Goal: Feedback & Contribution: Contribute content

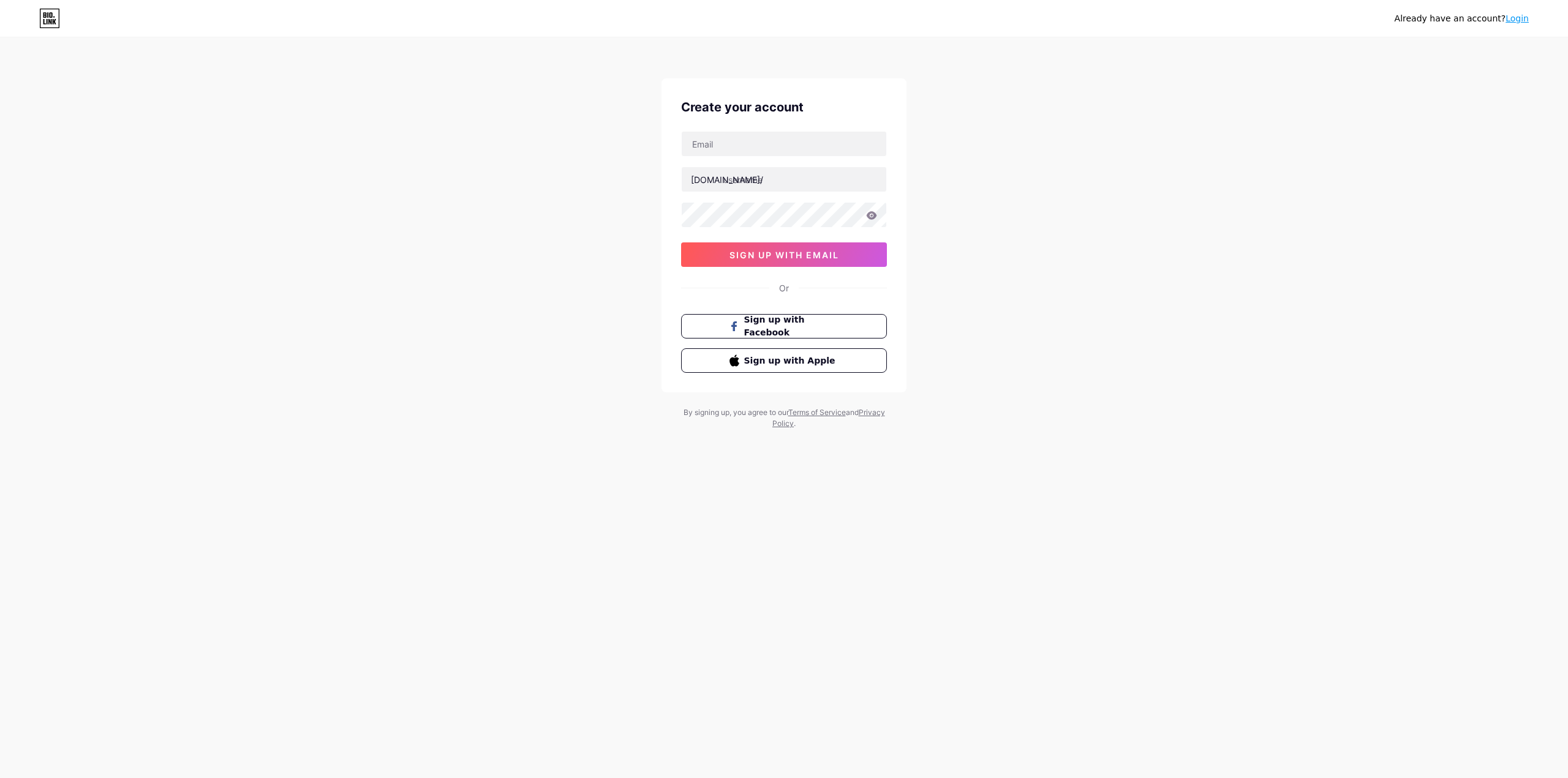
click at [1011, 203] on div "Already have an account? Login Create your account bio.link/ sign up with email…" at bounding box center [784, 234] width 1568 height 468
drag, startPoint x: 792, startPoint y: 104, endPoint x: 878, endPoint y: 111, distance: 86.3
click at [870, 108] on div "Create your account" at bounding box center [784, 107] width 206 height 18
click at [1072, 124] on div "Already have an account? Login Create your account bio.link/ sign up with email…" at bounding box center [784, 234] width 1568 height 468
click at [821, 326] on span "Sign up with Facebook" at bounding box center [792, 326] width 97 height 26
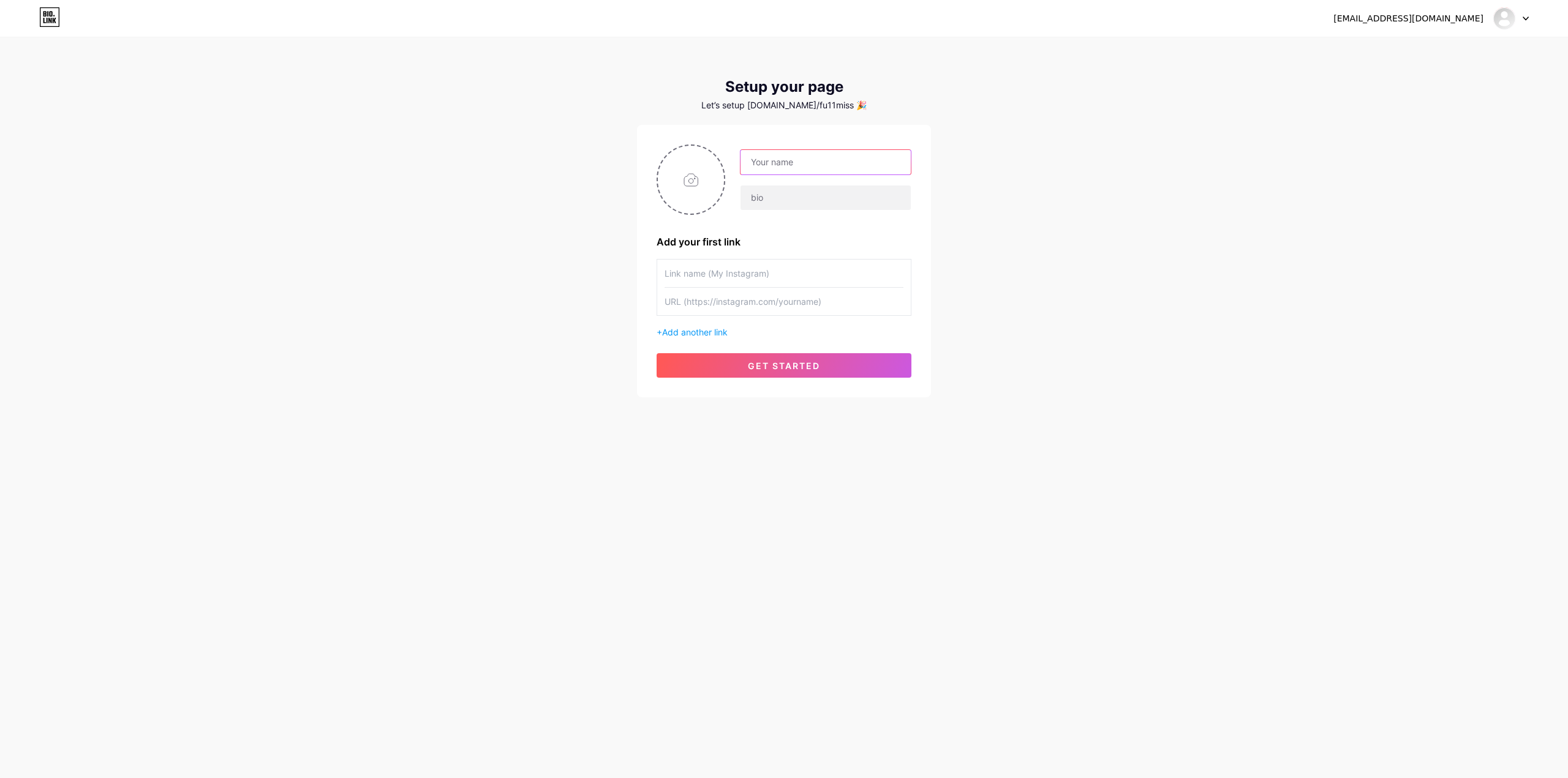
drag, startPoint x: 806, startPoint y: 165, endPoint x: 823, endPoint y: 167, distance: 17.1
click at [806, 165] on input "text" at bounding box center [825, 162] width 170 height 25
click at [1039, 178] on div "[EMAIL_ADDRESS][DOMAIN_NAME] Dashboard Logout Setup your page Let’s setup [DOMA…" at bounding box center [784, 218] width 1568 height 436
click at [817, 197] on input "text" at bounding box center [825, 198] width 170 height 25
click at [984, 181] on div "[EMAIL_ADDRESS][DOMAIN_NAME] Dashboard Logout Setup your page Let’s setup [DOMA…" at bounding box center [784, 218] width 1568 height 436
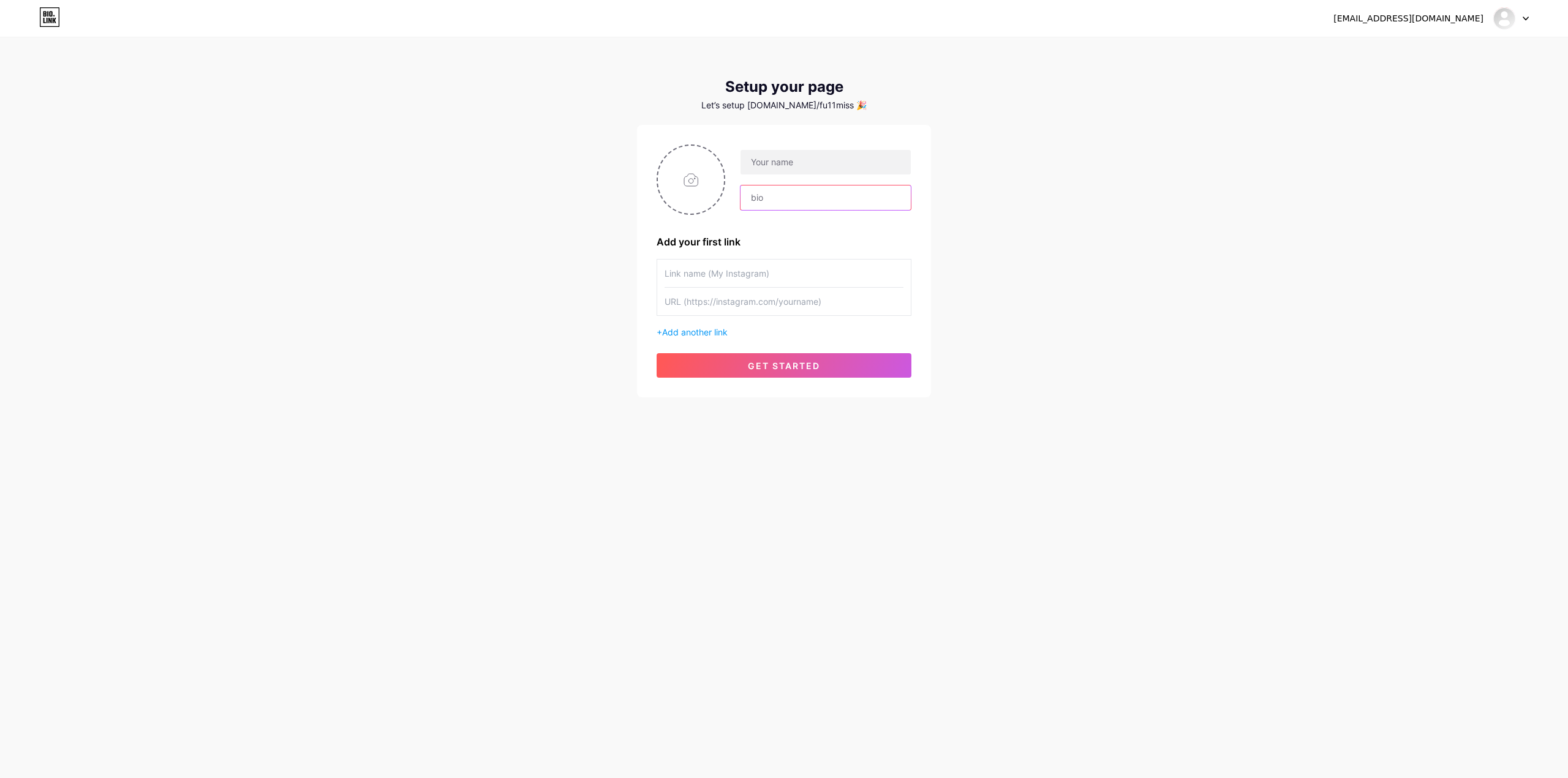
click at [790, 199] on input "text" at bounding box center [825, 198] width 170 height 25
click at [809, 167] on input "text" at bounding box center [825, 162] width 170 height 25
click at [1115, 187] on div "[EMAIL_ADDRESS][DOMAIN_NAME] Dashboard Logout Setup your page Let’s setup [DOMA…" at bounding box center [784, 218] width 1568 height 436
click at [963, 198] on div "[EMAIL_ADDRESS][DOMAIN_NAME] Dashboard Logout Setup your page Let’s setup [DOMA…" at bounding box center [784, 218] width 1568 height 436
drag, startPoint x: 805, startPoint y: 176, endPoint x: 807, endPoint y: 168, distance: 8.2
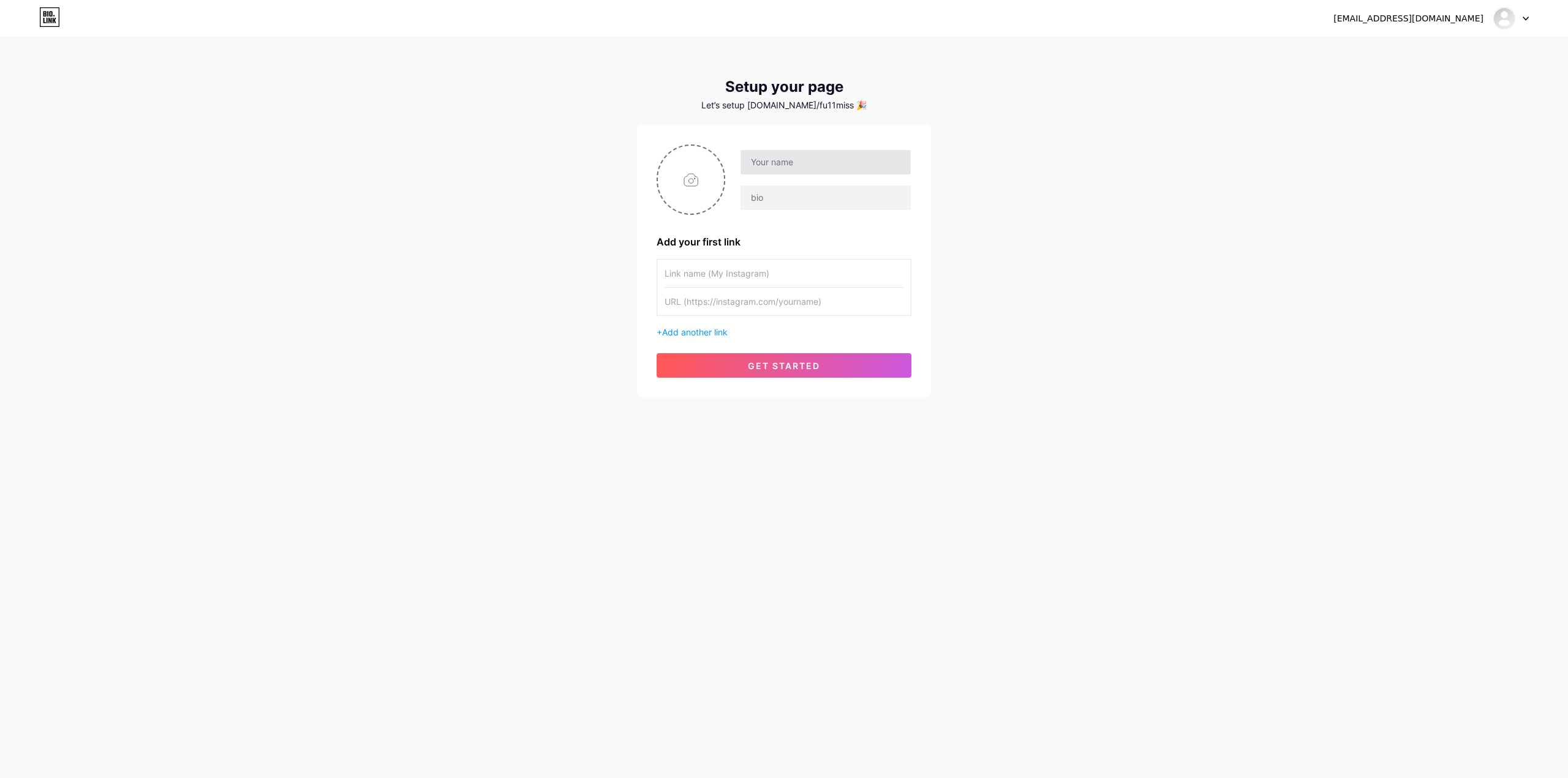
click at [805, 175] on div at bounding box center [818, 179] width 186 height 61
click at [809, 163] on input "text" at bounding box center [825, 162] width 170 height 25
drag, startPoint x: 801, startPoint y: 159, endPoint x: 823, endPoint y: 161, distance: 22.1
click at [801, 159] on input "text" at bounding box center [825, 162] width 170 height 25
type input "f"
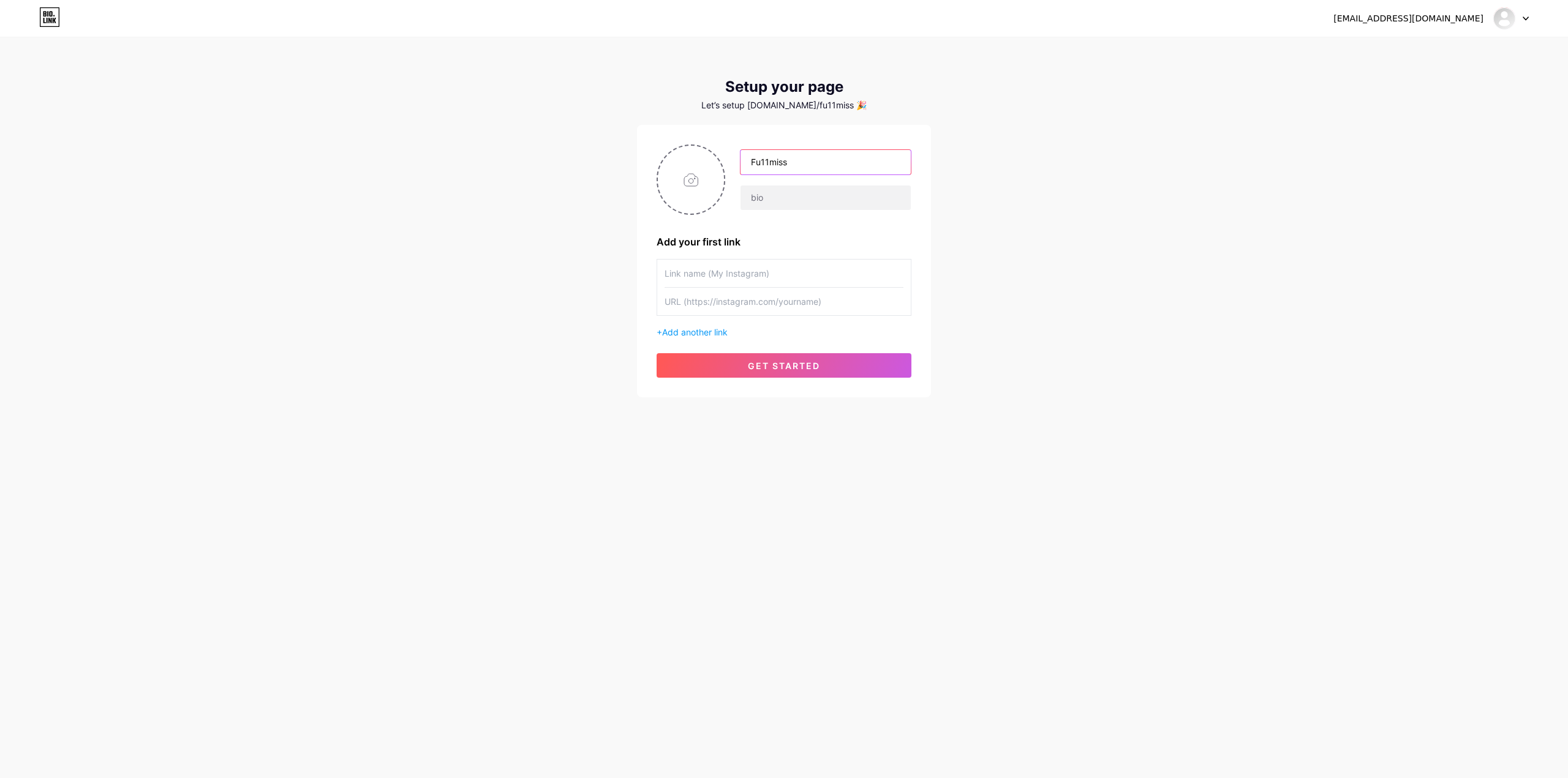
type input "Fu11miss"
click at [1161, 295] on div "[EMAIL_ADDRESS][DOMAIN_NAME] Dashboard Logout Setup your page Let’s setup [DOMA…" at bounding box center [784, 218] width 1568 height 436
click at [868, 198] on input "text" at bounding box center [825, 198] width 170 height 25
click at [1145, 236] on div "[EMAIL_ADDRESS][DOMAIN_NAME] Dashboard Logout Setup your page Let’s setup [DOMA…" at bounding box center [784, 218] width 1568 height 436
click at [763, 278] on input "text" at bounding box center [784, 273] width 239 height 28
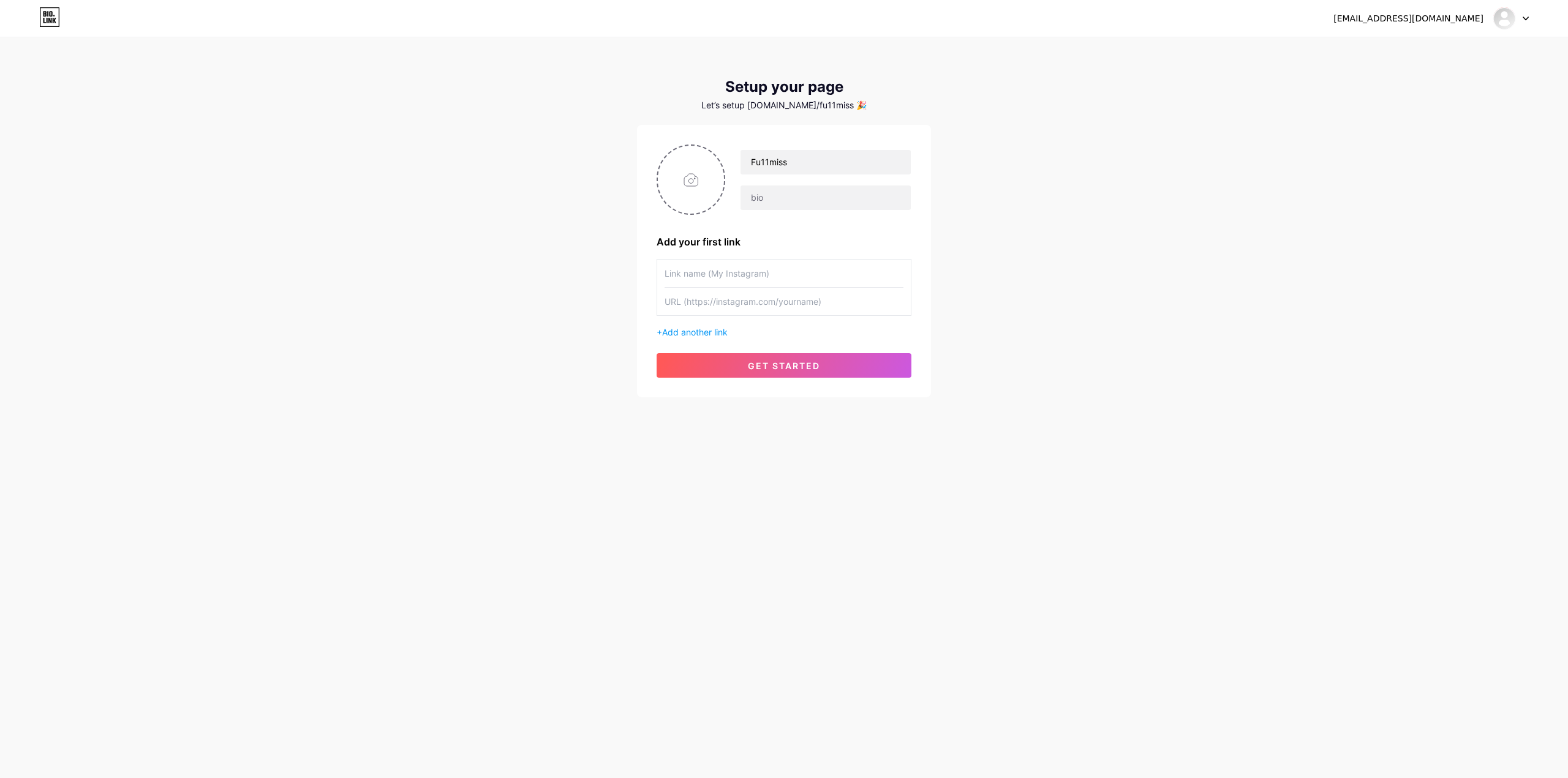
click at [1142, 281] on div "[EMAIL_ADDRESS][DOMAIN_NAME] Dashboard Logout Setup your page Let’s setup [DOMA…" at bounding box center [784, 218] width 1568 height 436
click at [838, 368] on button "get started" at bounding box center [784, 365] width 255 height 25
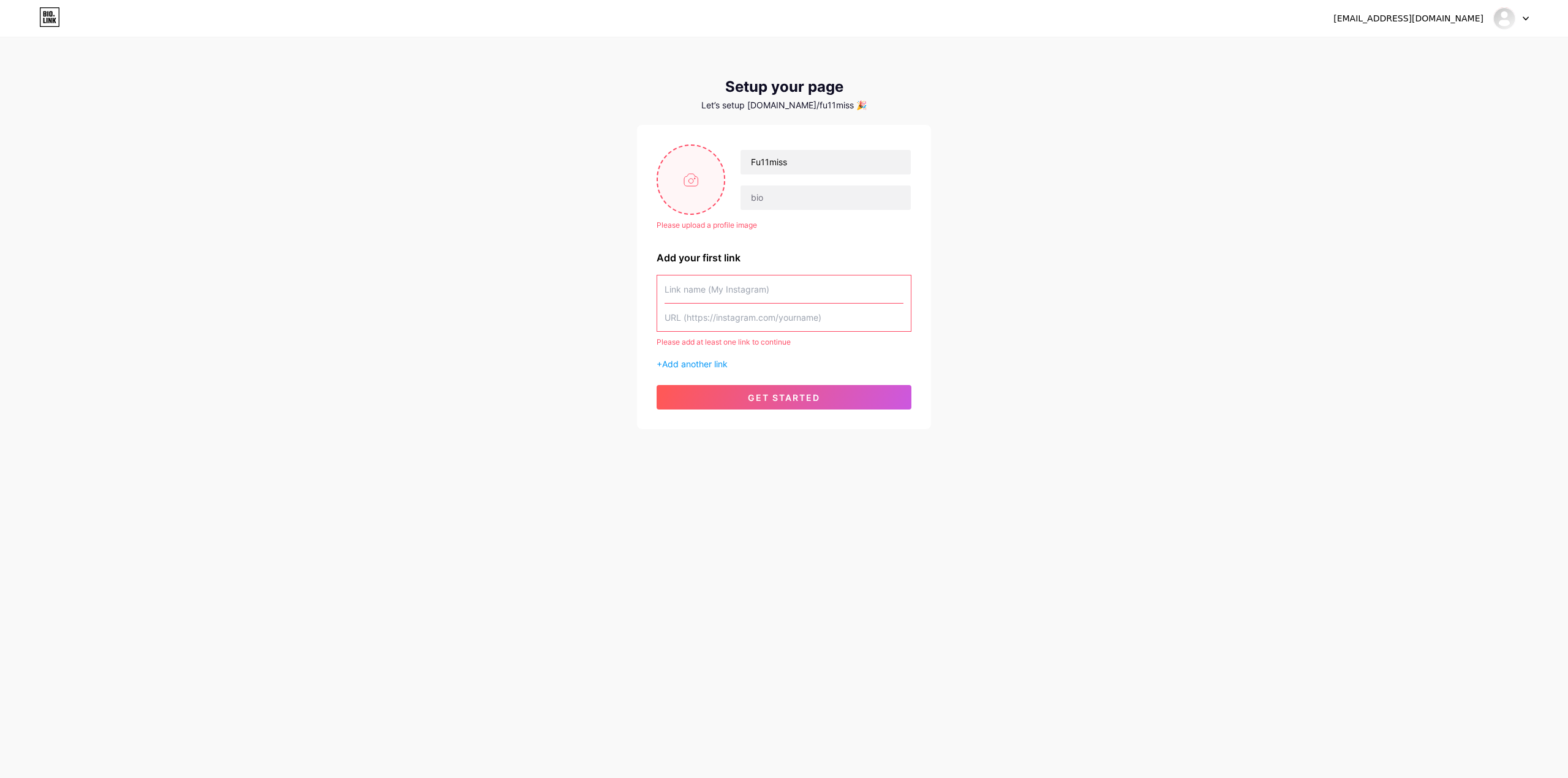
click at [676, 172] on input "file" at bounding box center [691, 179] width 66 height 68
type input "C:\fakepath\506471015_2099273797225785_5987597008400741651_n.jpg"
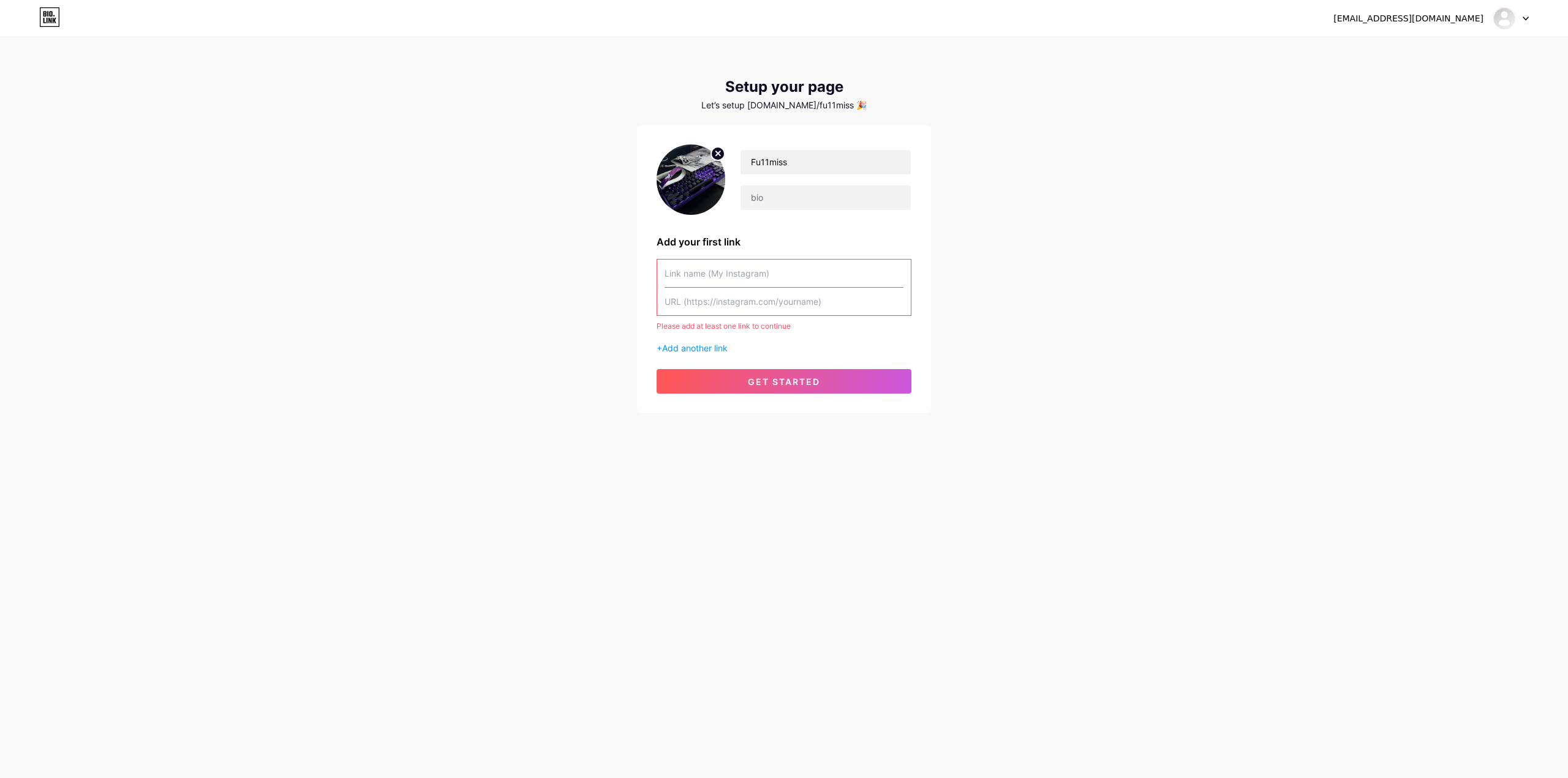
click at [846, 274] on input "text" at bounding box center [784, 273] width 239 height 28
click at [1069, 255] on div "[EMAIL_ADDRESS][DOMAIN_NAME] Dashboard Logout Setup your page Let’s setup [DOMA…" at bounding box center [784, 226] width 1568 height 452
click at [770, 267] on input "text" at bounding box center [784, 273] width 239 height 28
click at [805, 278] on input "text" at bounding box center [784, 273] width 239 height 28
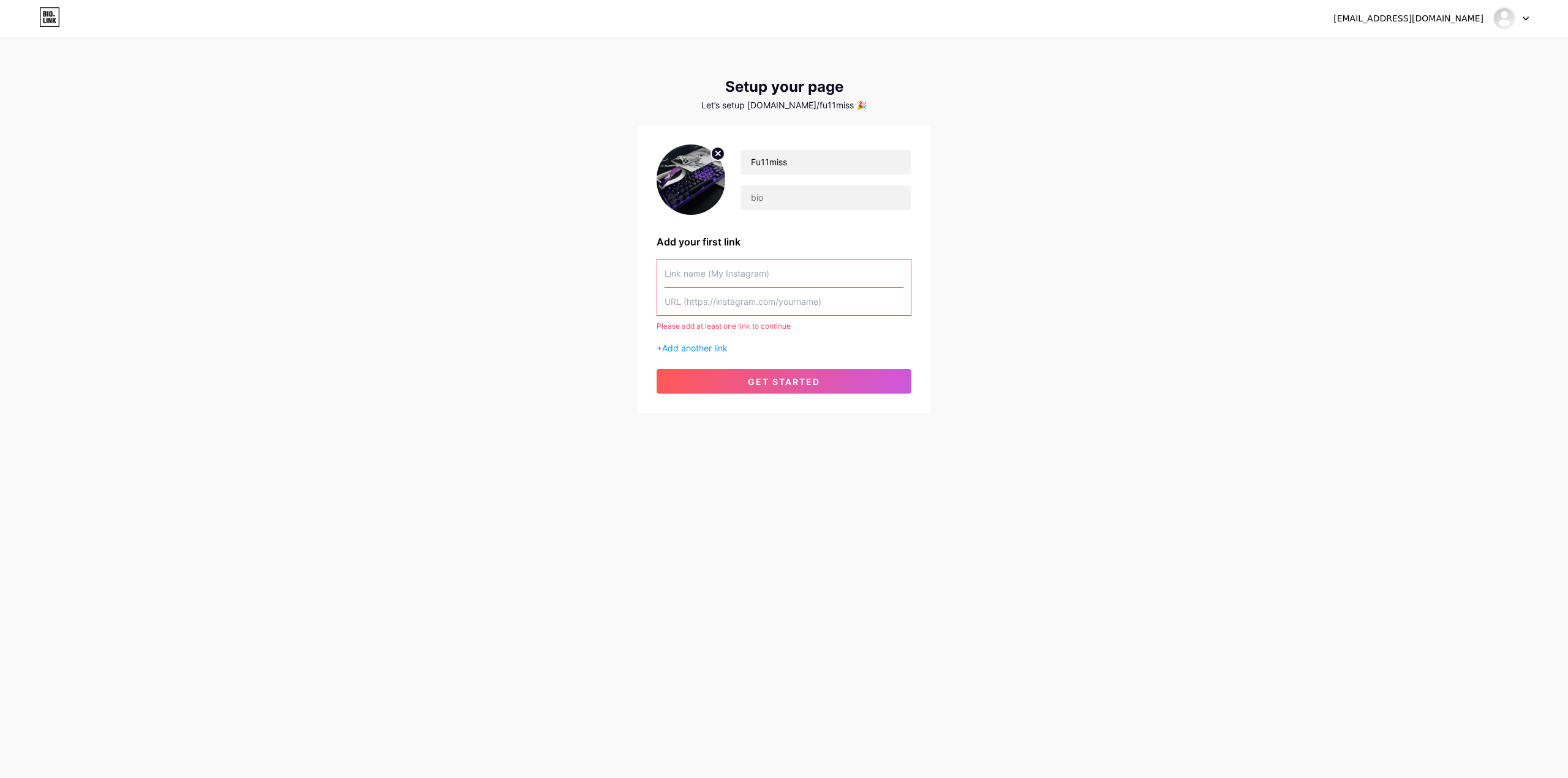
click at [805, 278] on input "text" at bounding box center [784, 273] width 239 height 28
click at [808, 277] on input "text" at bounding box center [784, 273] width 239 height 28
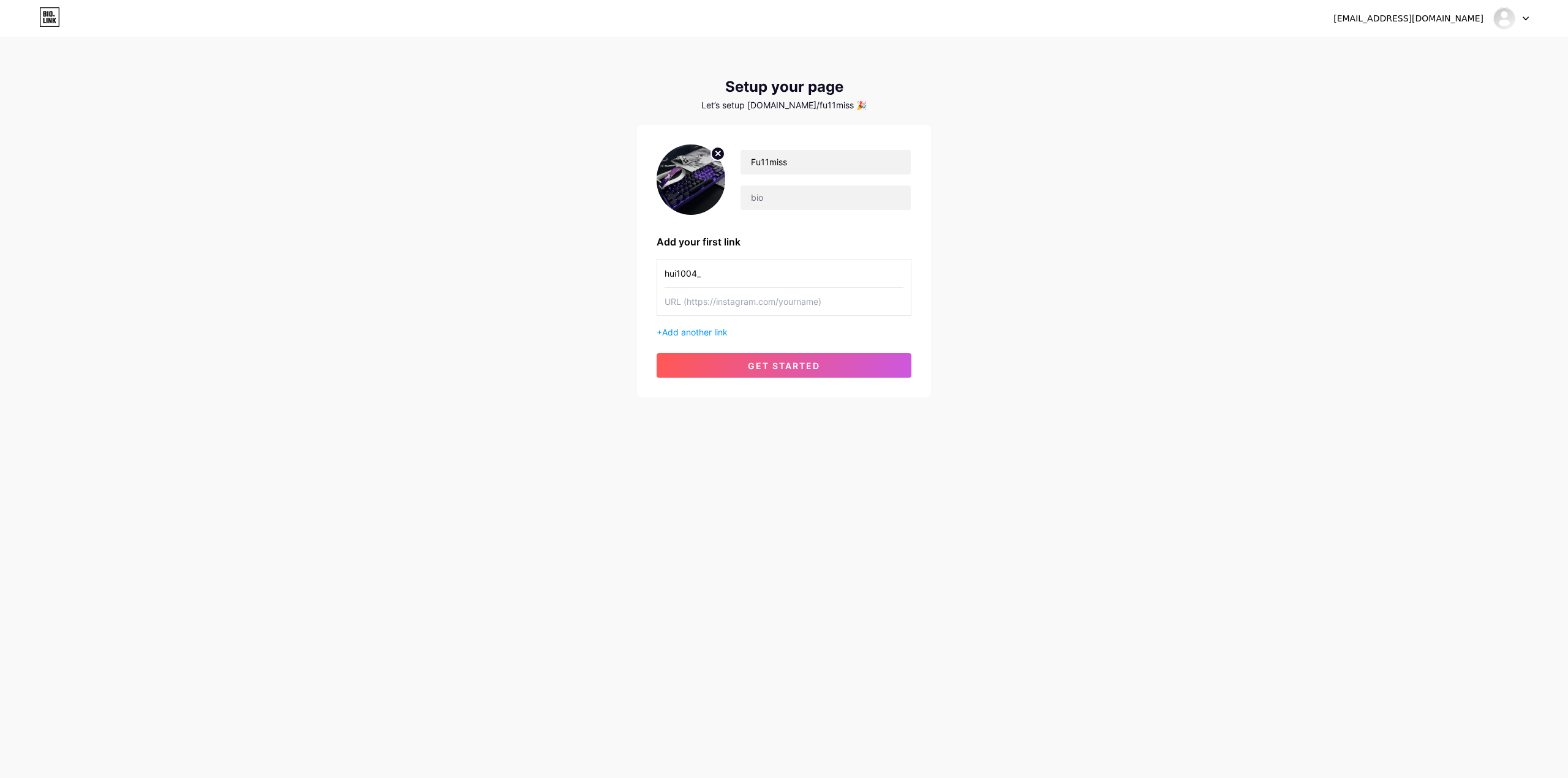
type input "hui1004_"
click at [1108, 281] on div "[EMAIL_ADDRESS][DOMAIN_NAME] Dashboard Logout Setup your page Let’s setup [DOMA…" at bounding box center [784, 218] width 1568 height 436
click at [874, 300] on input "text" at bounding box center [784, 301] width 239 height 28
click at [1155, 278] on div "[EMAIL_ADDRESS][DOMAIN_NAME] Dashboard Logout Setup your page Let’s setup [DOMA…" at bounding box center [784, 218] width 1568 height 436
click at [813, 304] on input "text" at bounding box center [784, 301] width 239 height 28
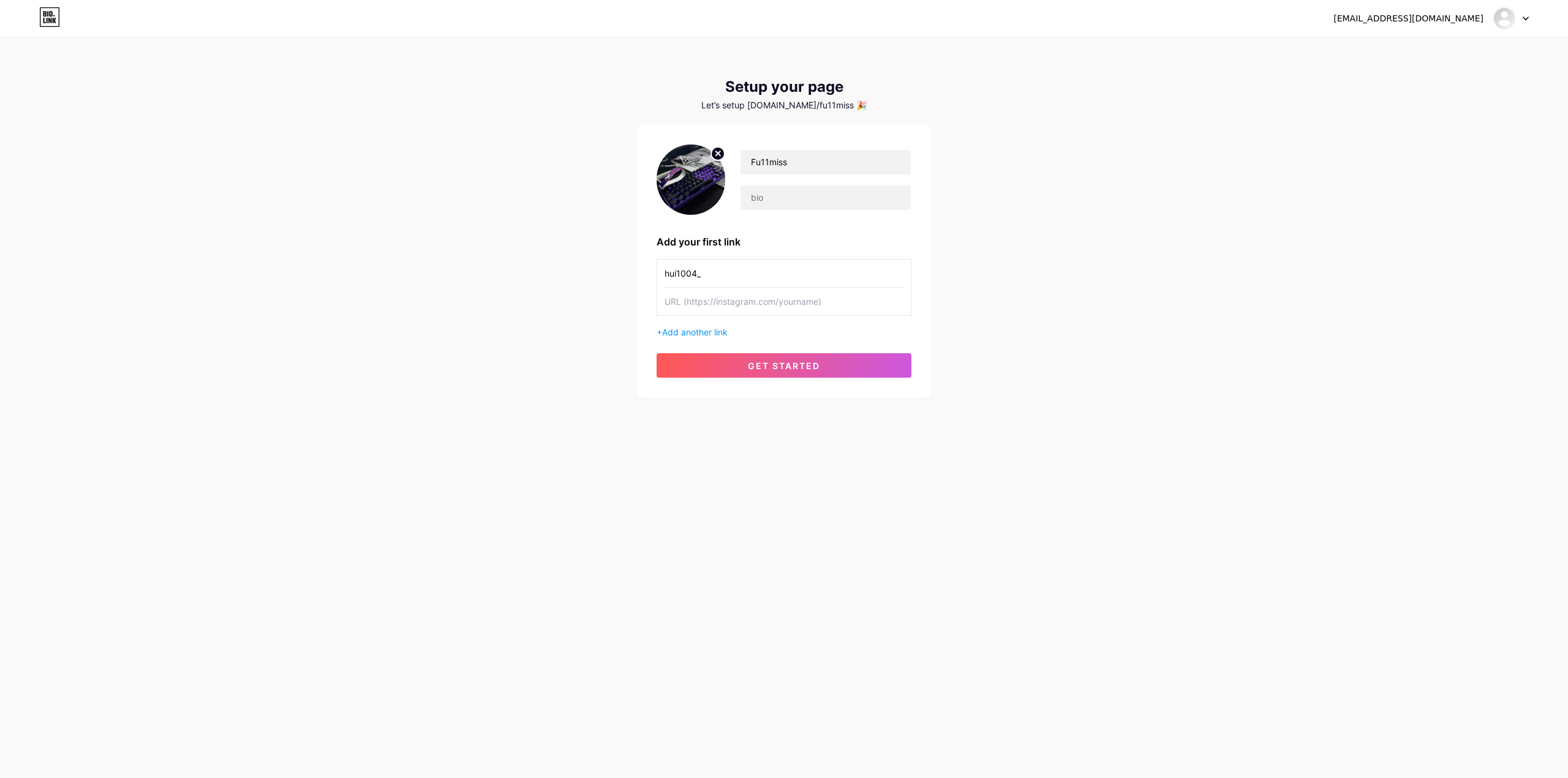
paste input "[URL][DOMAIN_NAME]"
type input "[URL][DOMAIN_NAME]"
click at [1089, 295] on div "[EMAIL_ADDRESS][DOMAIN_NAME] Dashboard Logout Setup your page Let’s setup [DOMA…" at bounding box center [784, 218] width 1568 height 436
click at [865, 354] on button "get started" at bounding box center [784, 365] width 255 height 25
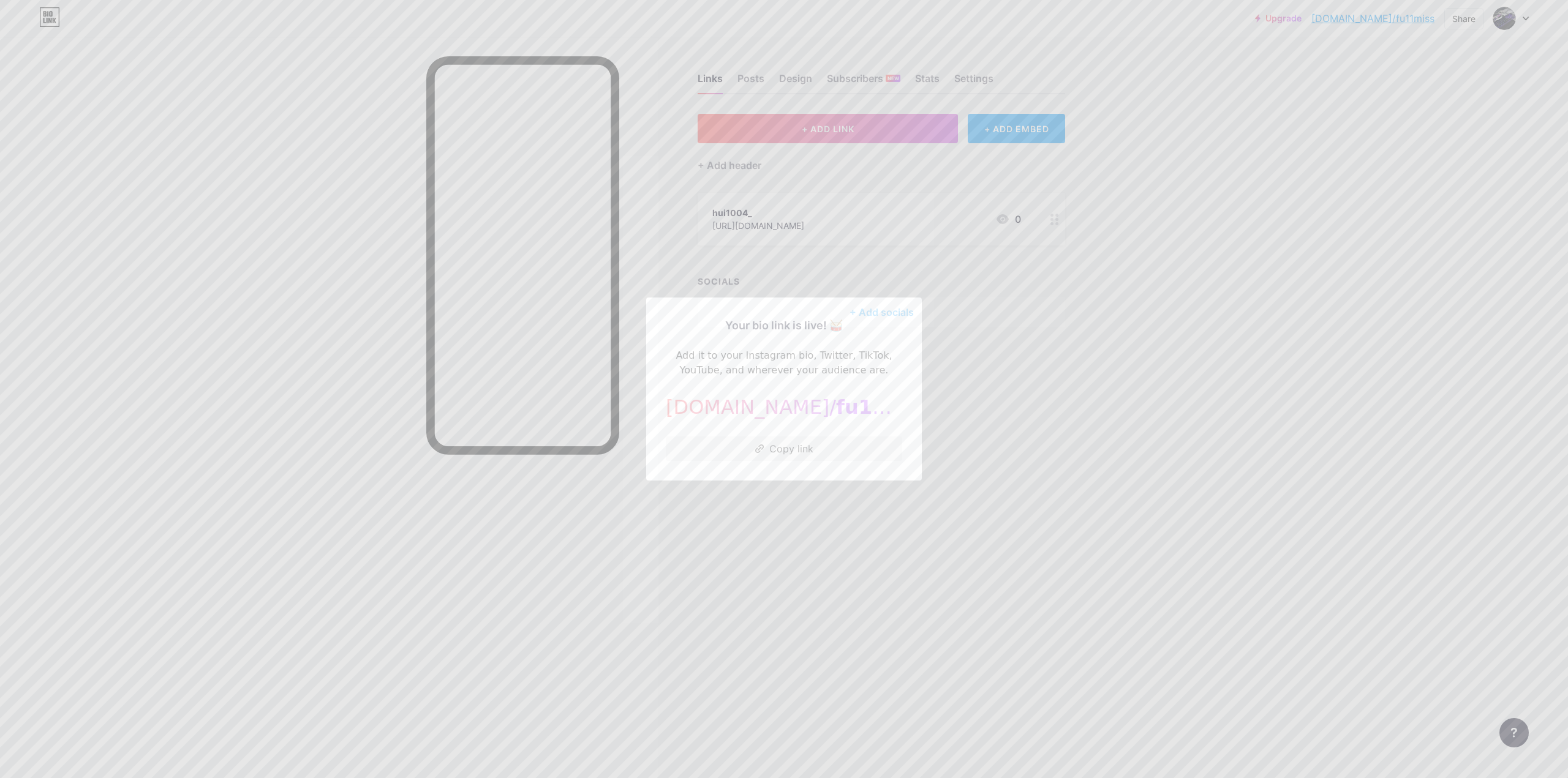
click at [1251, 292] on div at bounding box center [784, 389] width 1568 height 778
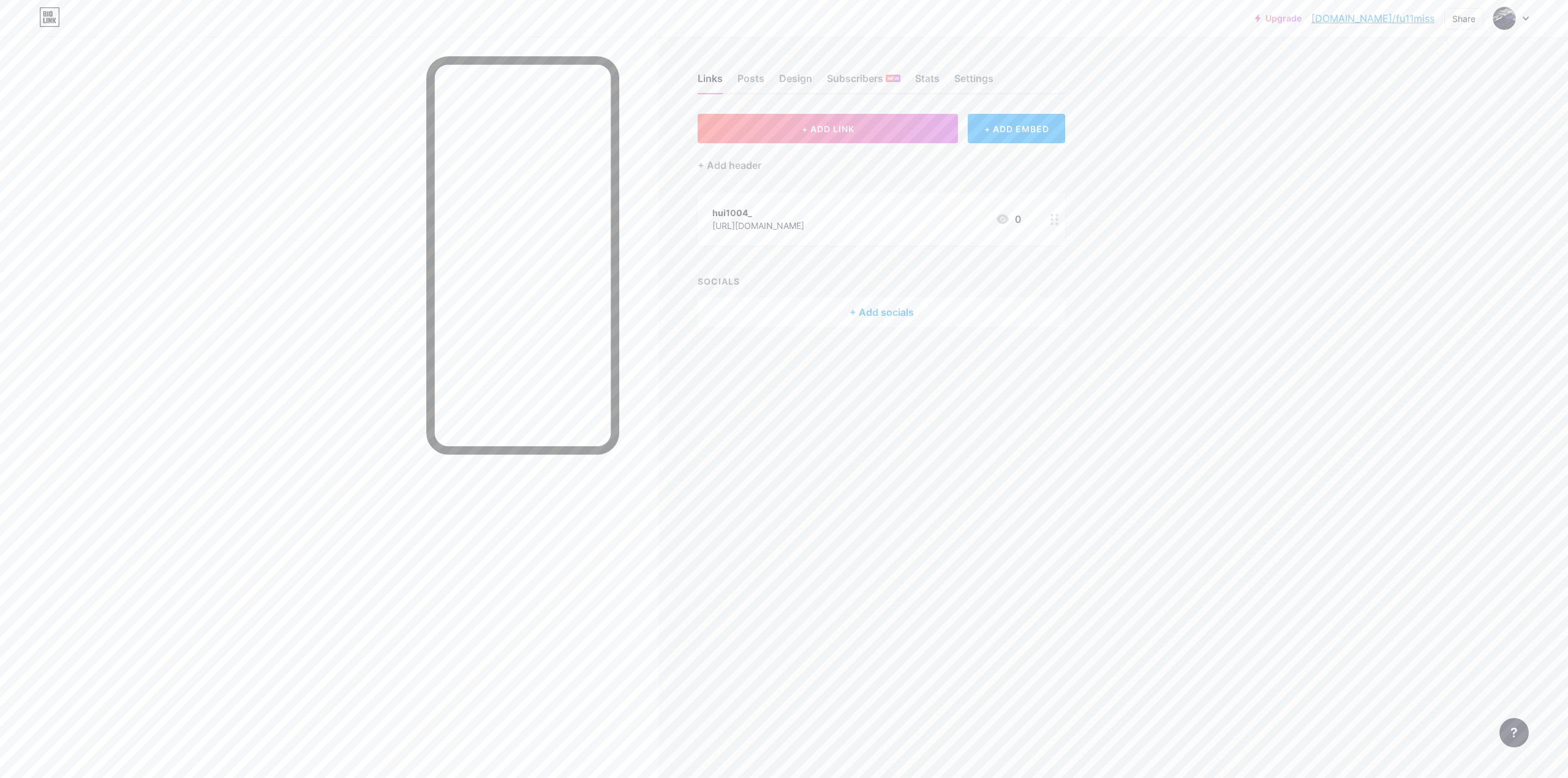
click at [891, 313] on div "+ Add socials" at bounding box center [881, 312] width 368 height 29
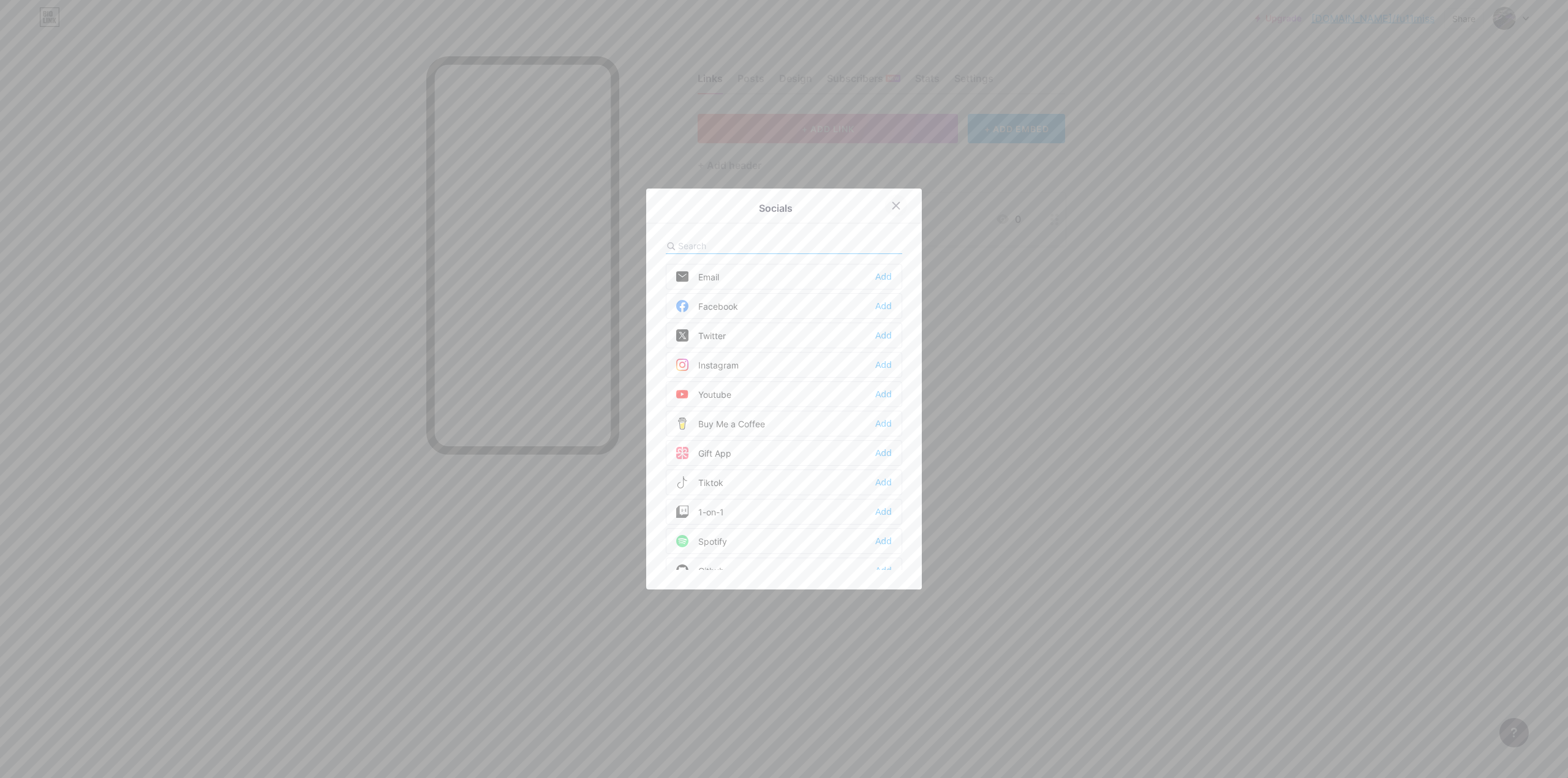
click at [893, 211] on div at bounding box center [896, 206] width 22 height 22
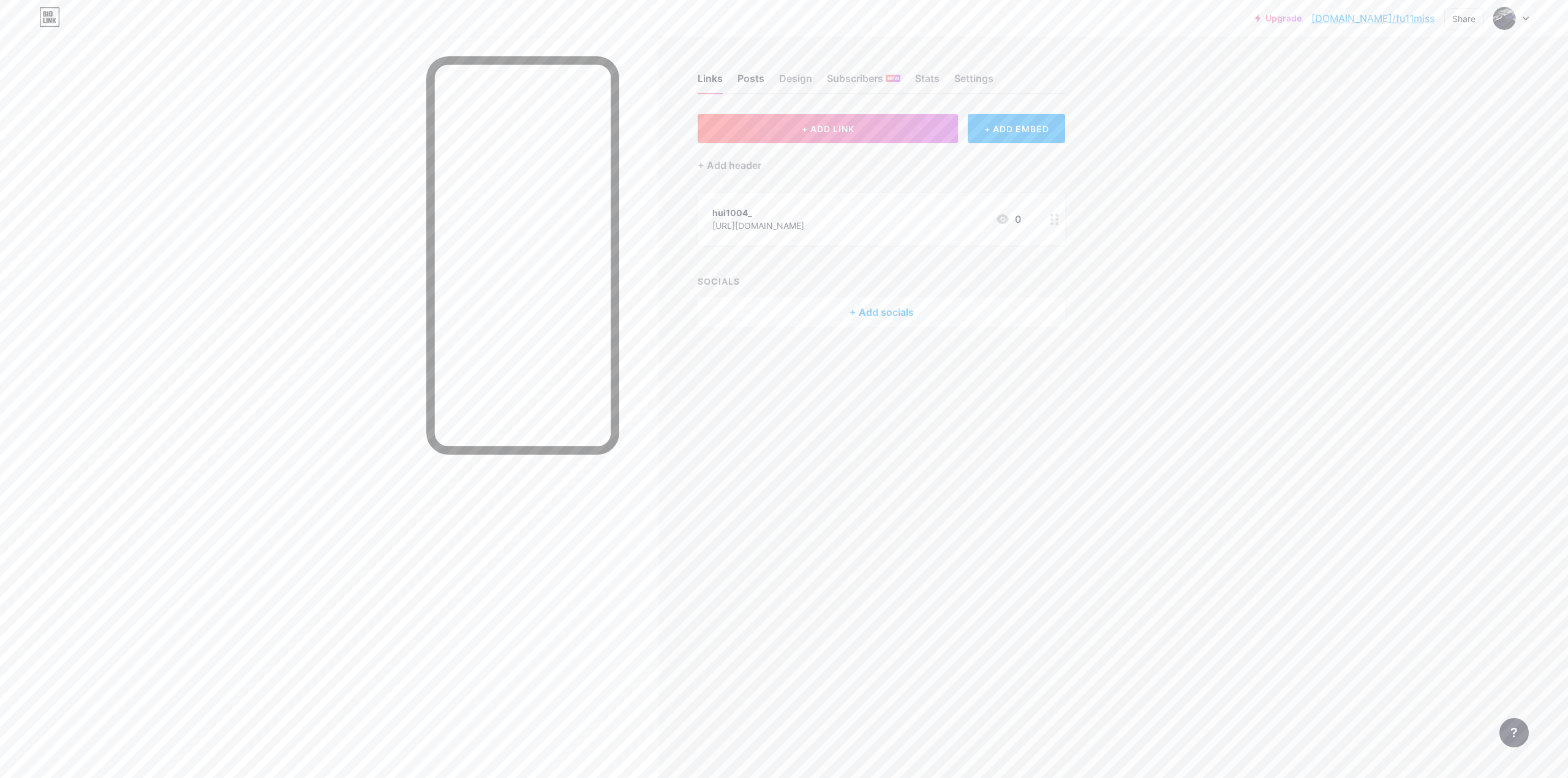
click at [748, 85] on div "Posts" at bounding box center [751, 82] width 27 height 22
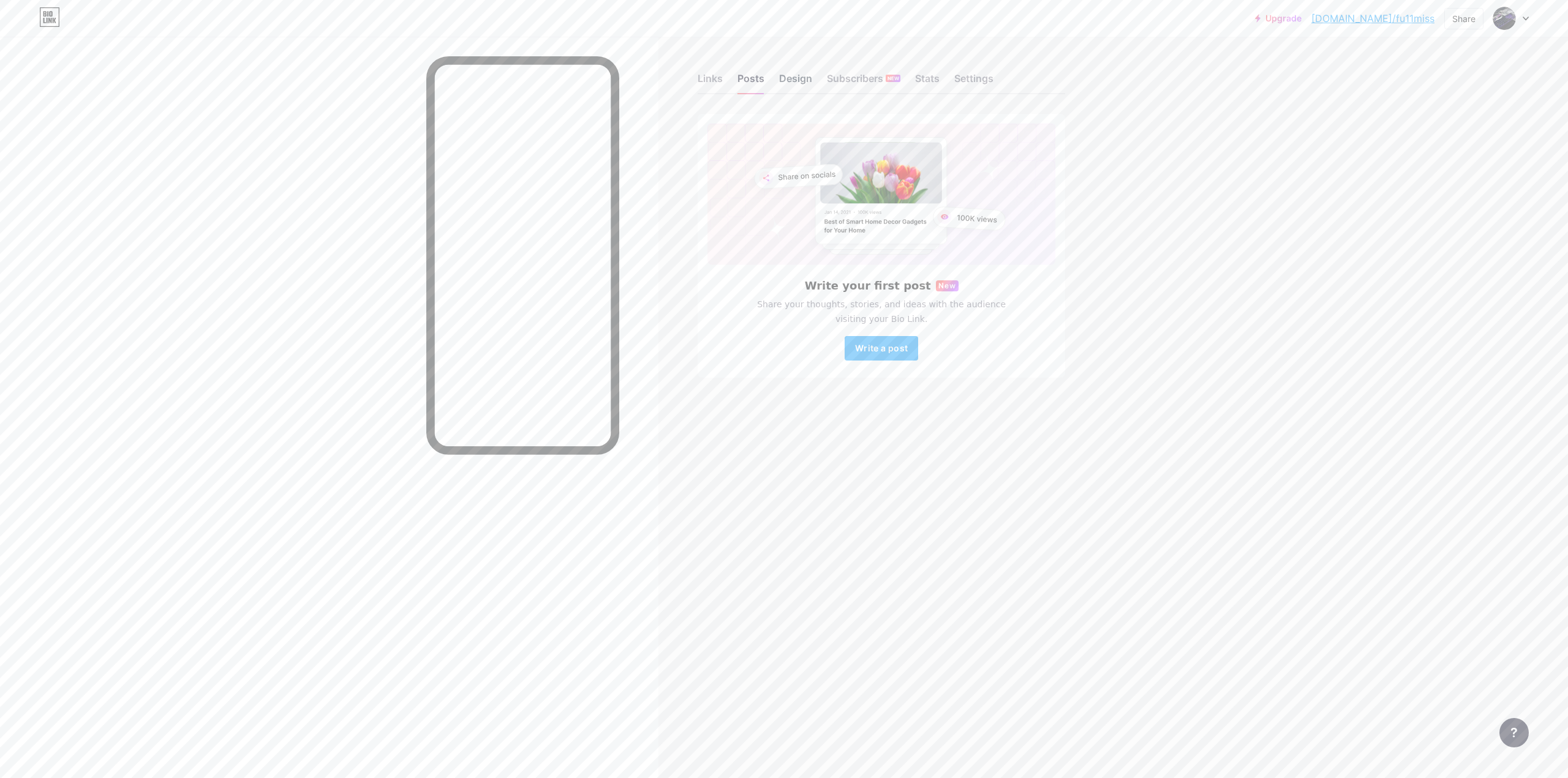
click at [790, 77] on div "Design" at bounding box center [796, 82] width 33 height 22
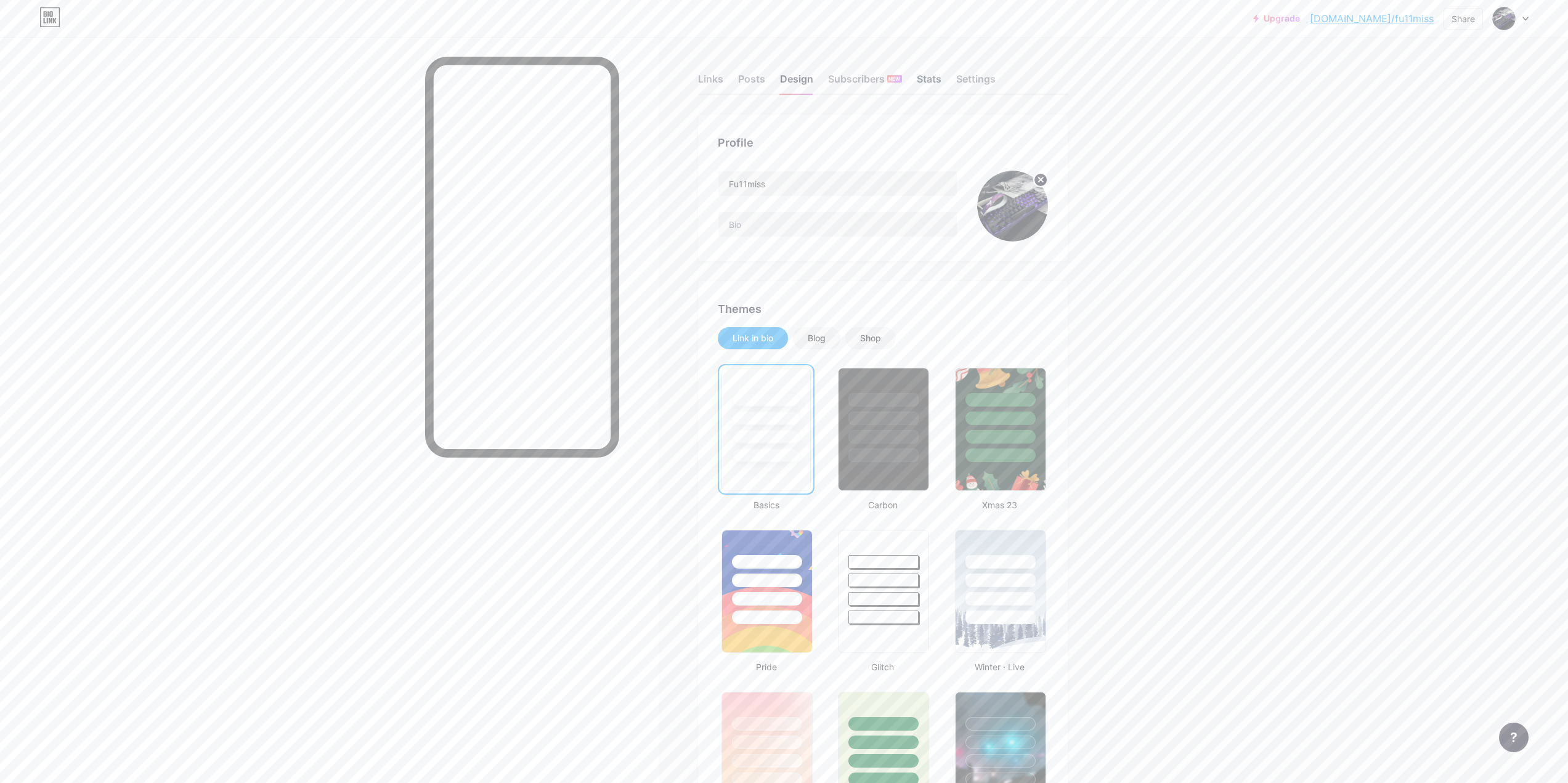
click at [932, 80] on div "Stats" at bounding box center [928, 83] width 25 height 22
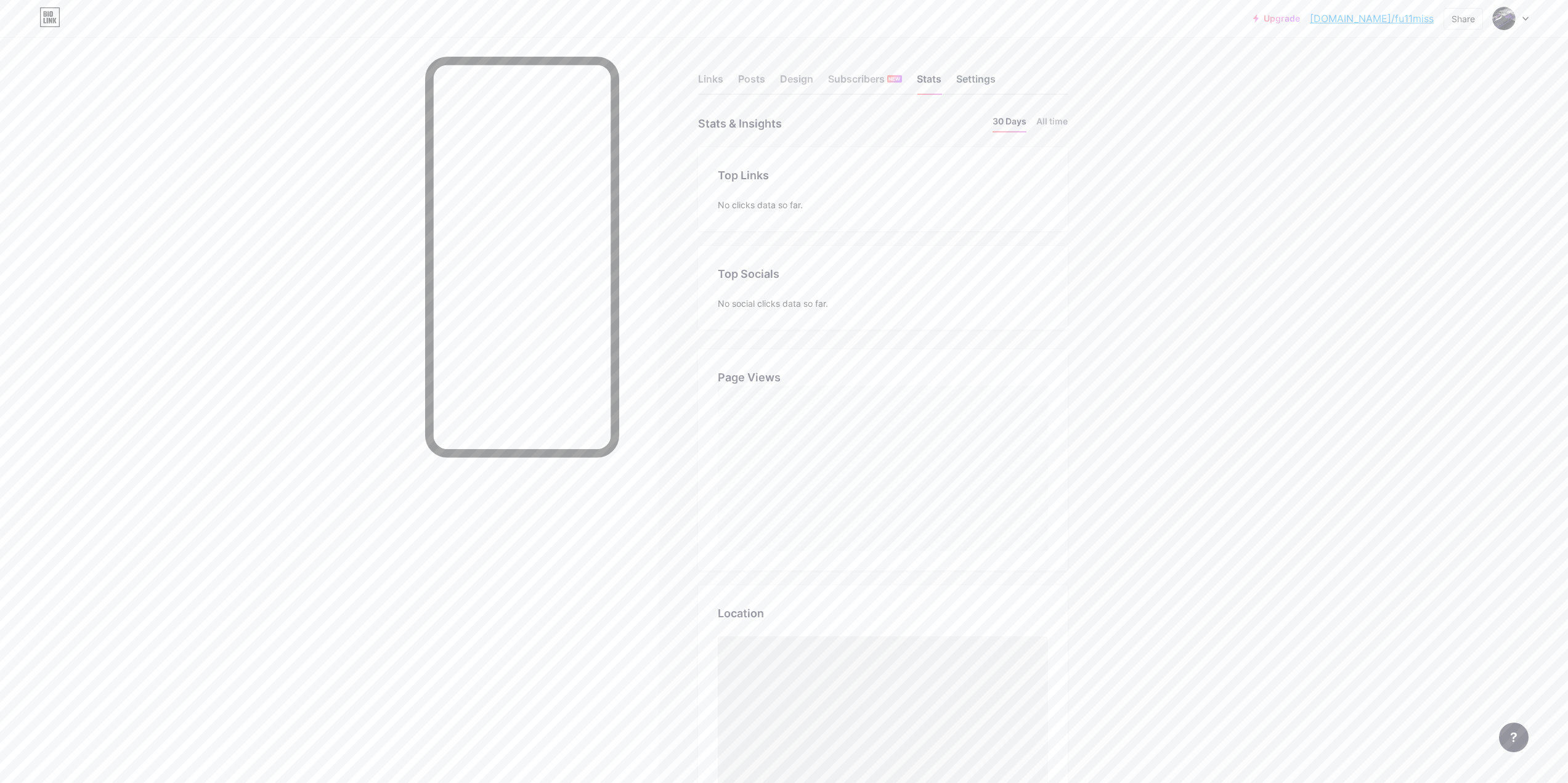
scroll to position [783, 1568]
click at [977, 78] on div "Settings" at bounding box center [976, 83] width 40 height 22
click at [937, 80] on div "Stats" at bounding box center [928, 83] width 25 height 22
click at [883, 79] on div "Subscribers NEW" at bounding box center [865, 83] width 74 height 22
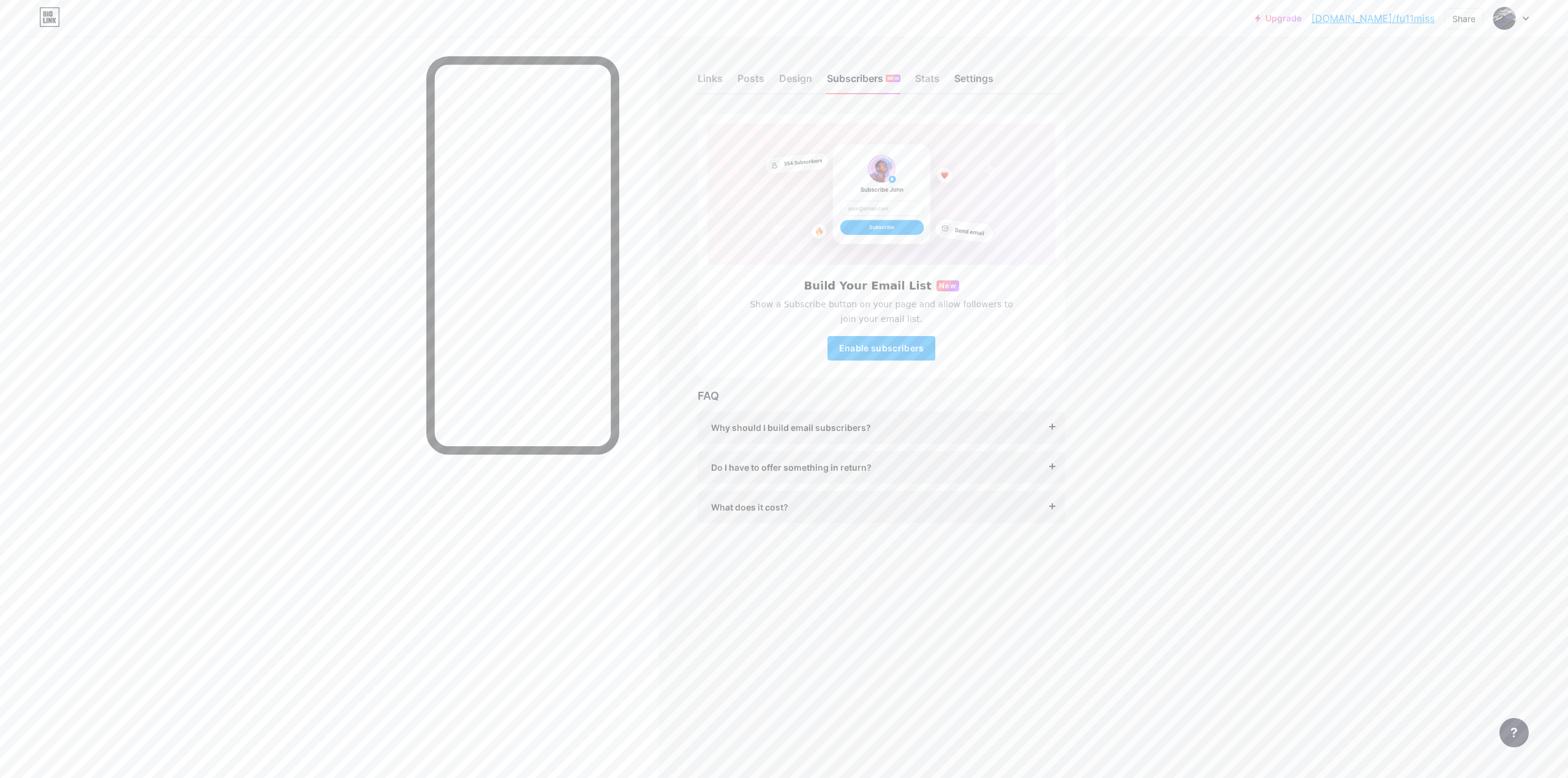
click at [971, 83] on div "Settings" at bounding box center [974, 82] width 40 height 22
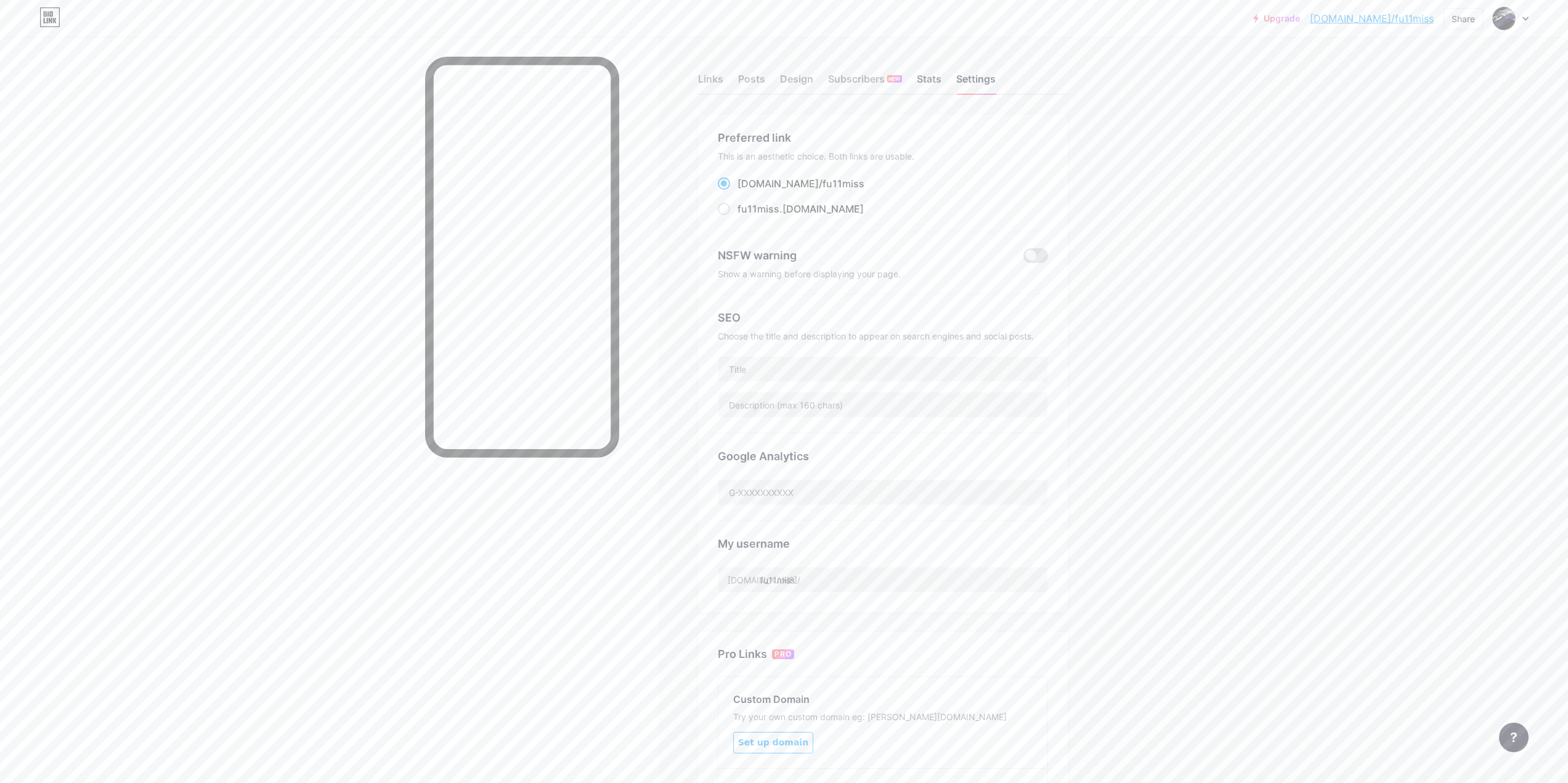
click at [941, 80] on div "Stats" at bounding box center [928, 83] width 25 height 22
click at [780, 80] on div "Links Posts Design Subscribers NEW Stats Settings" at bounding box center [882, 73] width 370 height 43
click at [790, 80] on div "Design" at bounding box center [796, 83] width 33 height 22
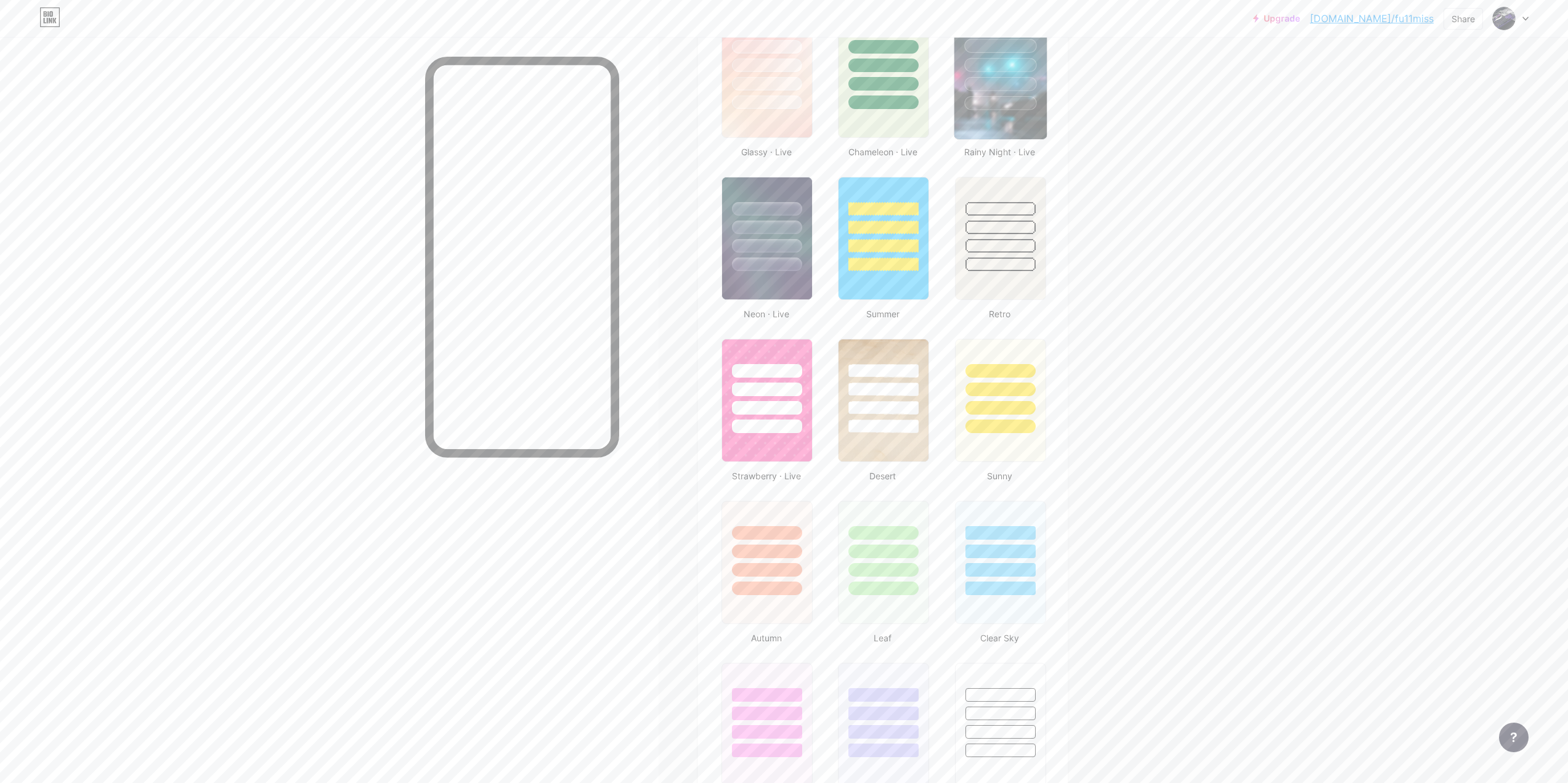
scroll to position [411, 0]
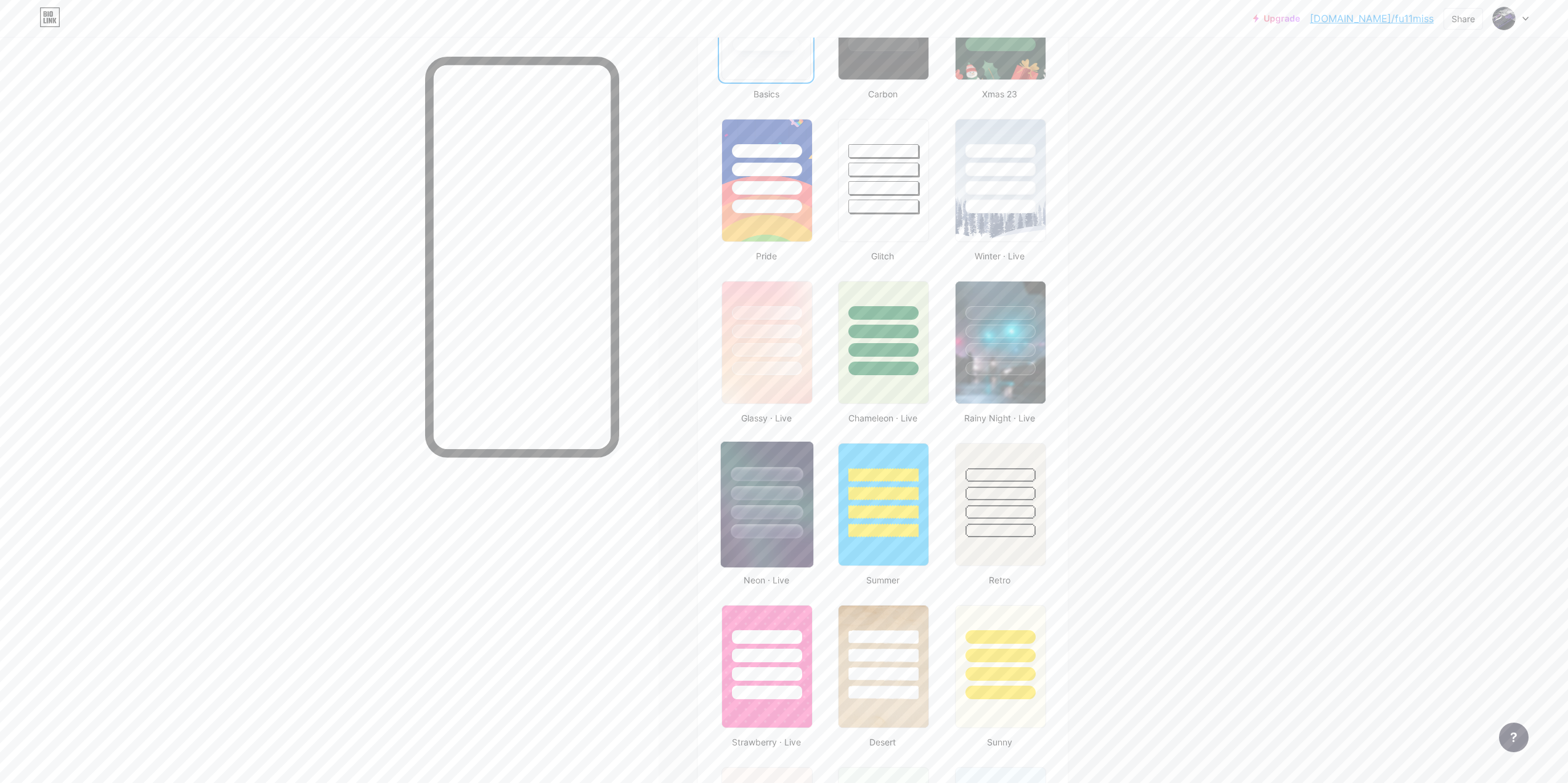
click at [802, 469] on div at bounding box center [766, 474] width 72 height 14
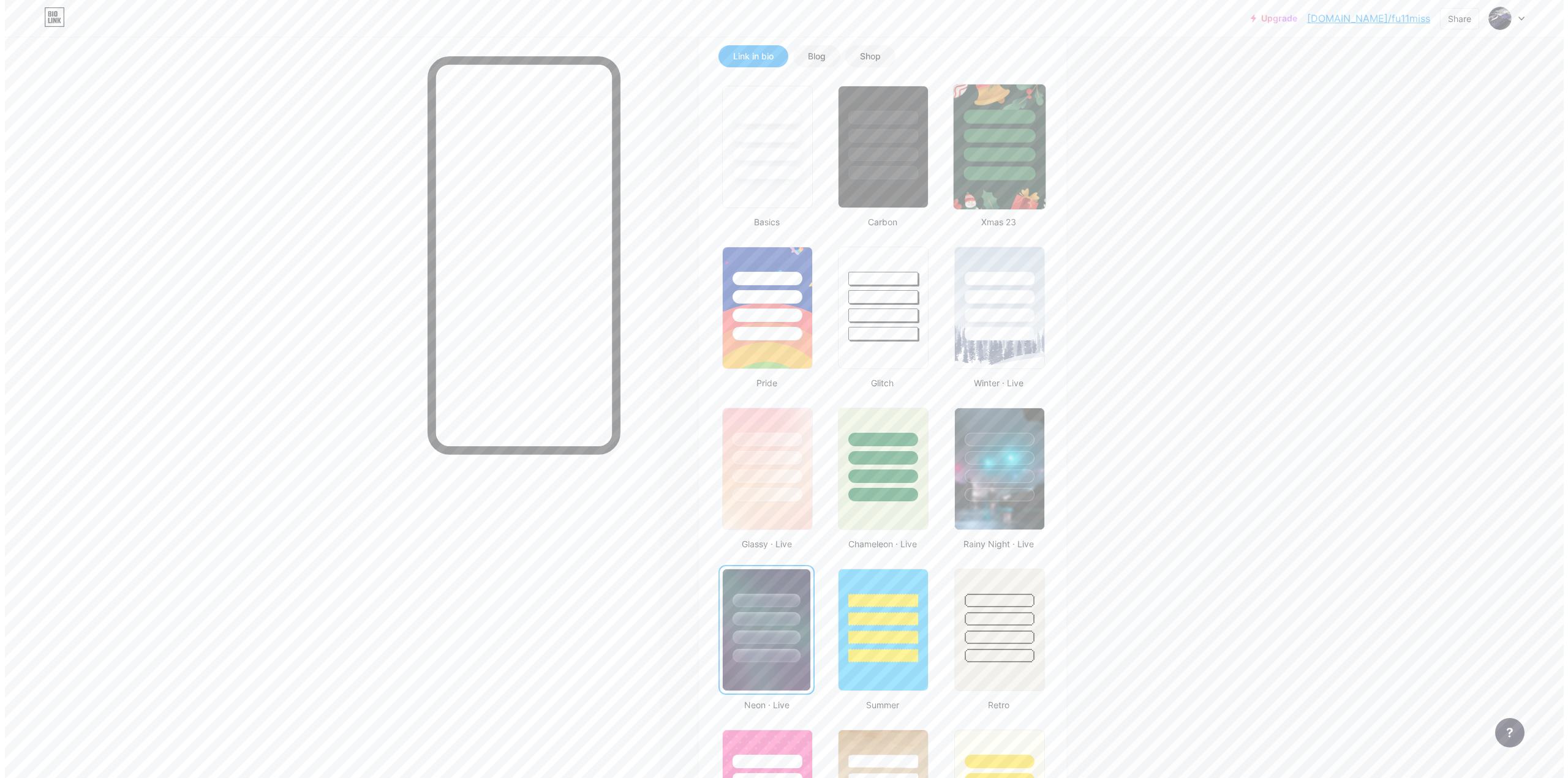
scroll to position [0, 0]
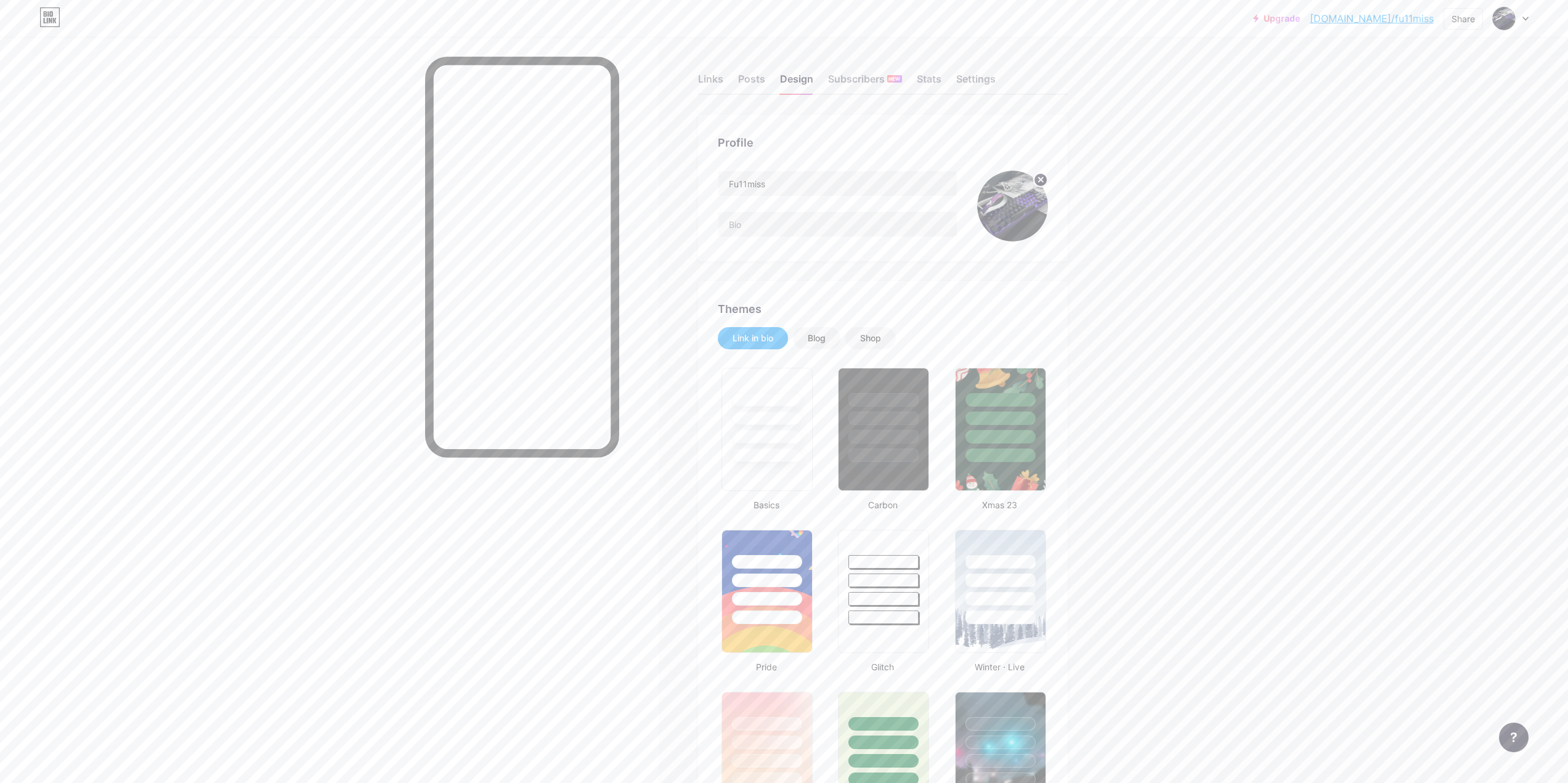
click at [773, 337] on div "Link in bio" at bounding box center [753, 337] width 41 height 12
click at [710, 83] on div "Links" at bounding box center [710, 83] width 25 height 22
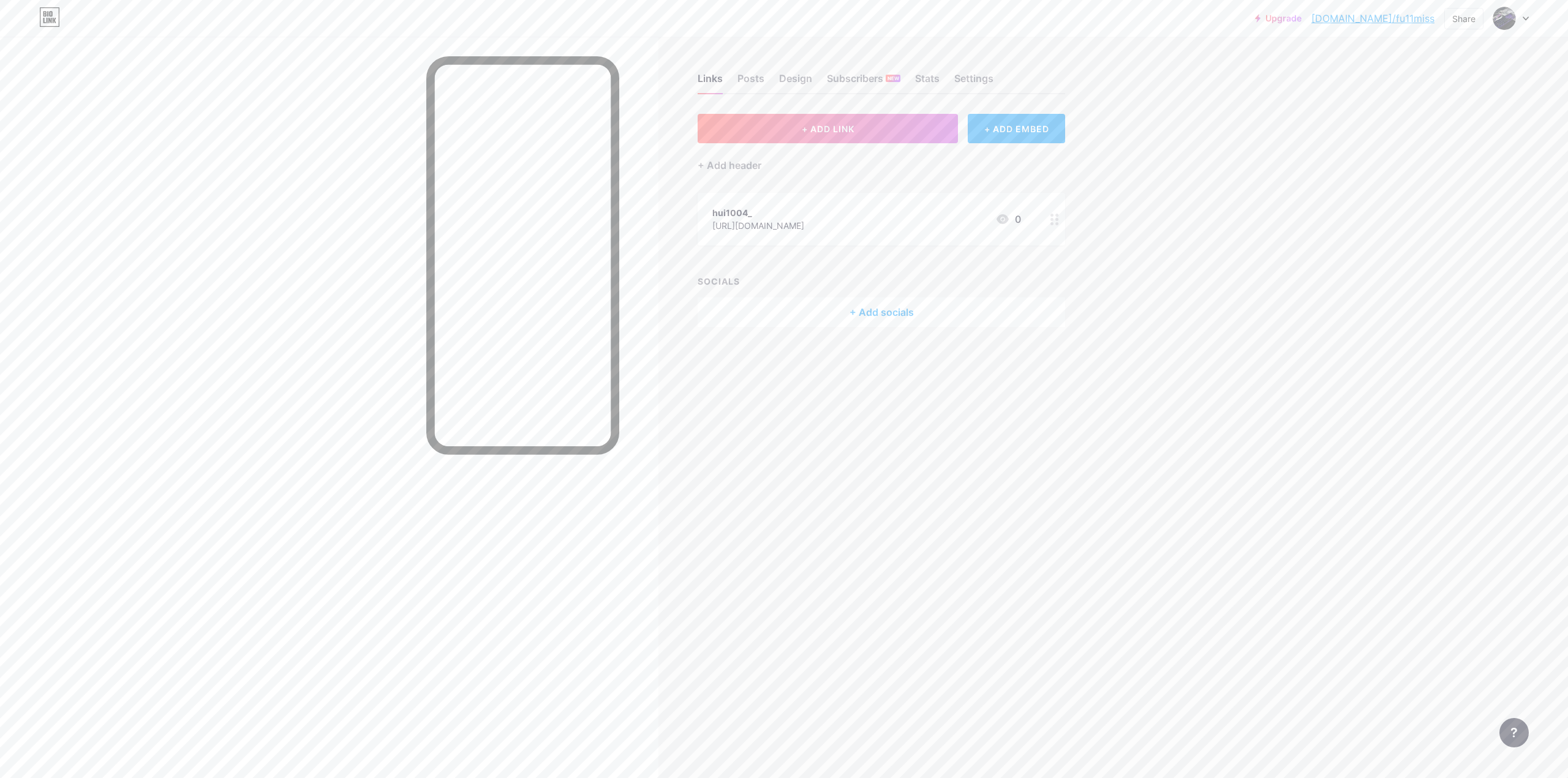
click at [949, 315] on div "+ Add socials" at bounding box center [881, 312] width 368 height 29
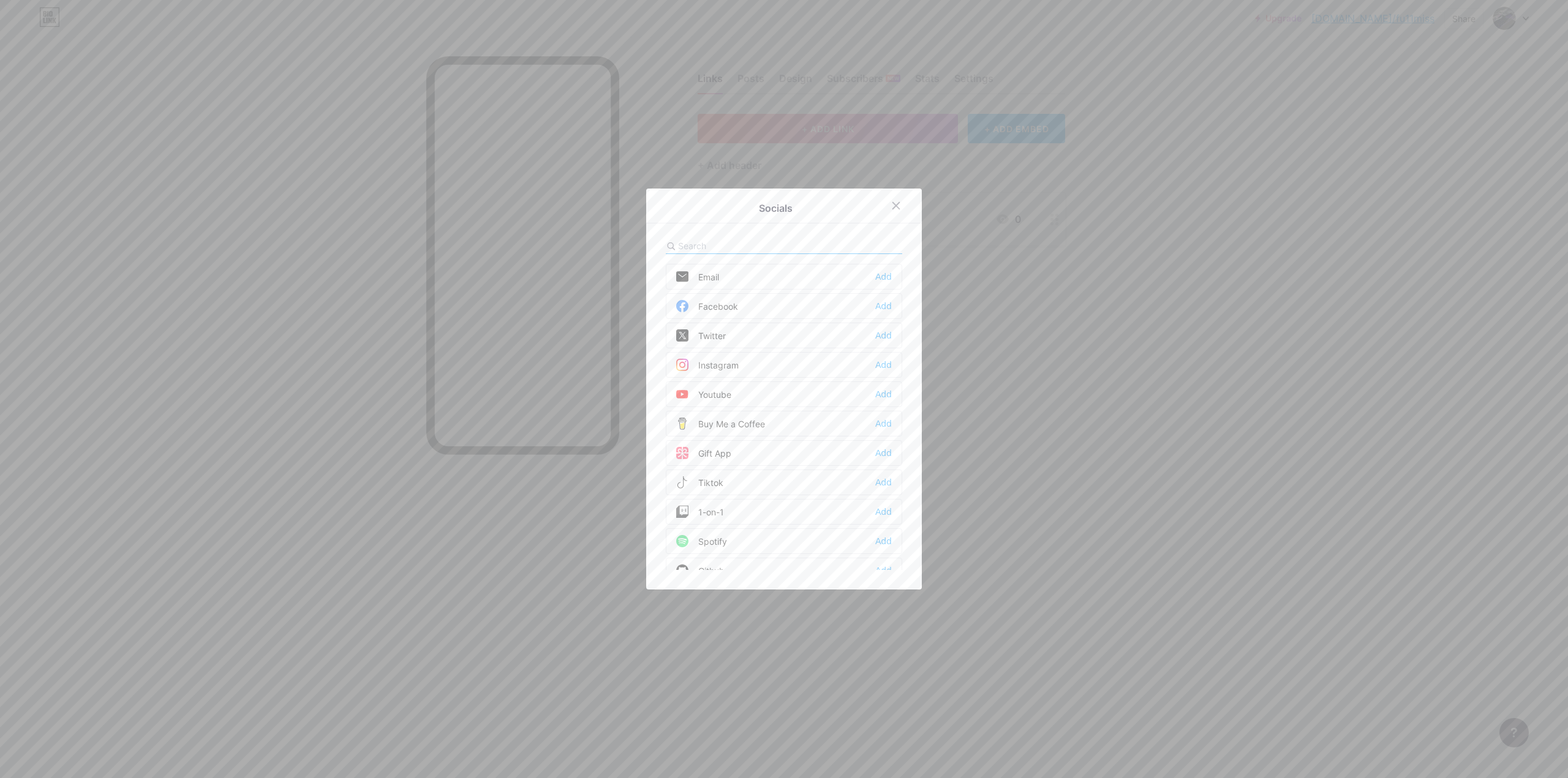
click at [1160, 369] on div at bounding box center [784, 389] width 1568 height 778
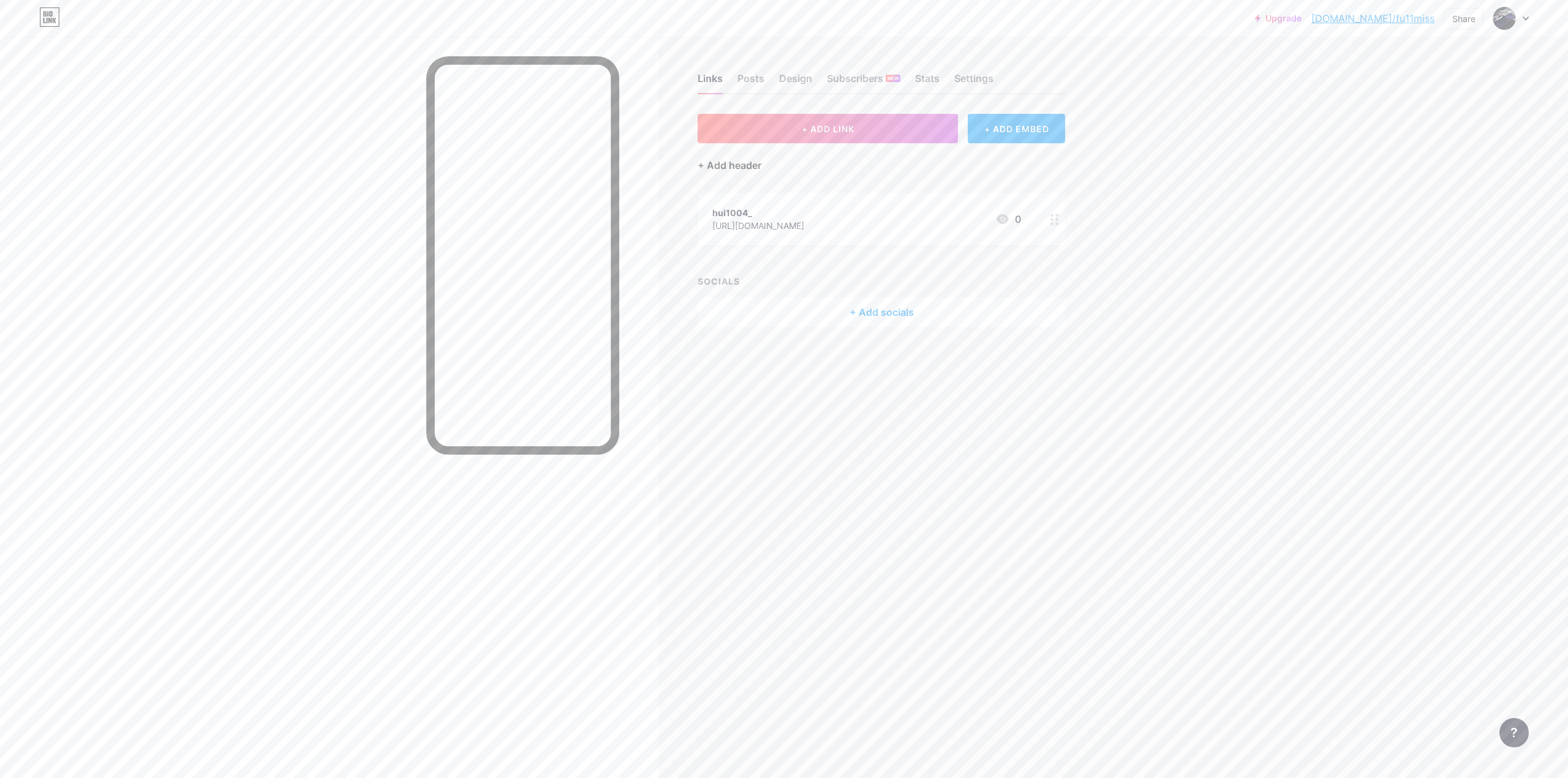
click at [748, 164] on div "+ Add header" at bounding box center [729, 165] width 64 height 15
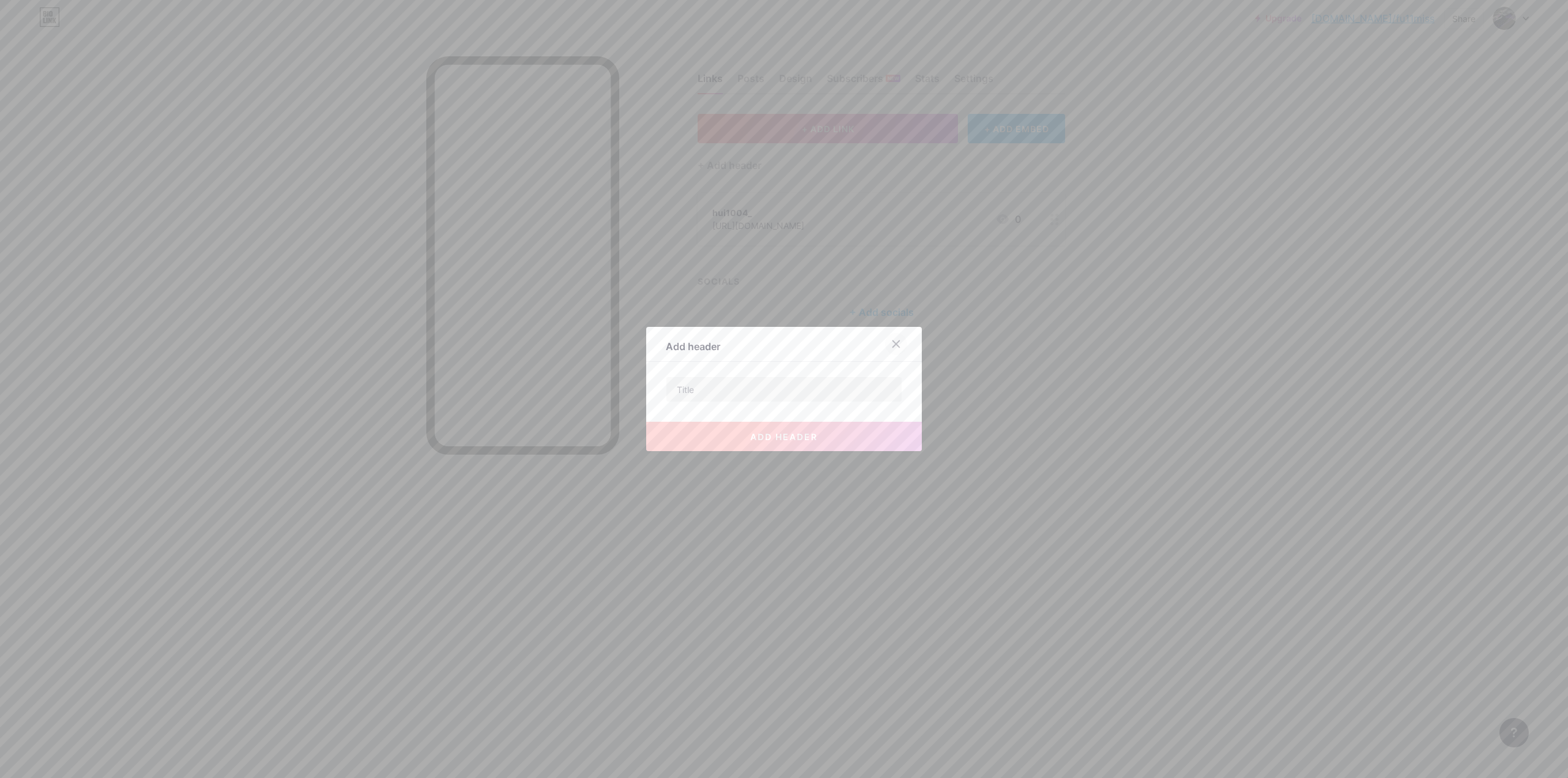
click at [893, 342] on icon at bounding box center [896, 344] width 7 height 7
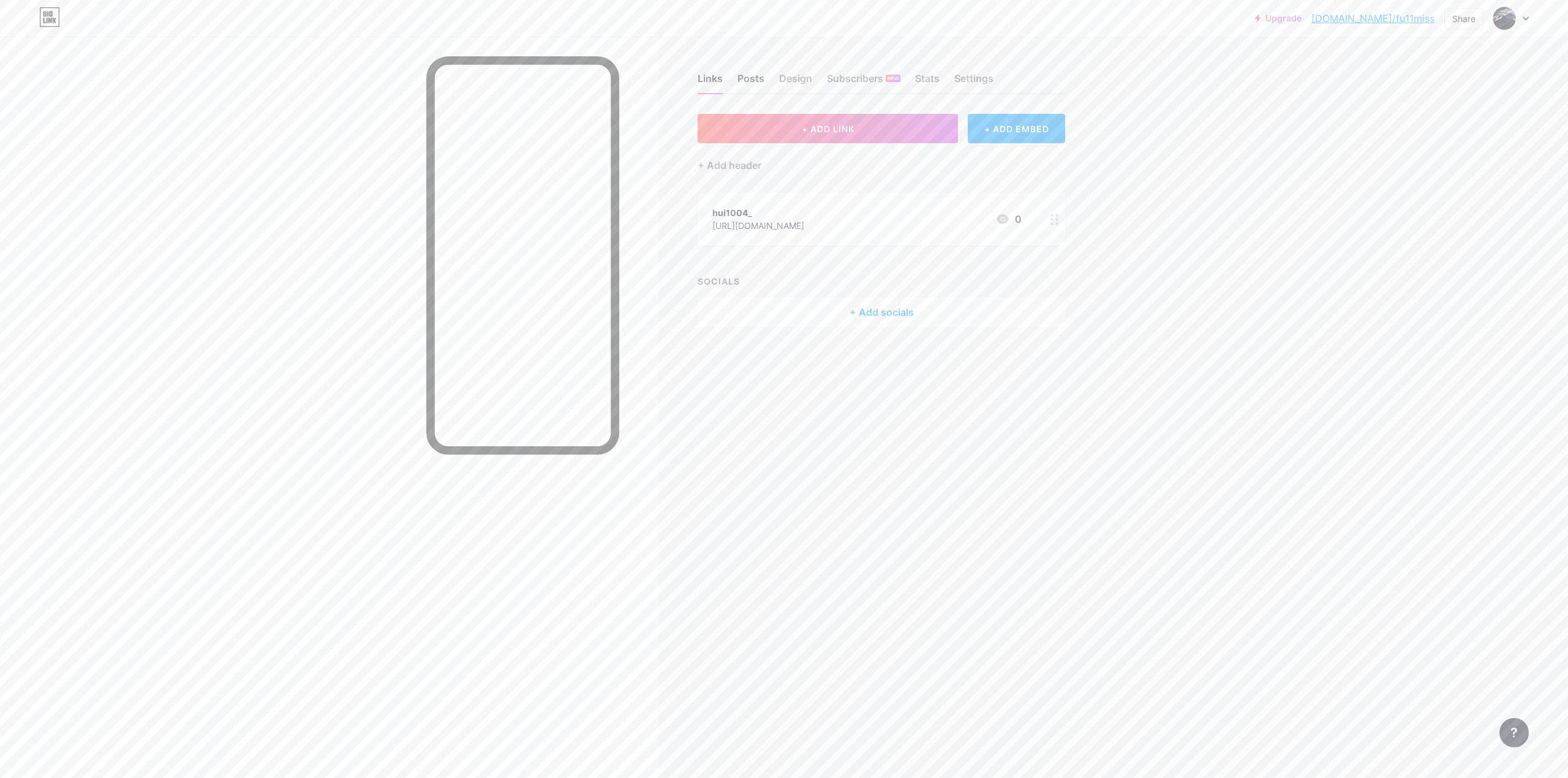
click at [755, 80] on div "Posts" at bounding box center [751, 82] width 27 height 22
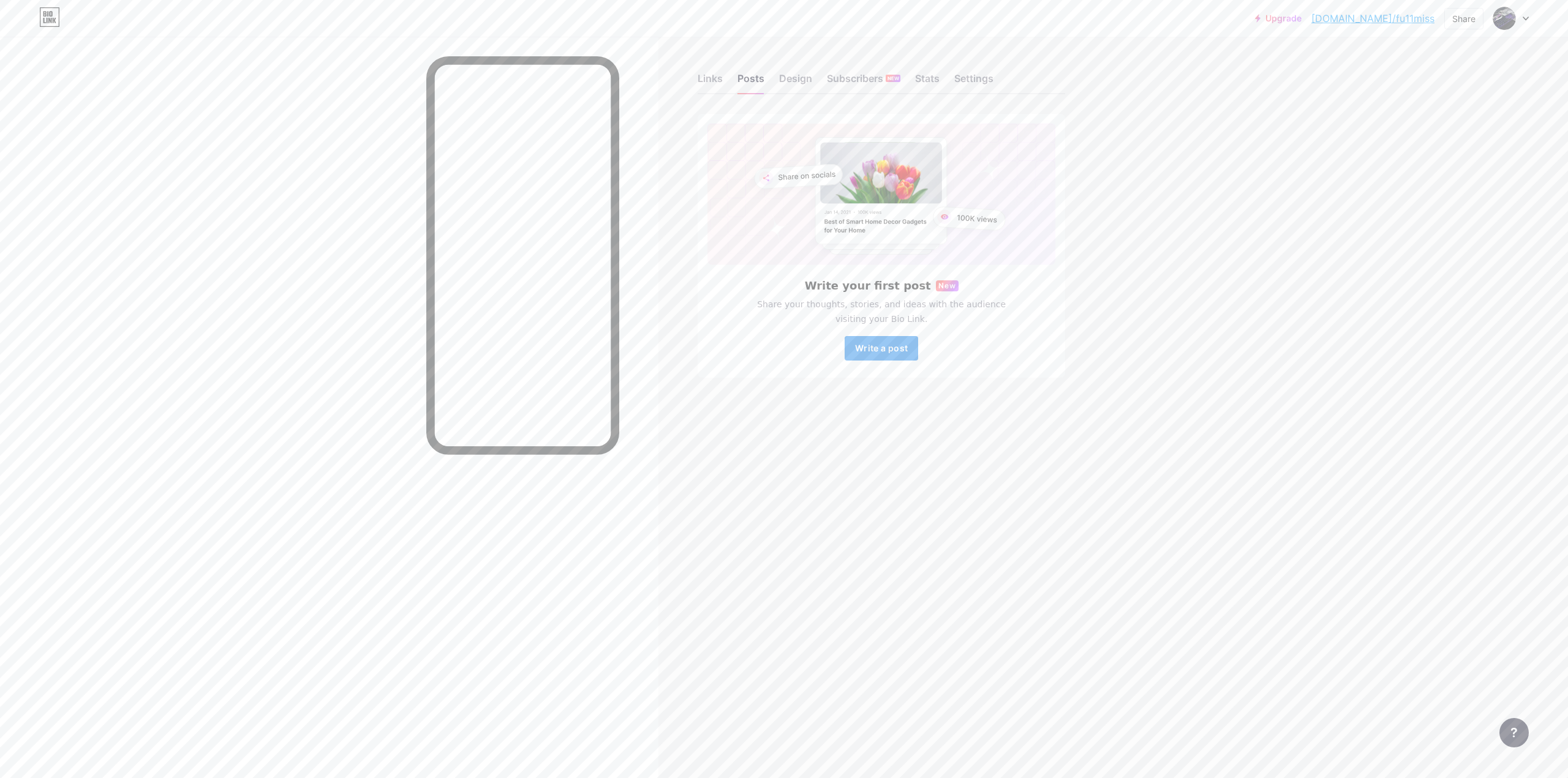
click at [881, 351] on span "Write a post" at bounding box center [881, 348] width 53 height 10
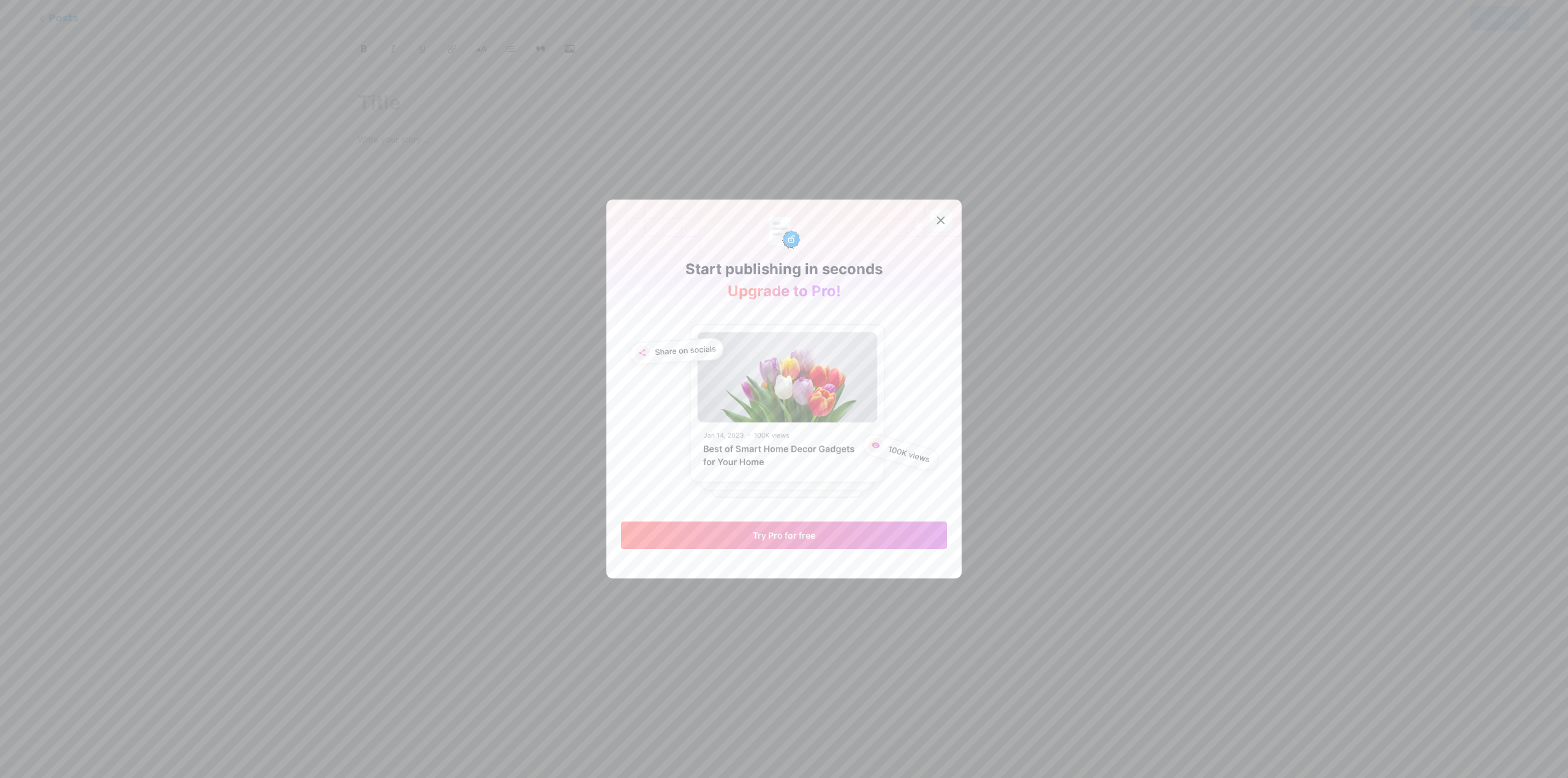
click at [936, 221] on icon at bounding box center [941, 221] width 9 height 9
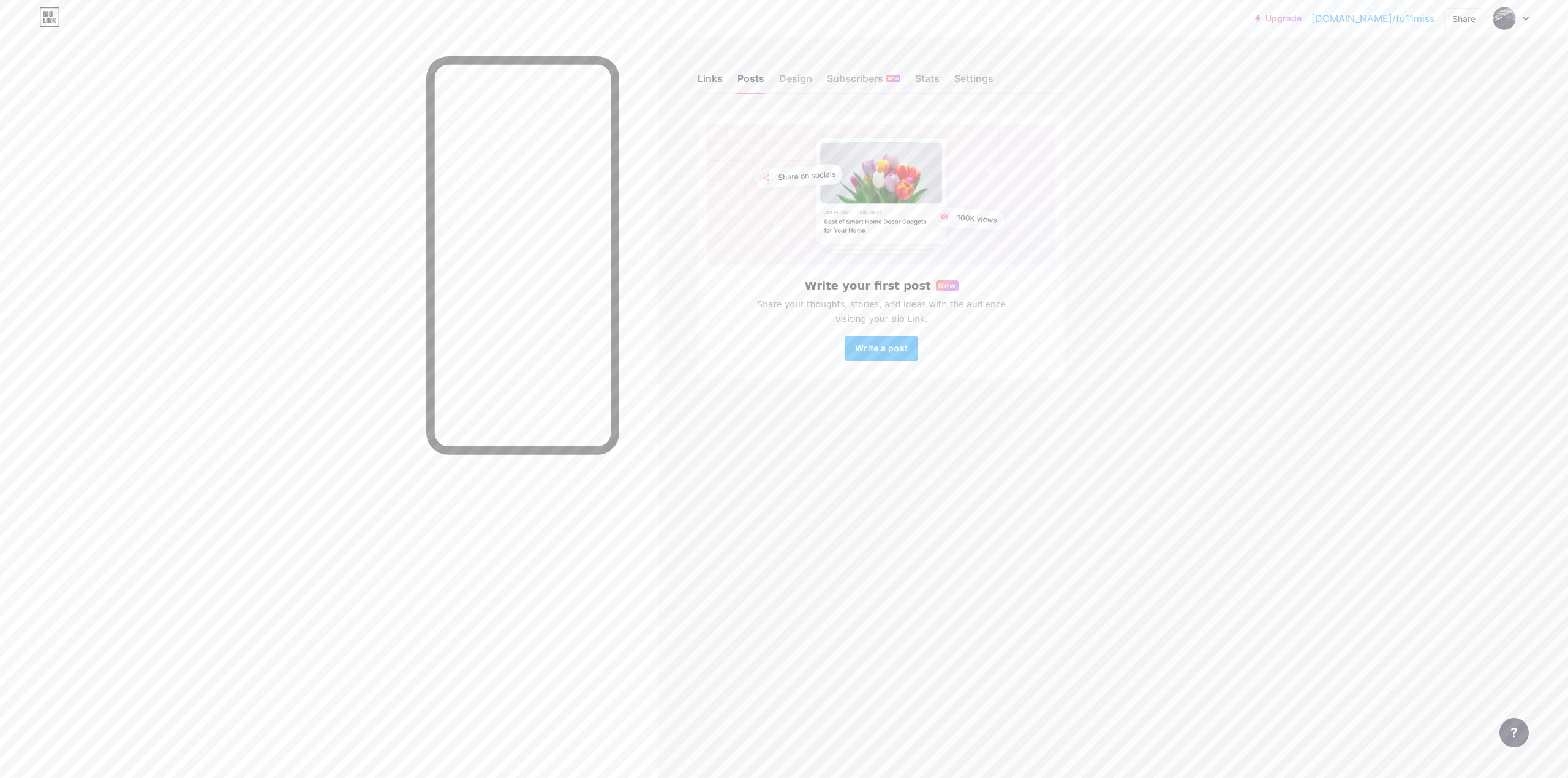
click at [713, 79] on div "Links" at bounding box center [710, 82] width 25 height 22
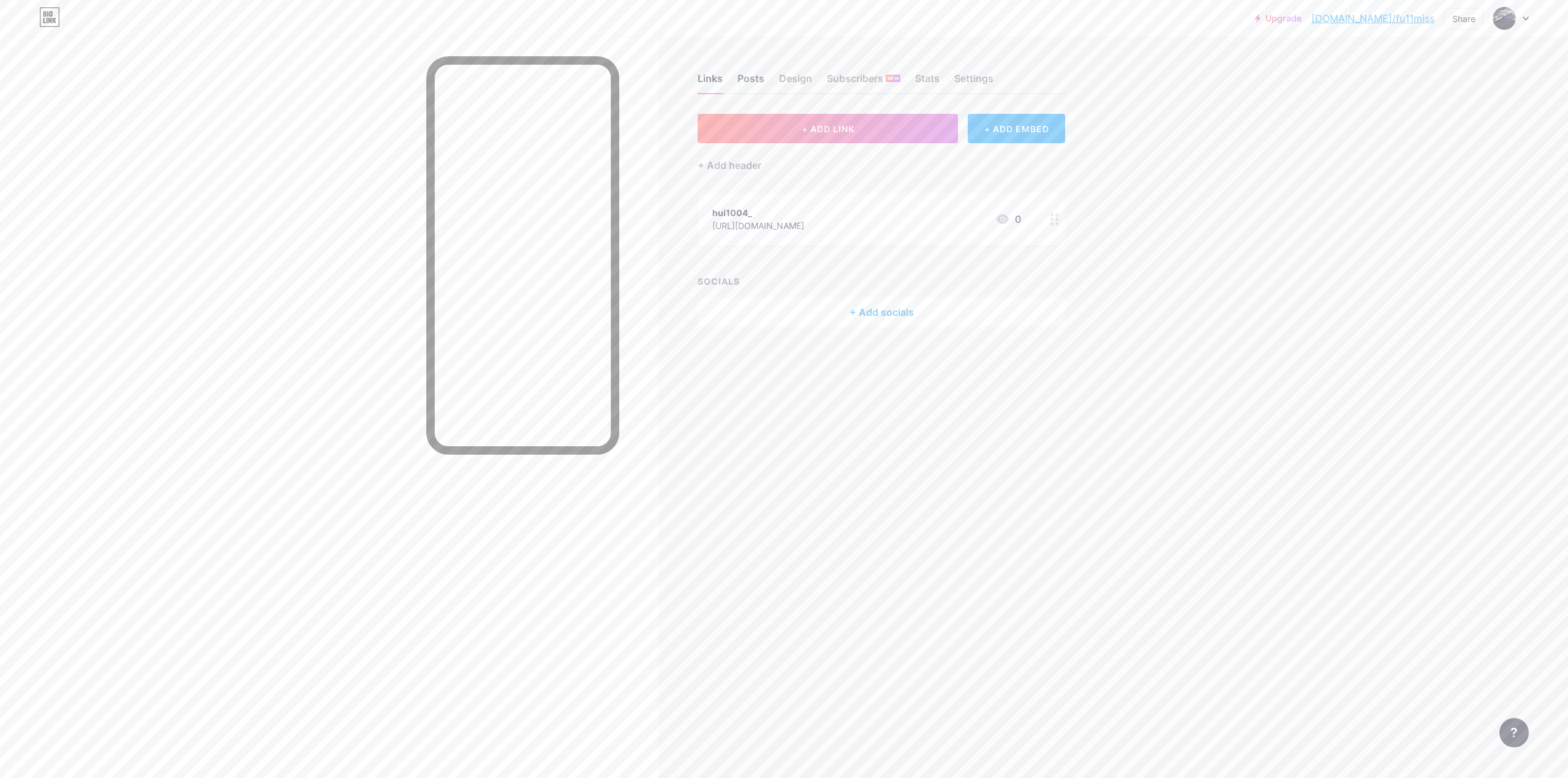
click at [748, 77] on div "Posts" at bounding box center [751, 82] width 27 height 22
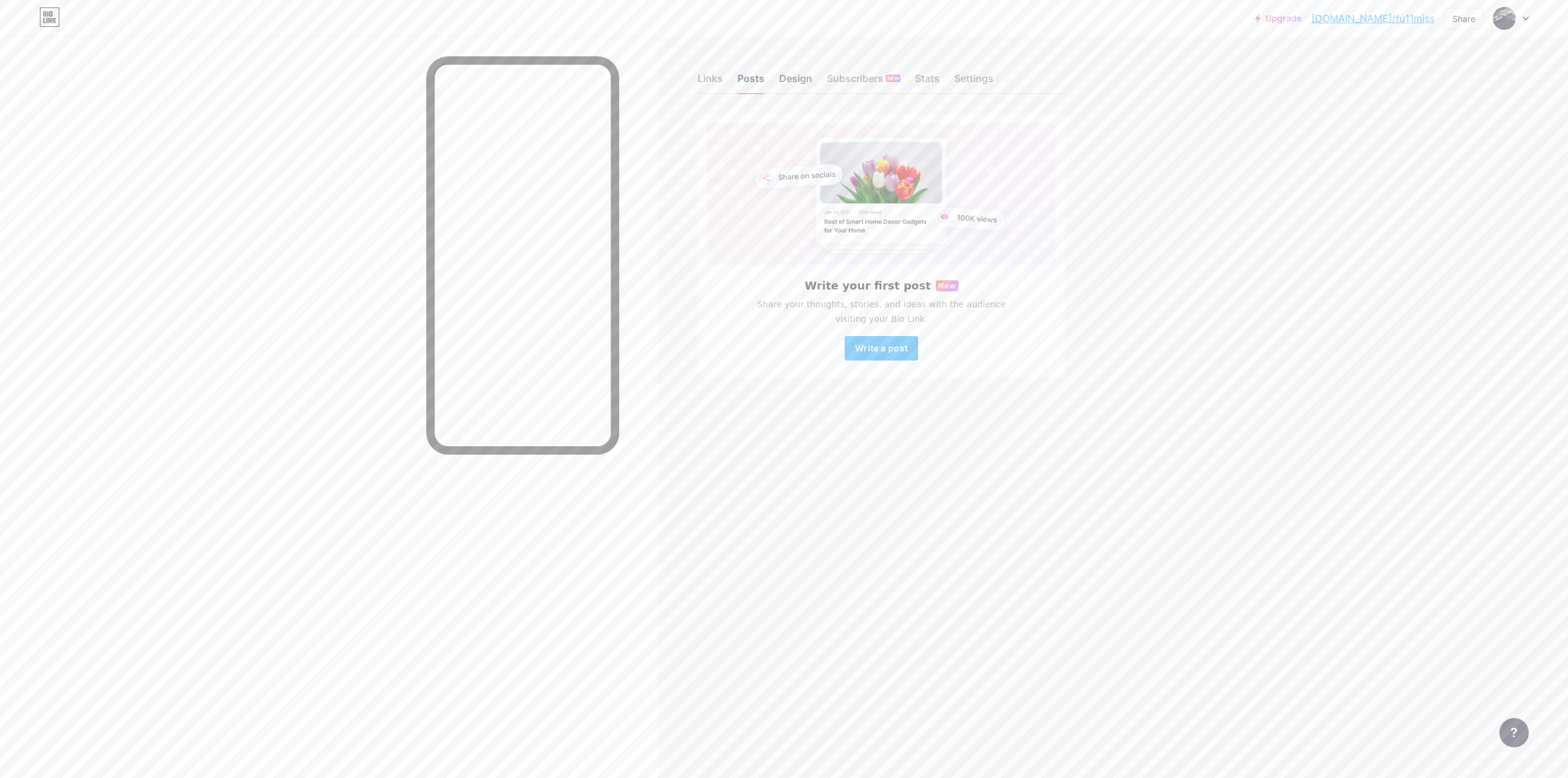
click at [801, 77] on div "Design" at bounding box center [796, 82] width 33 height 22
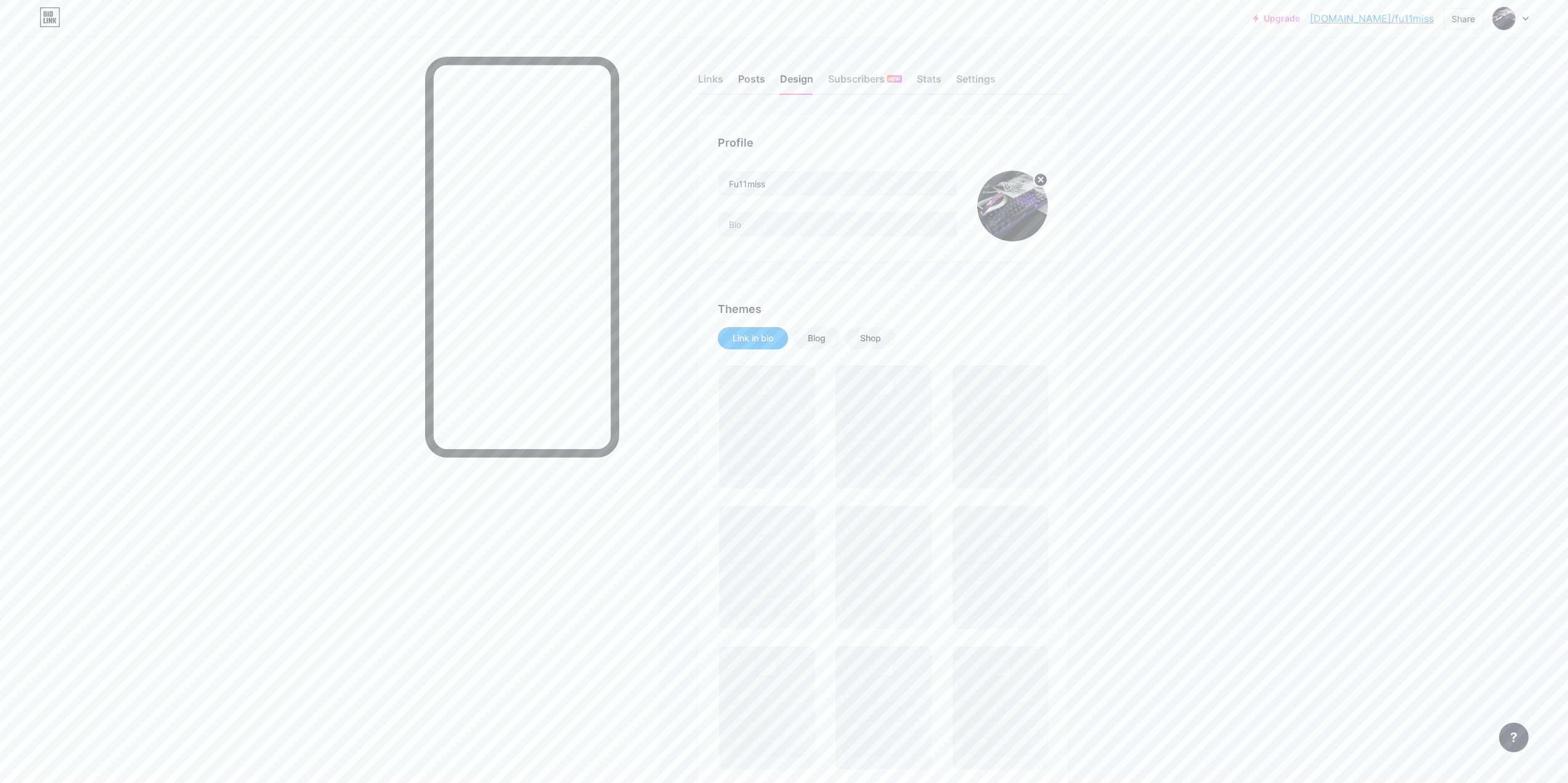
click at [754, 76] on div "Posts" at bounding box center [752, 83] width 27 height 22
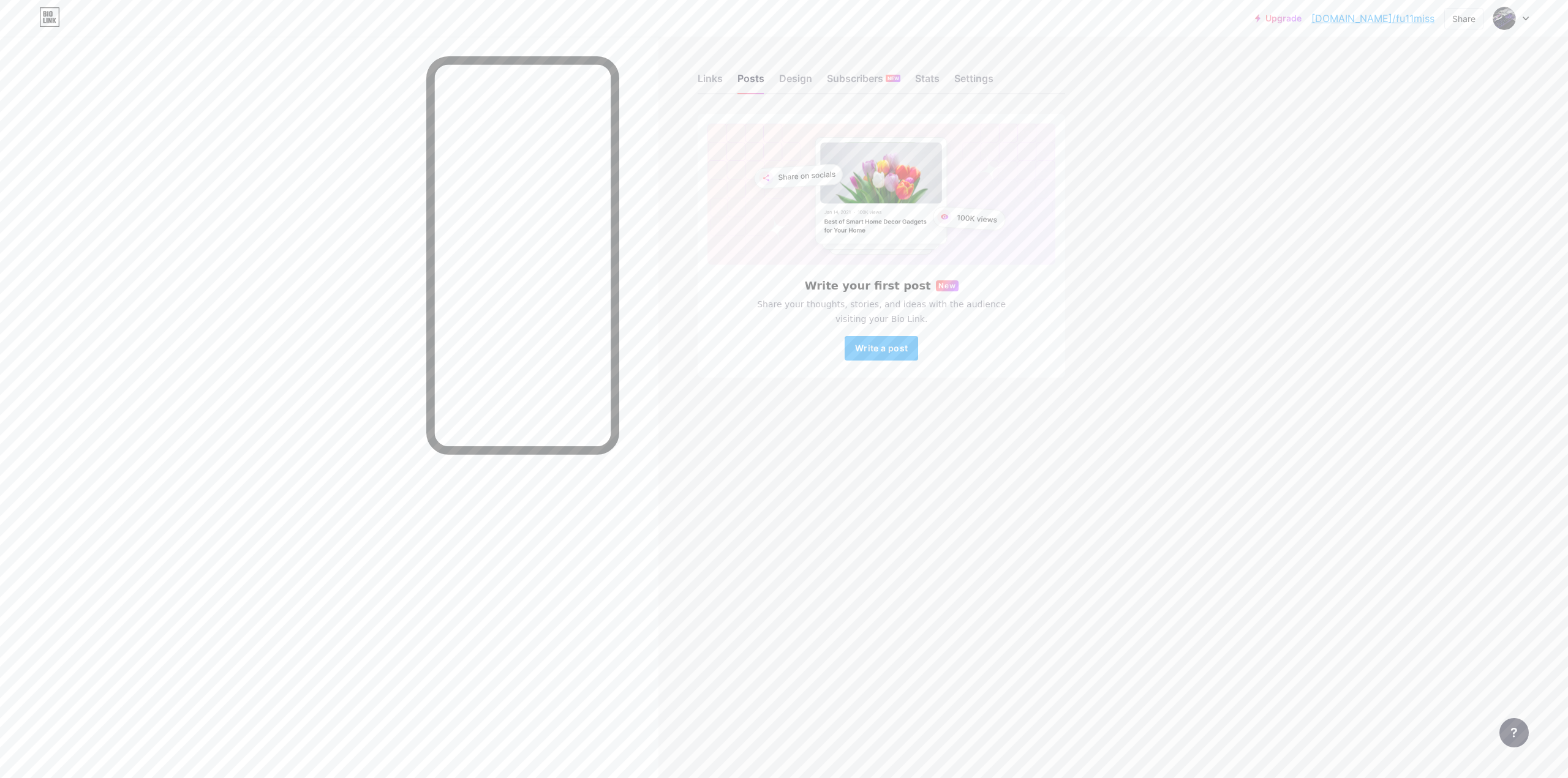
click at [883, 334] on div "Write your first post New Share your thoughts, stories, and ideas with the audi…" at bounding box center [881, 320] width 348 height 81
click at [881, 346] on span "Write a post" at bounding box center [881, 348] width 53 height 10
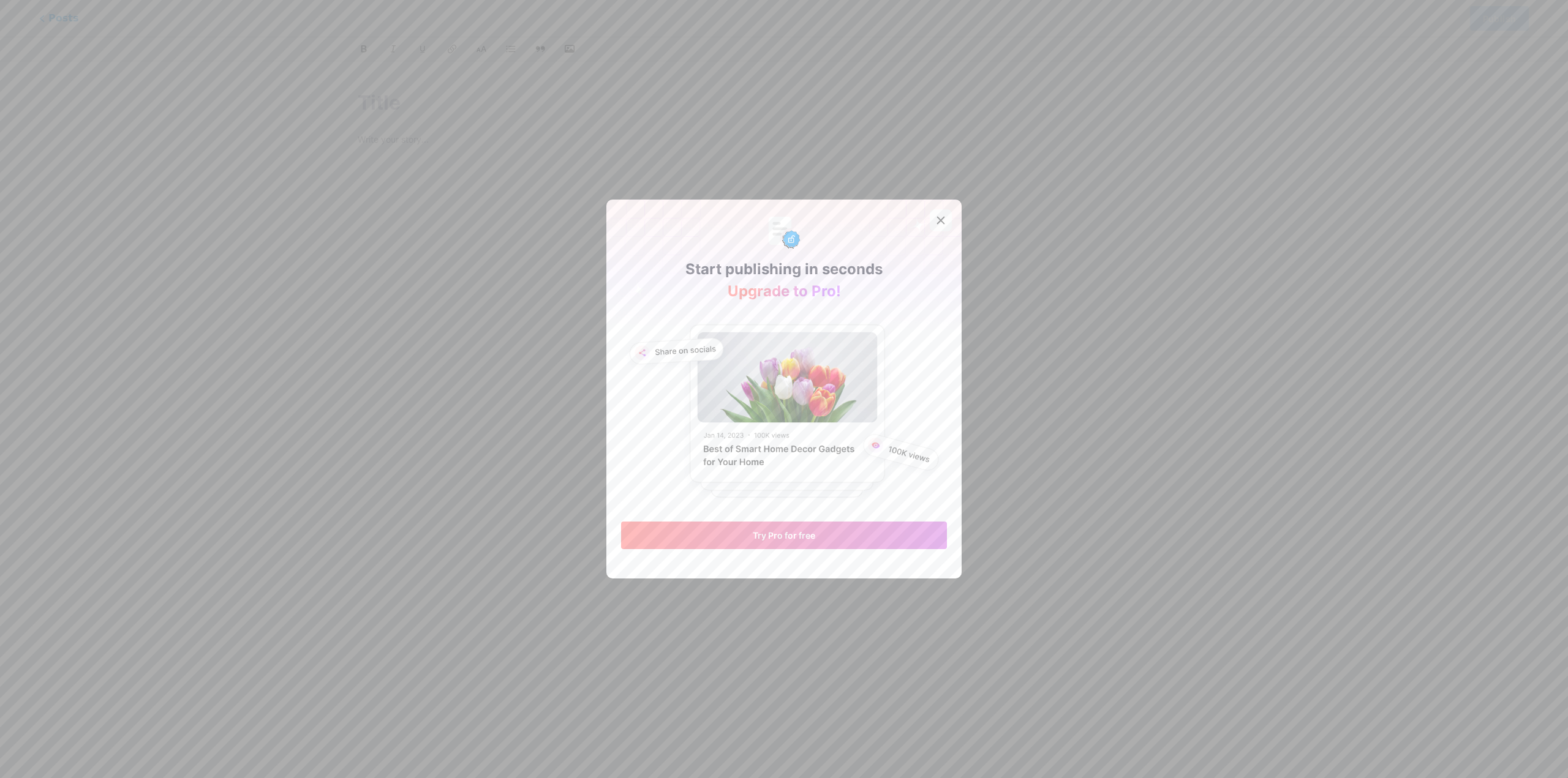
click at [936, 221] on icon at bounding box center [941, 221] width 9 height 9
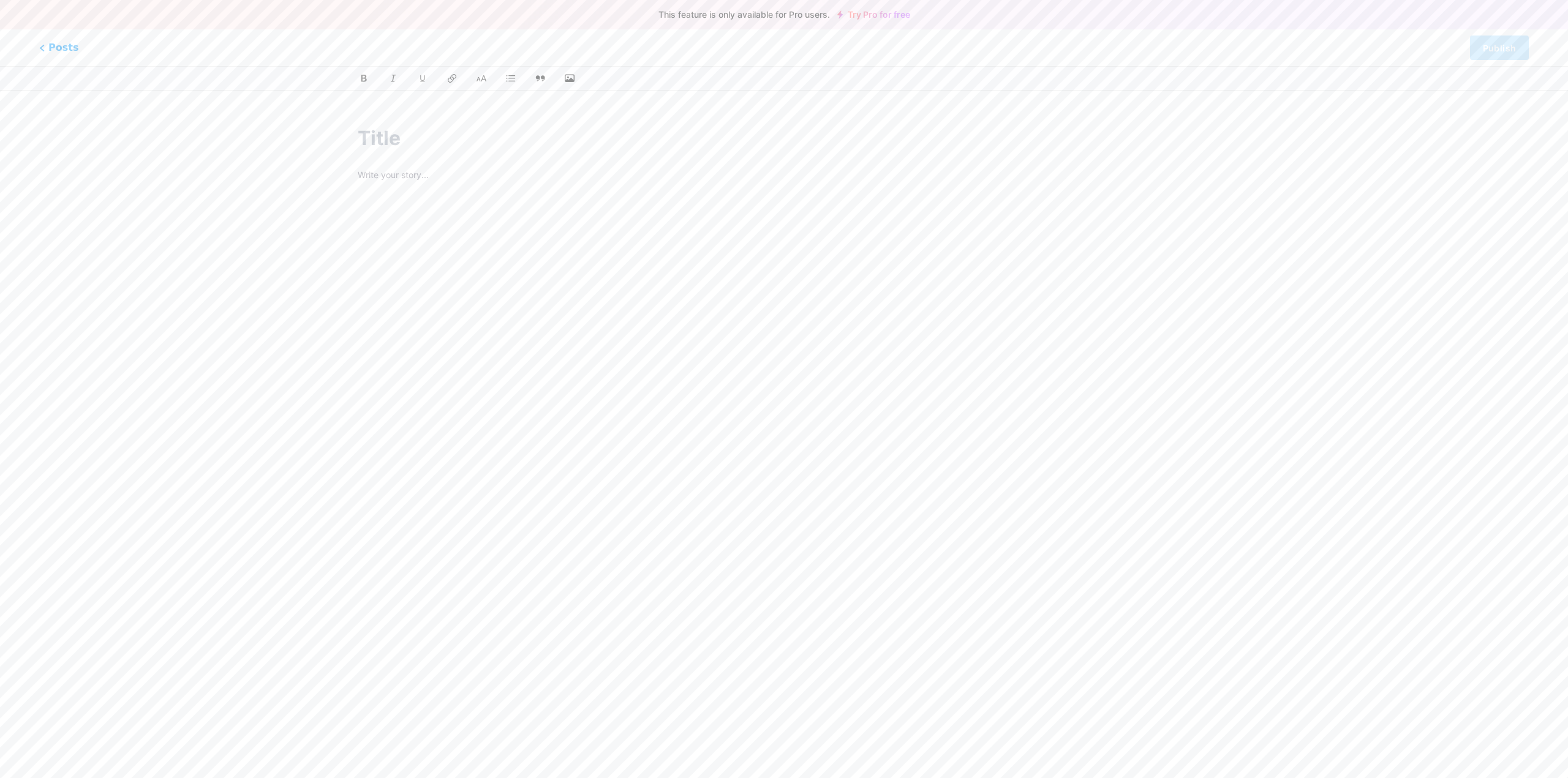
click at [506, 134] on input "text" at bounding box center [784, 138] width 853 height 29
type input "s"
type input "5"
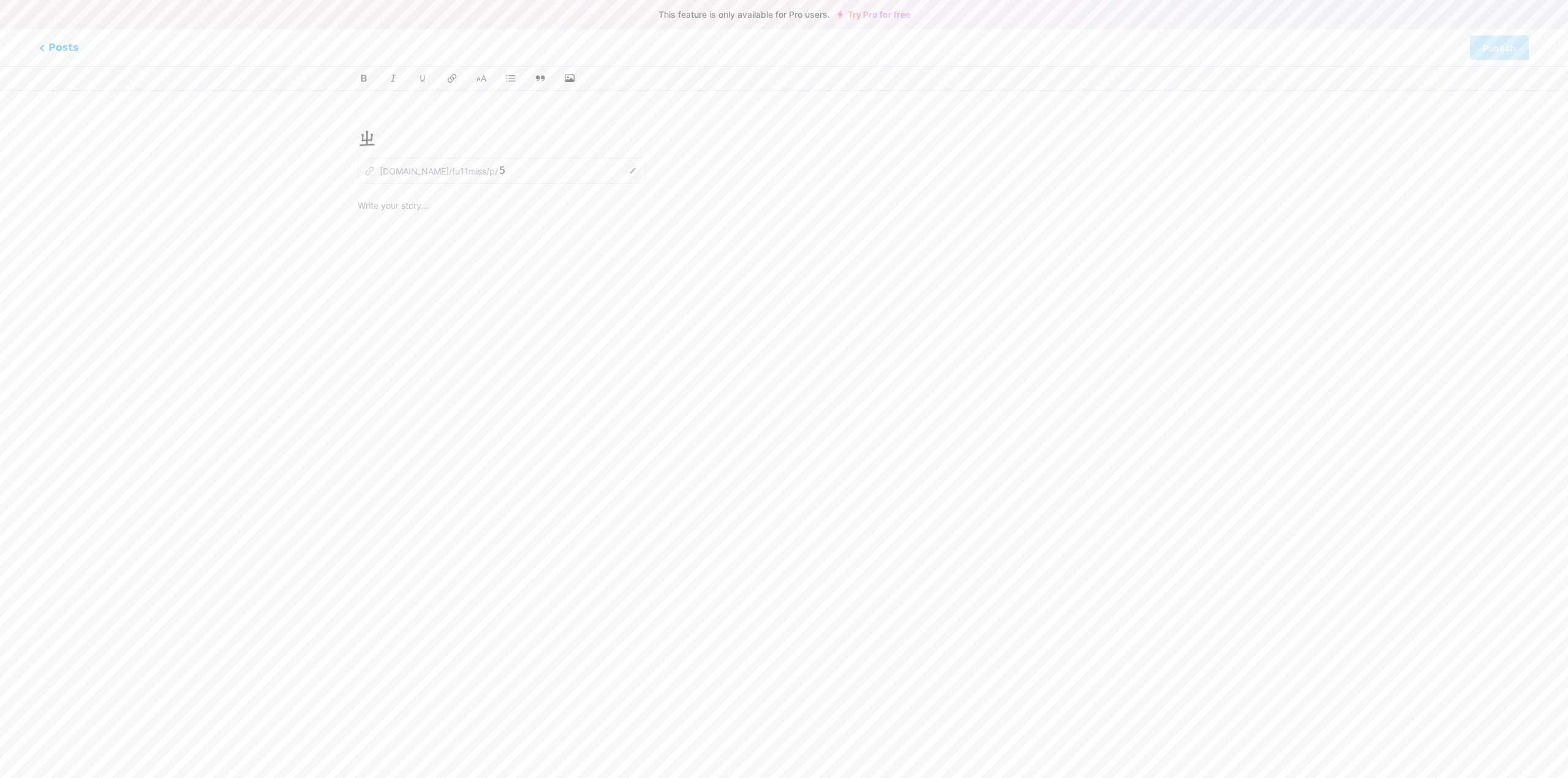
type input "ㄓㄨ"
type input "主機配置"
click at [479, 216] on div at bounding box center [784, 351] width 853 height 306
drag, startPoint x: 455, startPoint y: 213, endPoint x: 28, endPoint y: 197, distance: 427.3
click at [78, 198] on div "This feature is only available for Pro users. Try Pro for free Posts Publish 主機…" at bounding box center [784, 316] width 1568 height 415
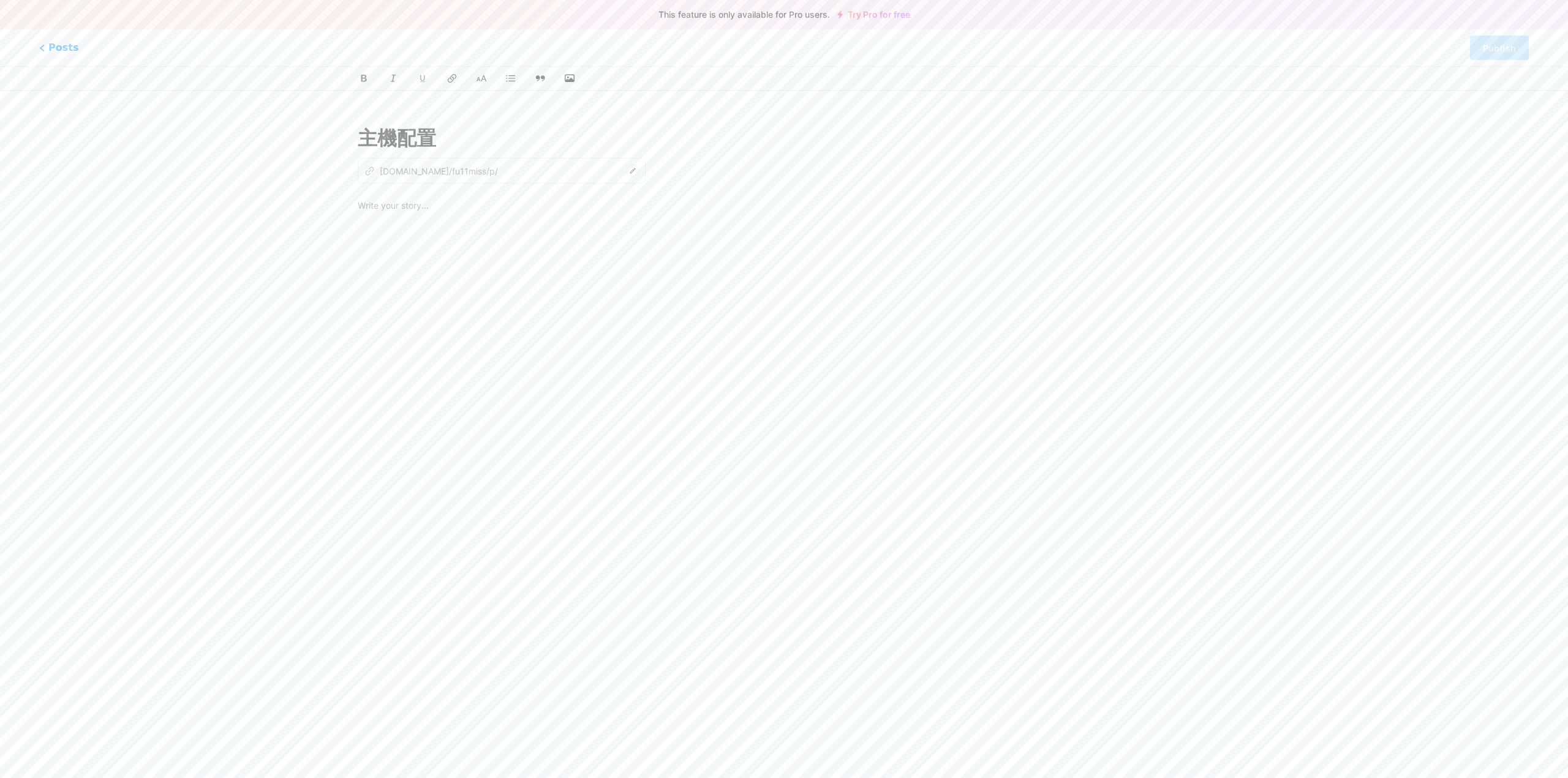
click at [411, 222] on div at bounding box center [784, 351] width 853 height 306
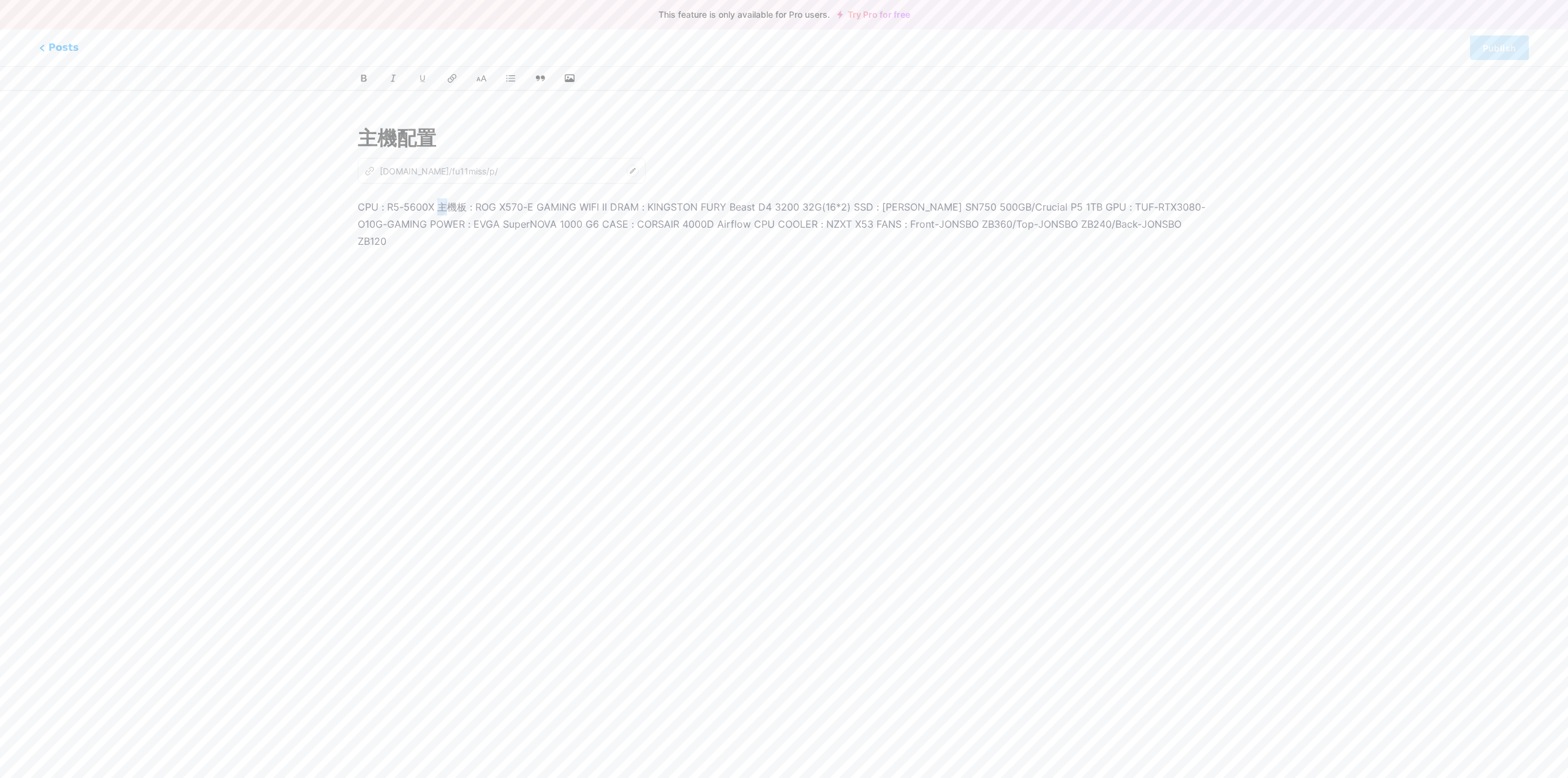
click at [443, 210] on p "CPU : R5-5600X 主機板 : ROG X570-E GAMING WIFI II DRAM : KINGSTON FURY Beast D4 32…" at bounding box center [784, 224] width 853 height 51
click at [437, 212] on p "CPU : R5-5600X 主機板 : ROG X570-E GAMING WIFI II DRAM : KINGSTON FURY Beast D4 32…" at bounding box center [784, 224] width 853 height 51
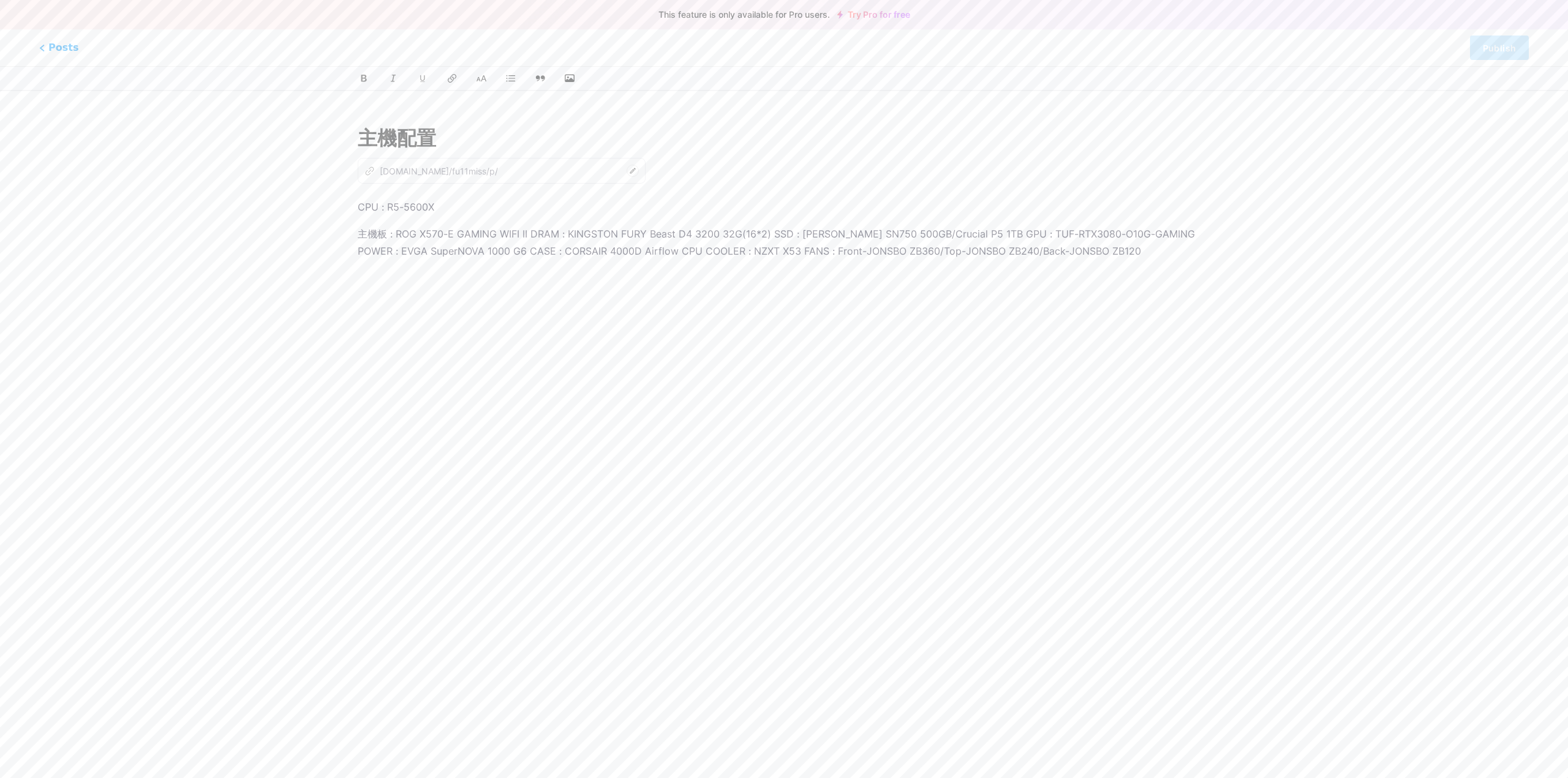
click at [529, 236] on p "主機板 : ROG X570-E GAMING WIFI II DRAM : KINGSTON FURY Beast D4 3200 32G(16*2) SS…" at bounding box center [784, 242] width 853 height 34
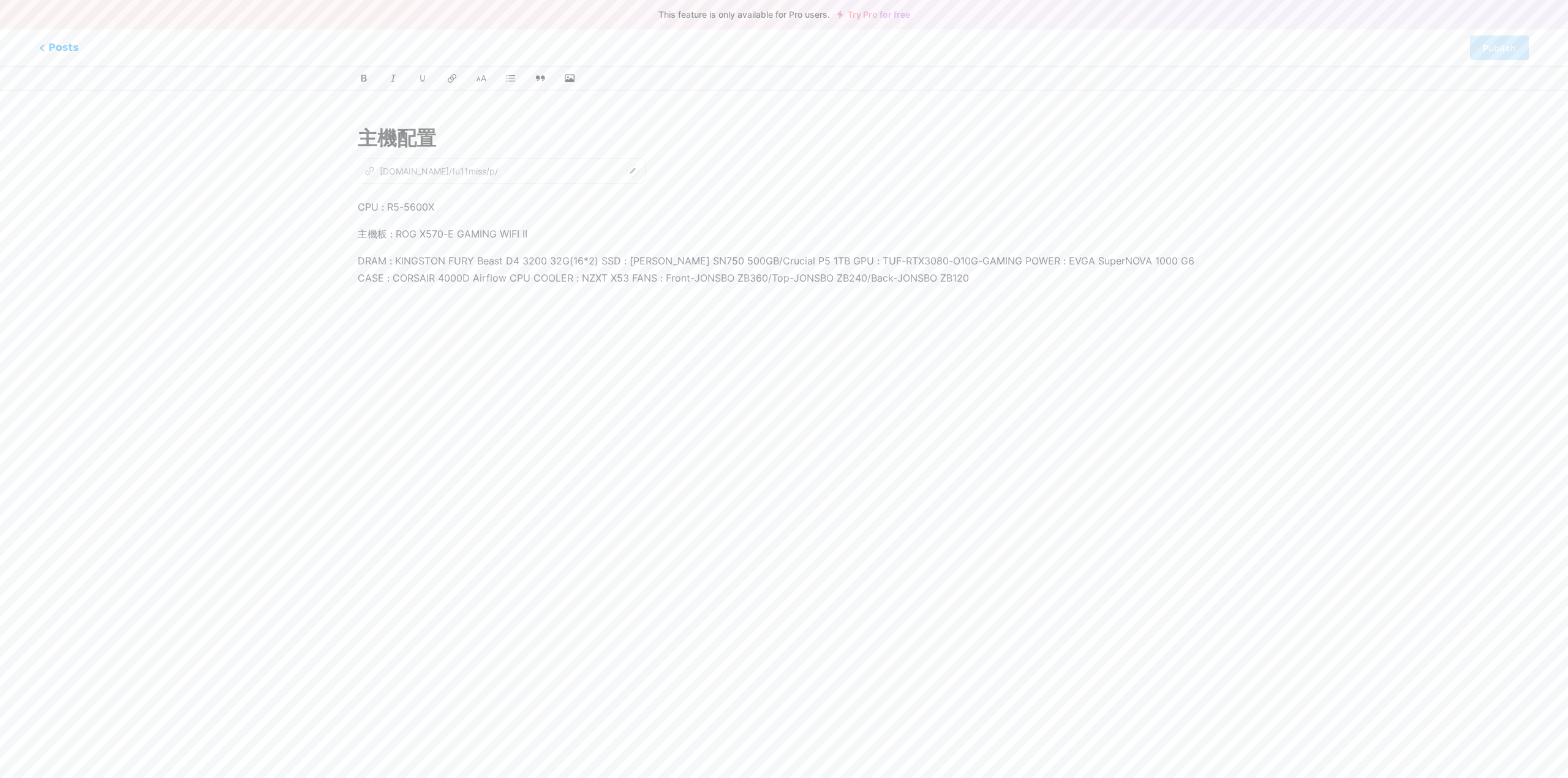
click at [600, 262] on p "DRAM : KINGSTON FURY Beast D4 3200 32G(16*2) SSD : [PERSON_NAME] SN750 500GB/Cr…" at bounding box center [784, 269] width 853 height 34
click at [580, 287] on p "SSD : [PERSON_NAME] SN750 500GB/Crucial P5 1TB GPU : TUF-RTX3080-O10G-GAMING PO…" at bounding box center [784, 296] width 853 height 34
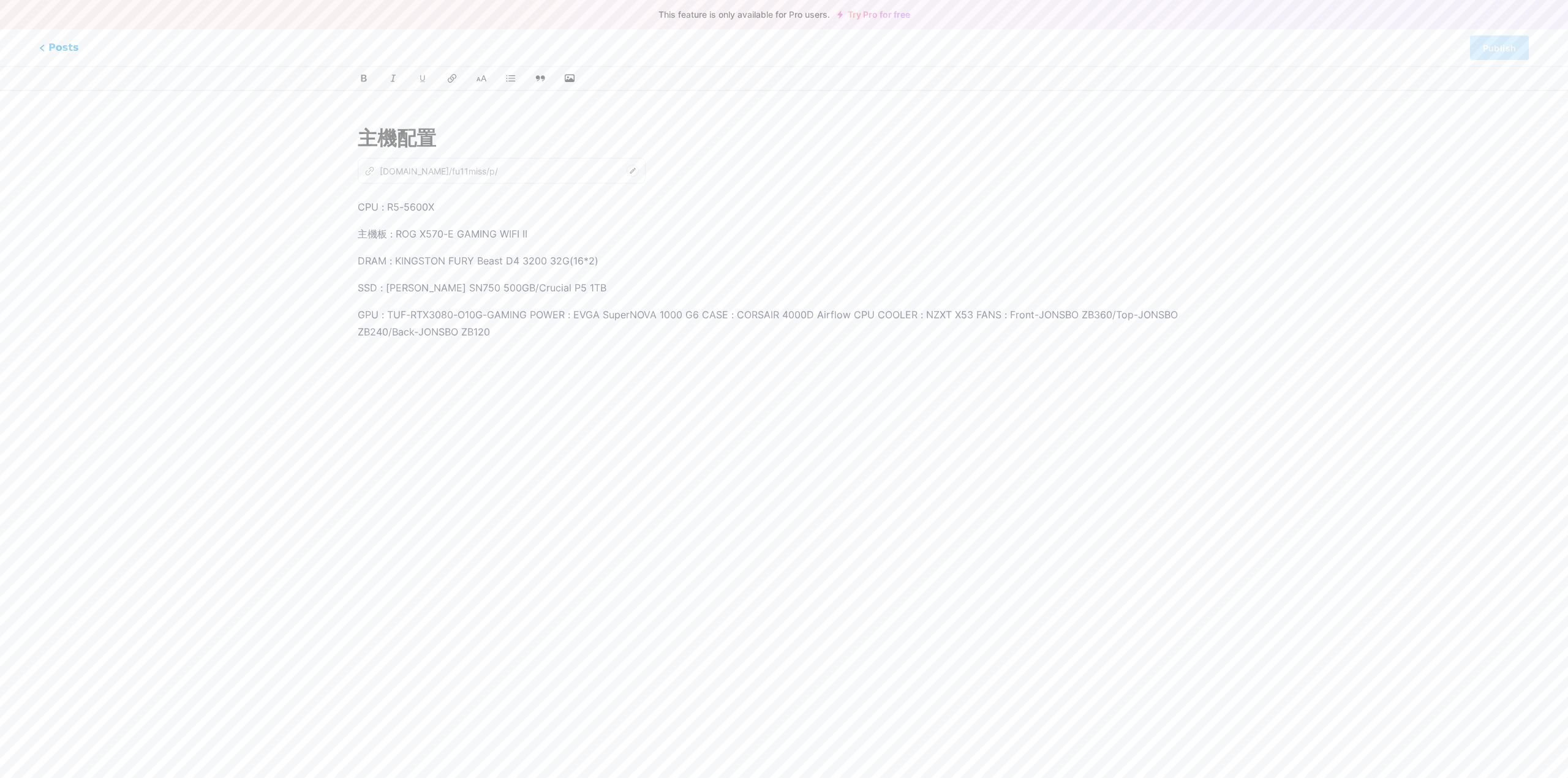
click at [532, 314] on p "GPU : TUF-RTX3080-O10G-GAMING POWER : EVGA SuperNOVA 1000 G6 CASE : CORSAIR 400…" at bounding box center [784, 323] width 853 height 34
click at [531, 341] on p "POWER : EVGA SuperNOVA 1000 G6 CASE : CORSAIR 4000D Airflow CPU COOLER : NZXT X…" at bounding box center [784, 342] width 853 height 17
click at [506, 372] on p "CASE : CORSAIR 4000D Airflow CPU COOLER : NZXT X53 FANS : Front-JONSBO ZB360/To…" at bounding box center [784, 368] width 853 height 17
click at [479, 398] on p "CPU COOLER : NZXT X53 FANS : Front-JONSBO ZB360/Top-JONSBO ZB240/Back-JONSBO ZB…" at bounding box center [784, 395] width 853 height 17
click at [805, 431] on div "CPU : R5-5600X 主機板 : ROG X570-E GAMING WIFI II DRAM : KINGSTON FURY Beast D4 32…" at bounding box center [784, 351] width 853 height 306
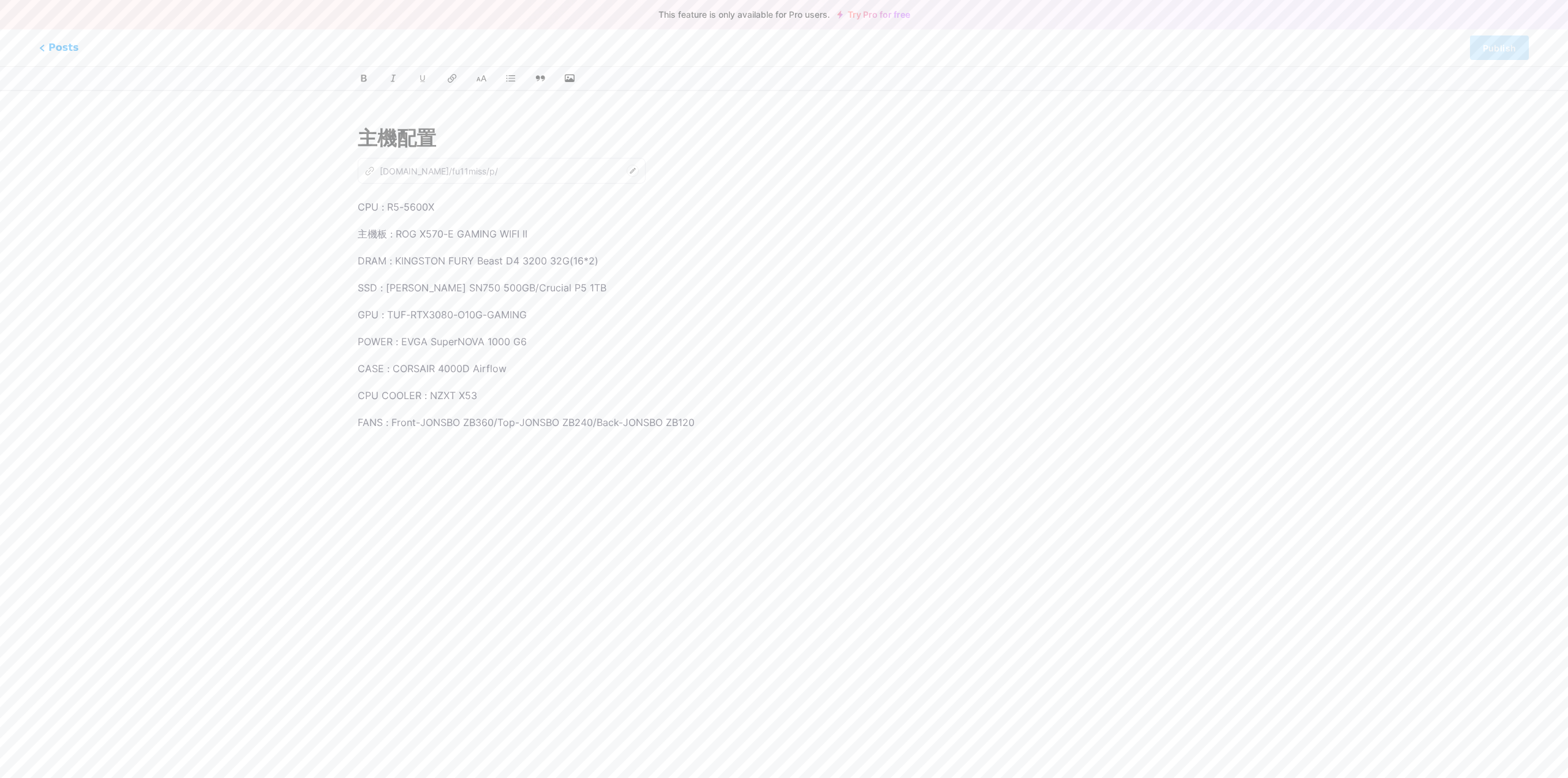
click at [504, 462] on div "CPU : R5-5600X 主機板 : ROG X570-E GAMING WIFI II DRAM : KINGSTON FURY Beast D4 32…" at bounding box center [784, 351] width 853 height 306
click at [426, 425] on p "FANS : Front-JONSBO ZB360/Top-JONSBO ZB240/Back-JONSBO ZB120" at bounding box center [784, 422] width 853 height 17
click at [529, 423] on p "FANS : Front-JONSBO ZB360/Top-JONSBO ZB240/Back-JONSBO ZB120" at bounding box center [784, 422] width 853 height 17
click at [778, 431] on div "CPU : R5-5600X 主機板 : ROG X570-E GAMING WIFI II DRAM : KINGSTON FURY Beast D4 32…" at bounding box center [784, 351] width 853 height 306
click at [792, 486] on div "CPU : R5-5600X 主機板 : ROG X570-E GAMING WIFI II DRAM : KINGSTON FURY Beast D4 32…" at bounding box center [784, 351] width 853 height 306
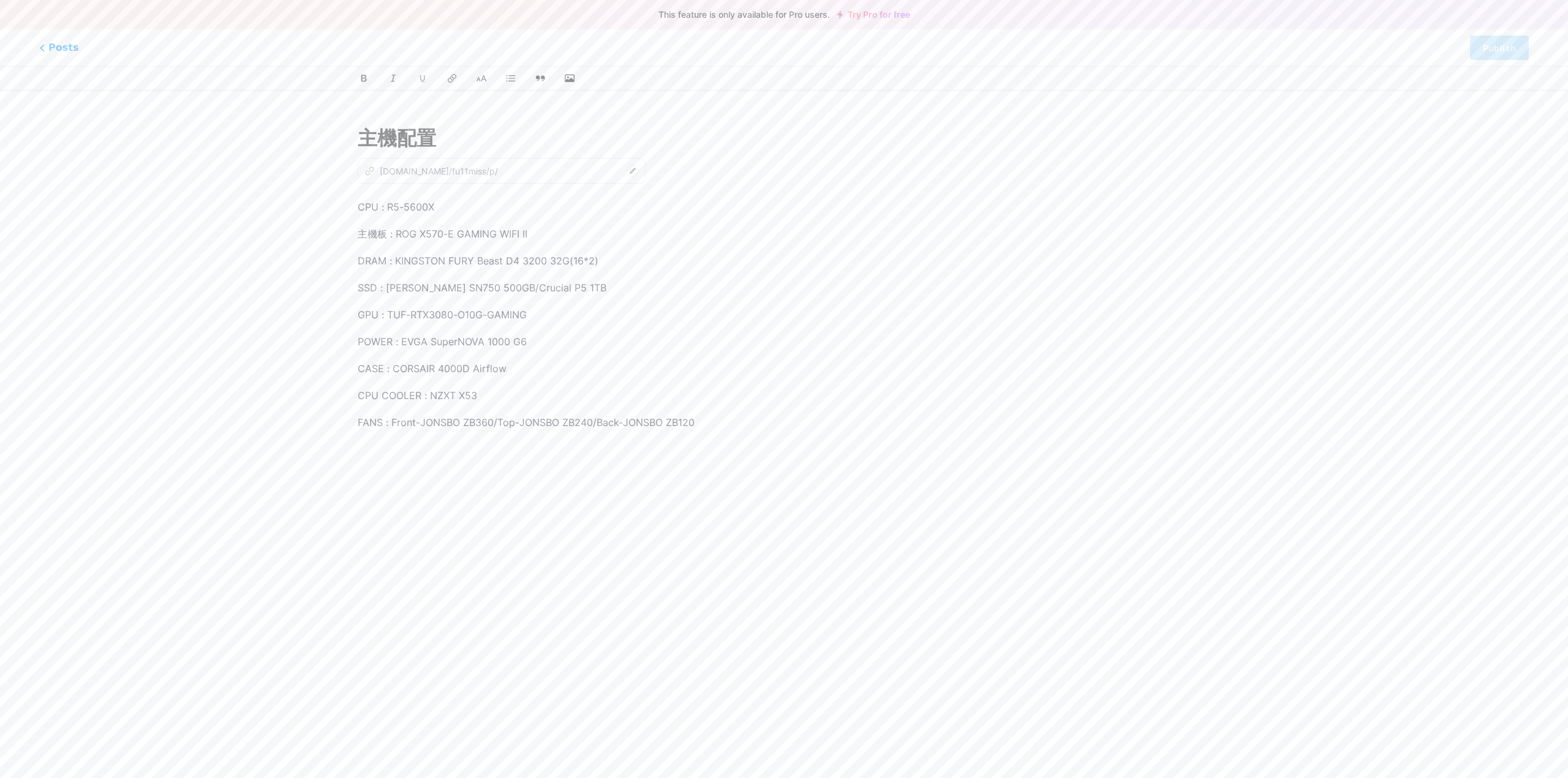
click at [802, 246] on div "CPU : R5-5600X 主機板 : ROG X570-E GAMING WIFI II DRAM : KINGSTON FURY Beast D4 32…" at bounding box center [784, 351] width 853 height 306
click at [464, 203] on p "CPU : R5-5600X" at bounding box center [784, 207] width 853 height 17
click at [347, 205] on div "主機配置 z [DOMAIN_NAME]/fu11miss/p/ CPU : AMD Ryzen™ 5 5600X 主機板 : ROG X570-E GAMI…" at bounding box center [784, 316] width 887 height 415
drag, startPoint x: 397, startPoint y: 235, endPoint x: 593, endPoint y: 239, distance: 196.0
click at [593, 239] on p "主機板 : ROG X570-E GAMING WIFI II" at bounding box center [784, 234] width 853 height 17
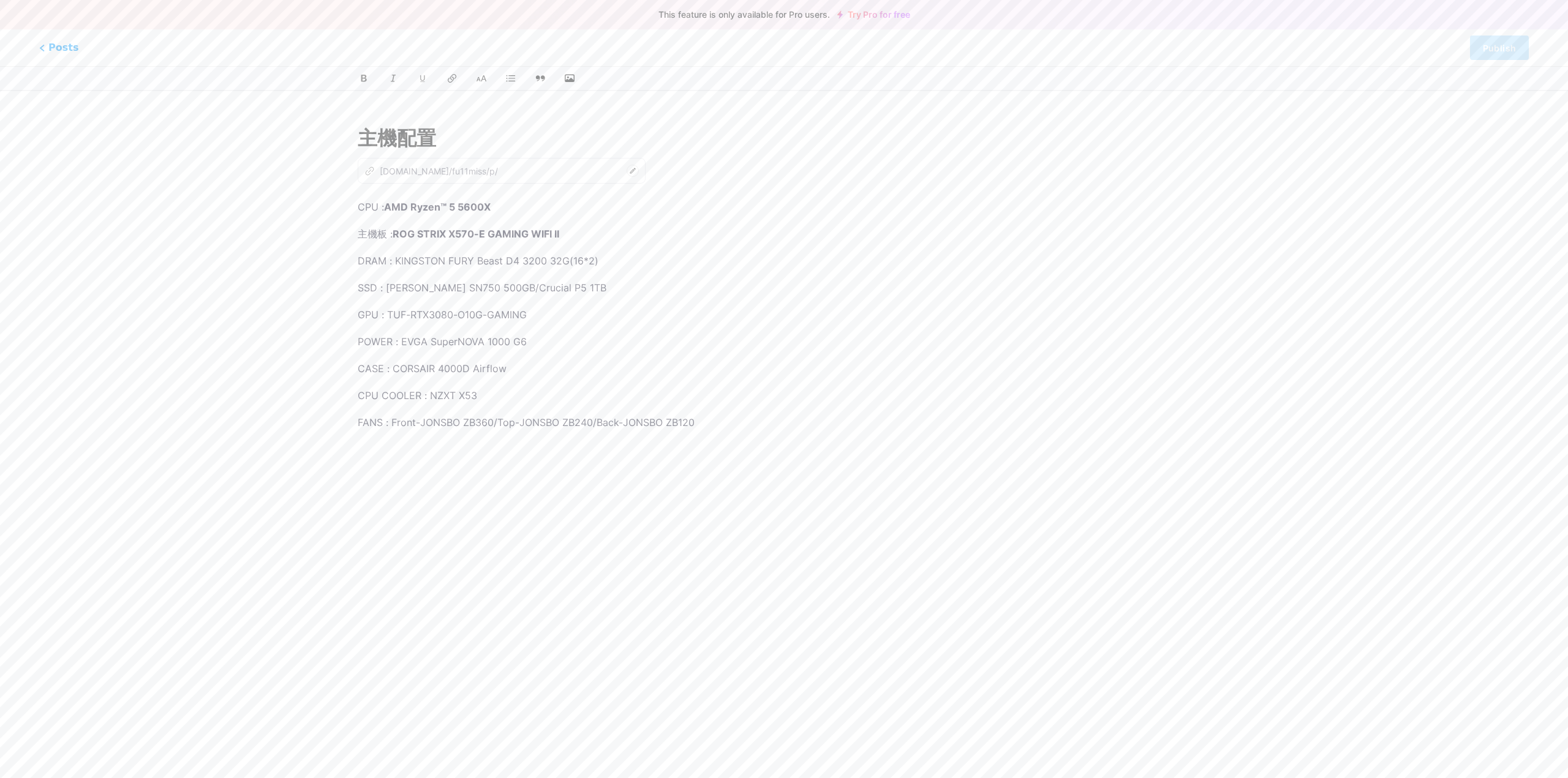
click at [809, 247] on div "CPU : AMD Ryzen™ 5 5600X 主機板 : ROG STRIX X570-E GAMING WIFI II DRAM : KINGSTON …" at bounding box center [784, 351] width 853 height 306
click at [256, 262] on div "This feature is only available for Pro users. Try Pro for free Posts Publish 主機…" at bounding box center [784, 316] width 1568 height 415
drag, startPoint x: 395, startPoint y: 261, endPoint x: 623, endPoint y: 261, distance: 228.0
click at [623, 261] on p "DRAM : KINGSTON FURY Beast D4 3200 32G(16*2)" at bounding box center [784, 261] width 853 height 17
click at [637, 265] on p "DRAM : KINGSTON FURY Beast D4 3200 32G(16*2)" at bounding box center [784, 261] width 853 height 17
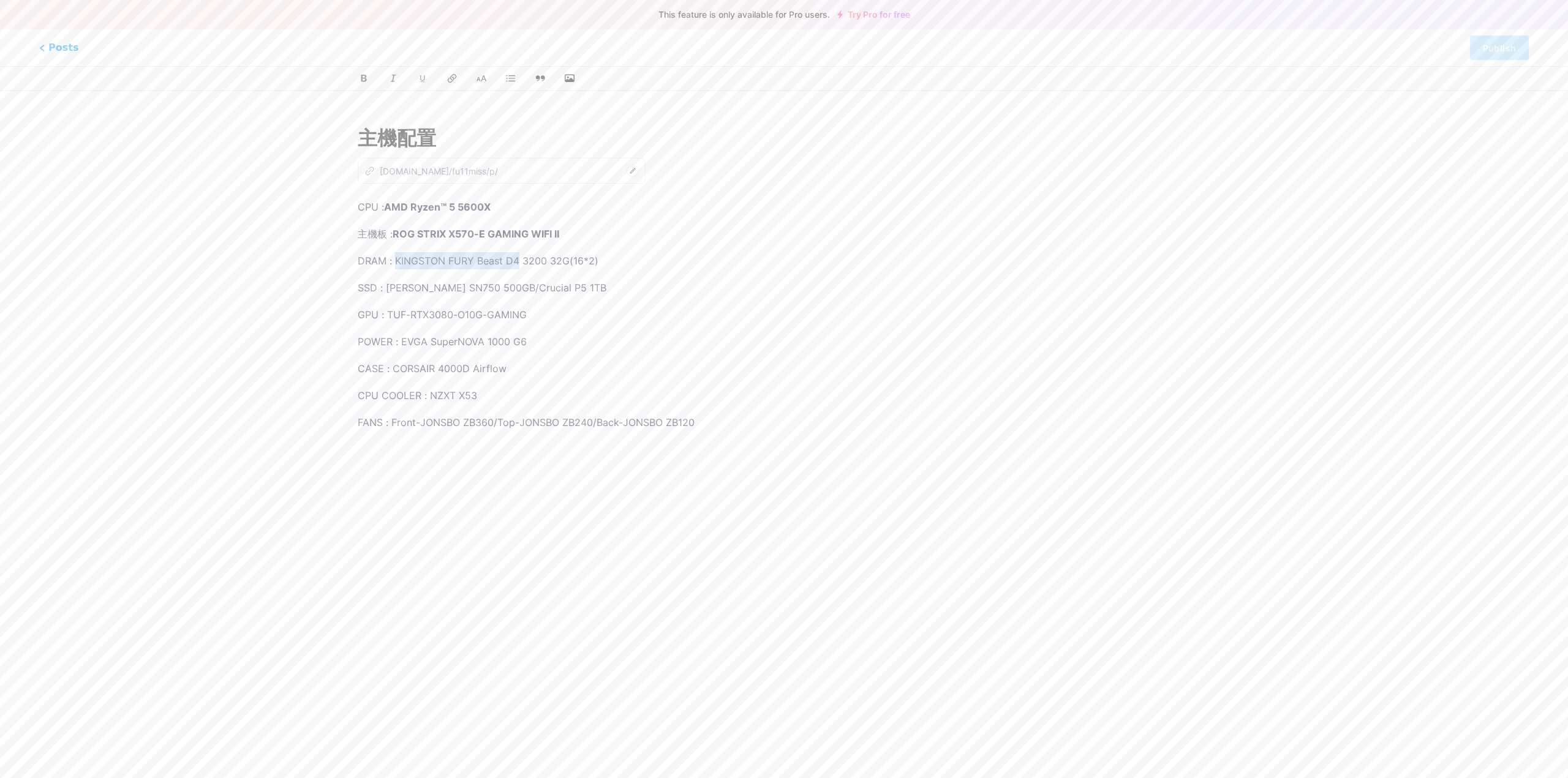
drag, startPoint x: 396, startPoint y: 261, endPoint x: 518, endPoint y: 260, distance: 122.0
click at [518, 260] on p "DRAM : KINGSTON FURY Beast D4 3200 32G(16*2)" at bounding box center [784, 261] width 853 height 17
click at [728, 271] on div "CPU : AMD Ryzen™ 5 5600X 主機板 : ROG STRIX X570-E GAMING WIFI II DRAM : Kingston …" at bounding box center [784, 351] width 853 height 306
click at [735, 316] on p "GPU : TUF-RTX3080-O10G-GAMING" at bounding box center [784, 315] width 853 height 17
click at [653, 260] on p "DRAM : Kingston FURY™ Beast DDR4 RGB 3200 32G(16*2)" at bounding box center [784, 261] width 853 height 17
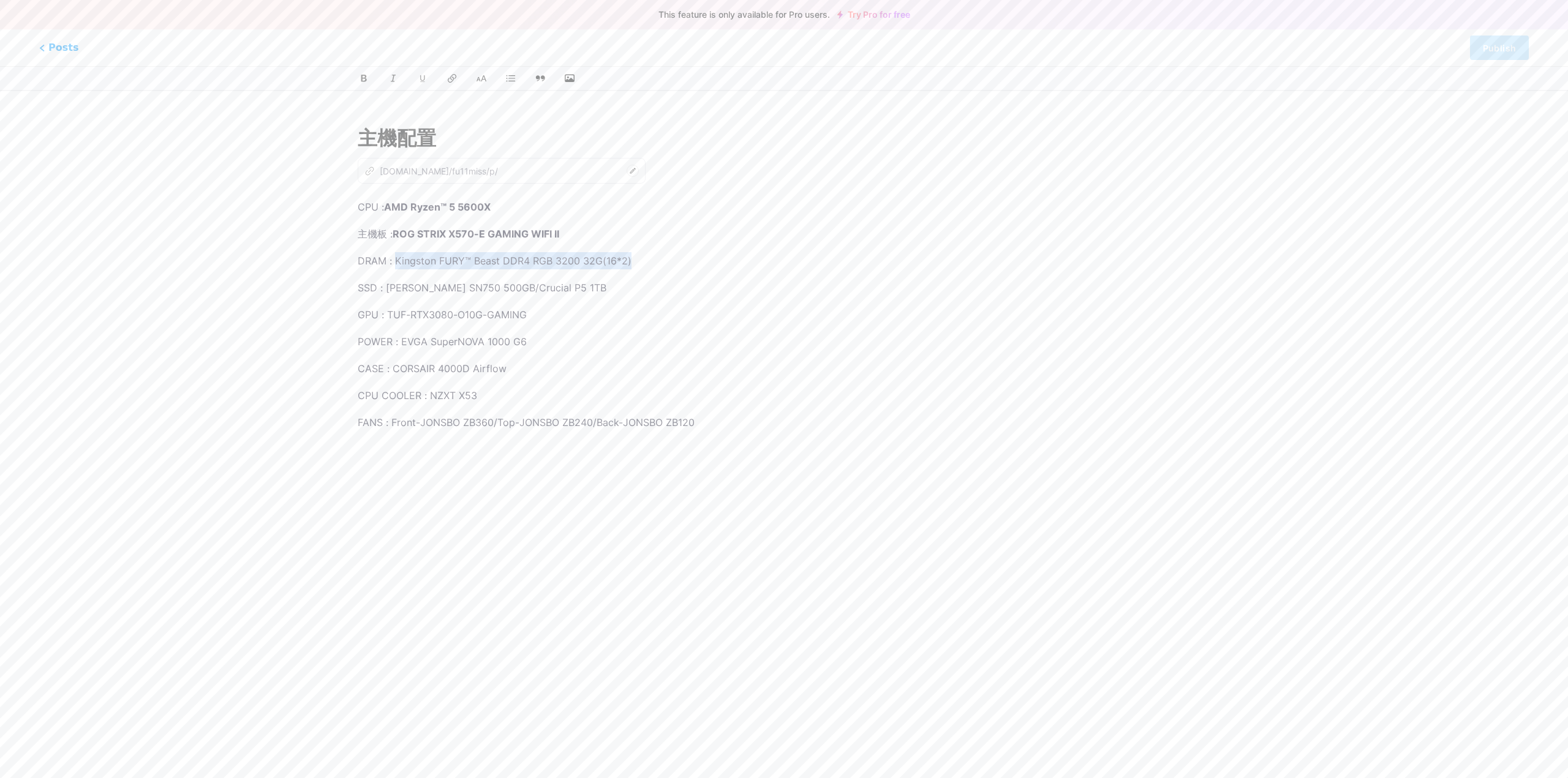
drag, startPoint x: 396, startPoint y: 262, endPoint x: 668, endPoint y: 259, distance: 272.0
click at [668, 259] on p "DRAM : Kingston FURY™ Beast DDR4 RGB 3200 32G(16*2)" at bounding box center [784, 261] width 853 height 17
click at [368, 77] on icon at bounding box center [365, 79] width 9 height 9
click at [748, 262] on p "DRAM : Kingston FURY™ Beast DDR4 RGB 3200 32G(16*2)" at bounding box center [784, 261] width 853 height 17
click at [628, 319] on p "GPU : TUF-RTX3080-O10G-GAMING" at bounding box center [784, 315] width 853 height 17
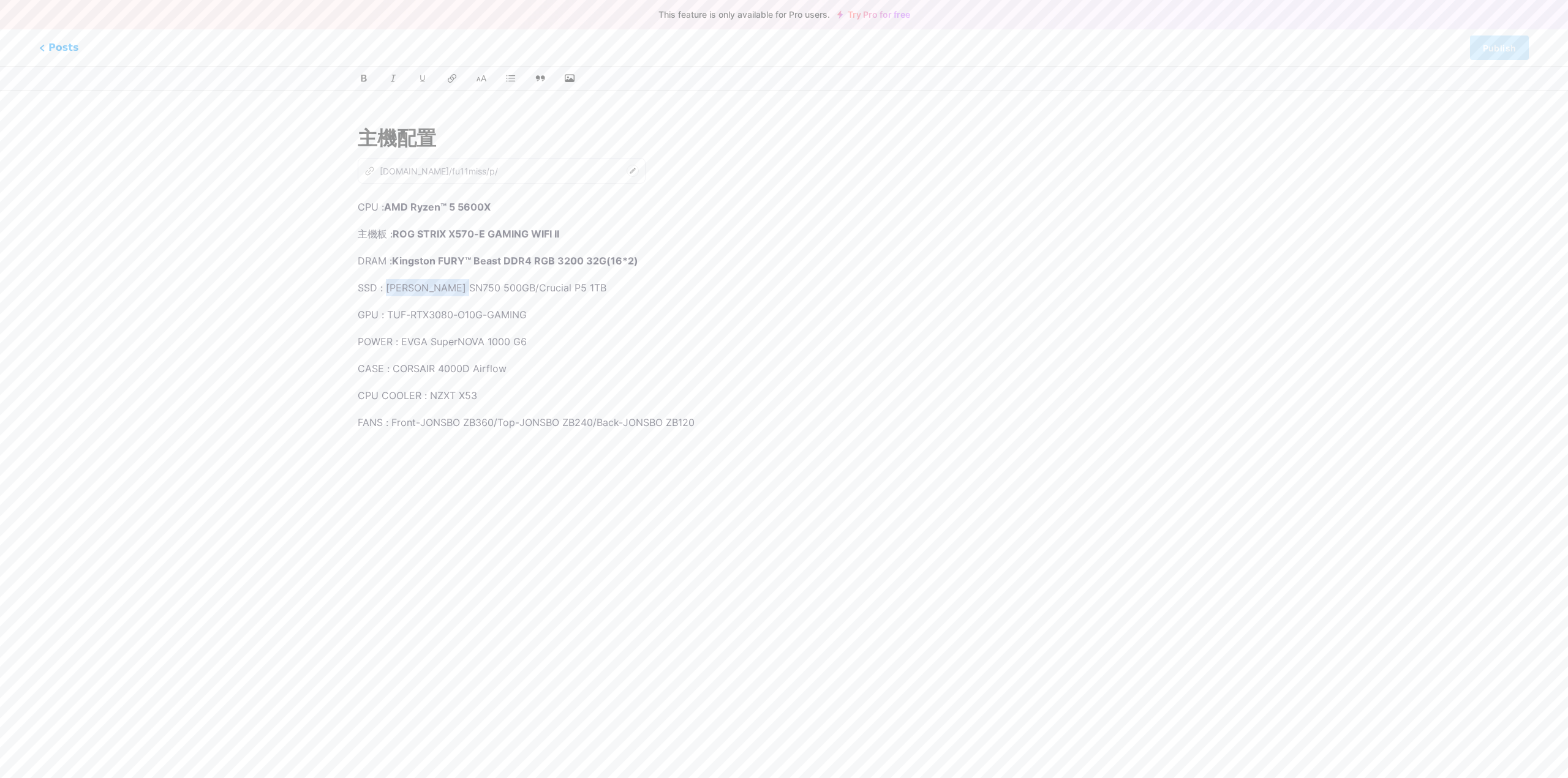
drag, startPoint x: 389, startPoint y: 286, endPoint x: 469, endPoint y: 284, distance: 80.0
click at [469, 284] on p "SSD : [PERSON_NAME] SN750 500GB/Crucial P5 1TB" at bounding box center [784, 288] width 853 height 17
drag, startPoint x: 467, startPoint y: 281, endPoint x: 409, endPoint y: 286, distance: 58.2
click at [409, 286] on p "SSD : [PERSON_NAME] SN750 500GB/Crucial P5 1TB" at bounding box center [784, 288] width 853 height 17
drag, startPoint x: 388, startPoint y: 287, endPoint x: 526, endPoint y: 285, distance: 138.0
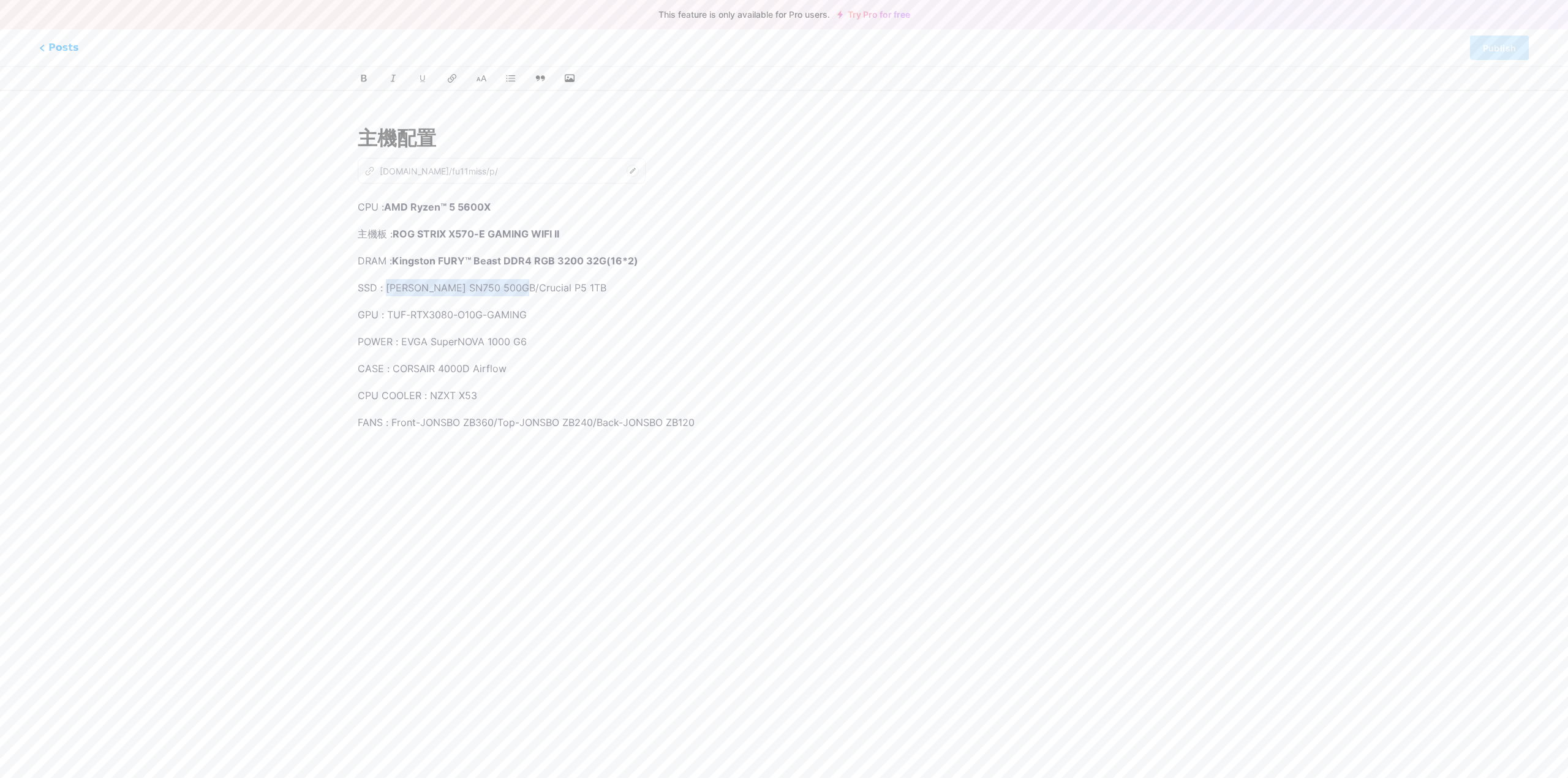
click at [526, 285] on p "SSD : [PERSON_NAME] SN750 500GB/Crucial P5 1TB" at bounding box center [784, 288] width 853 height 17
drag, startPoint x: 509, startPoint y: 286, endPoint x: 502, endPoint y: 287, distance: 7.1
click at [509, 285] on p "SSD : [PERSON_NAME] SN750 500GB/Crucial P5 1TB" at bounding box center [784, 288] width 853 height 17
click at [504, 287] on p "SSD : [PERSON_NAME] SN750 500GB/Crucial P5 1TB" at bounding box center [784, 288] width 853 height 17
drag, startPoint x: 409, startPoint y: 286, endPoint x: 504, endPoint y: 284, distance: 95.0
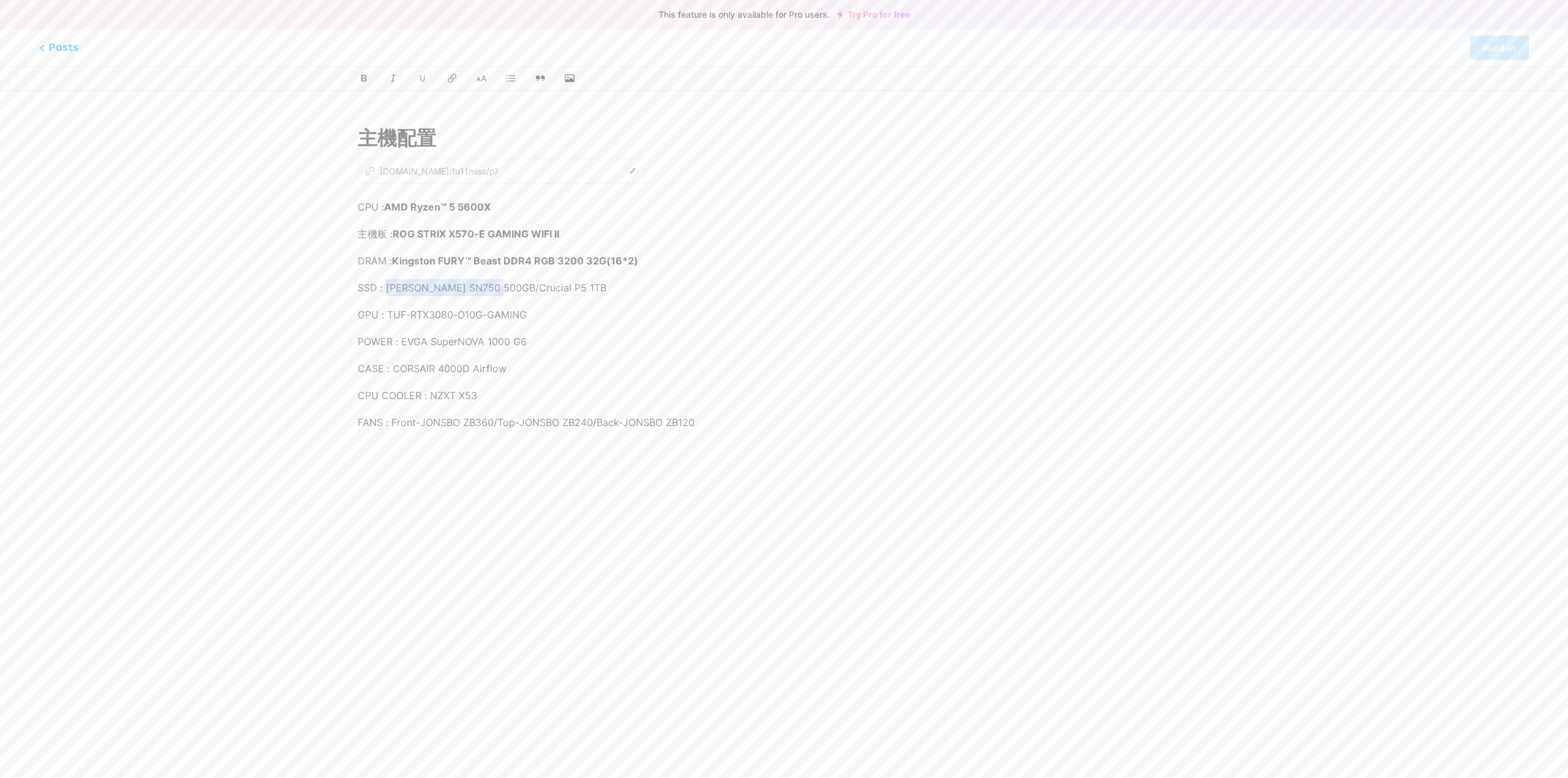
click at [504, 284] on p "SSD : [PERSON_NAME] SN750 500GB/Crucial P5 1TB" at bounding box center [784, 288] width 853 height 17
click at [509, 289] on p "SSD : [PERSON_NAME] SN750 500GB/Crucial P5 1TB" at bounding box center [784, 288] width 853 height 17
drag, startPoint x: 390, startPoint y: 288, endPoint x: 502, endPoint y: 289, distance: 112.0
click at [502, 289] on p "SSD : [PERSON_NAME] SN750 500GB/Crucial P5 1TB" at bounding box center [784, 288] width 853 height 17
click at [550, 290] on p "SSD : [PERSON_NAME]™ SN750 NVMe™ SSD /Crucial P5 1TB" at bounding box center [784, 288] width 853 height 17
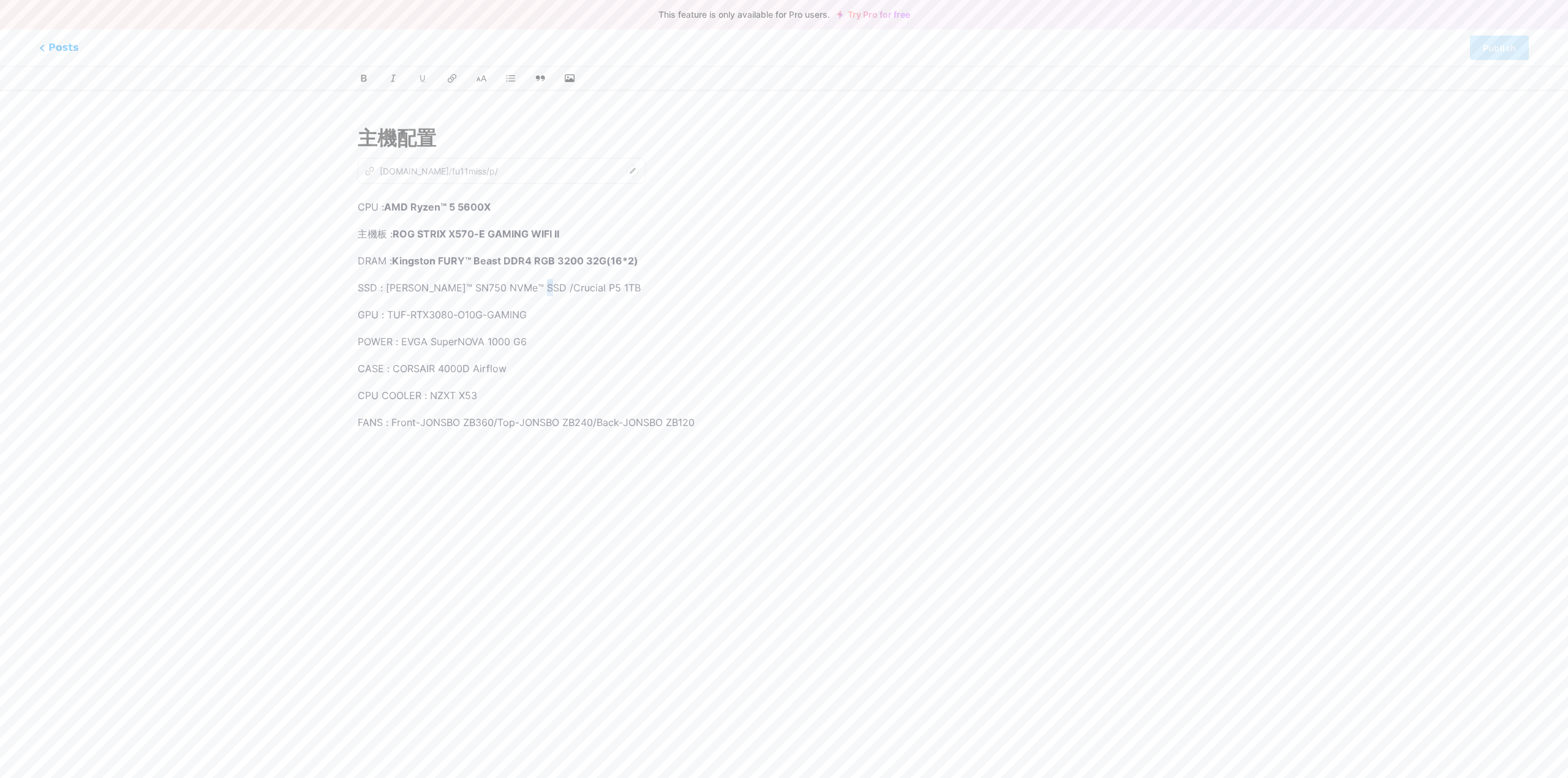
click at [548, 290] on p "SSD : [PERSON_NAME]™ SN750 NVMe™ SSD /Crucial P5 1TB" at bounding box center [784, 288] width 853 height 17
click at [546, 289] on p "SSD : [PERSON_NAME]™ SN750 NVMe™ SSD /Crucial P5 1TB" at bounding box center [784, 288] width 853 height 17
click at [549, 289] on p "SSD : [PERSON_NAME]™ SN750 NVMe™ SSD / Crucial P5 1TB" at bounding box center [784, 288] width 853 height 17
drag, startPoint x: 548, startPoint y: 289, endPoint x: 602, endPoint y: 287, distance: 54.0
click at [602, 287] on p "SSD : [PERSON_NAME]™ SN750 NVMe™ SSD / Crucial P5 1TB" at bounding box center [784, 288] width 853 height 17
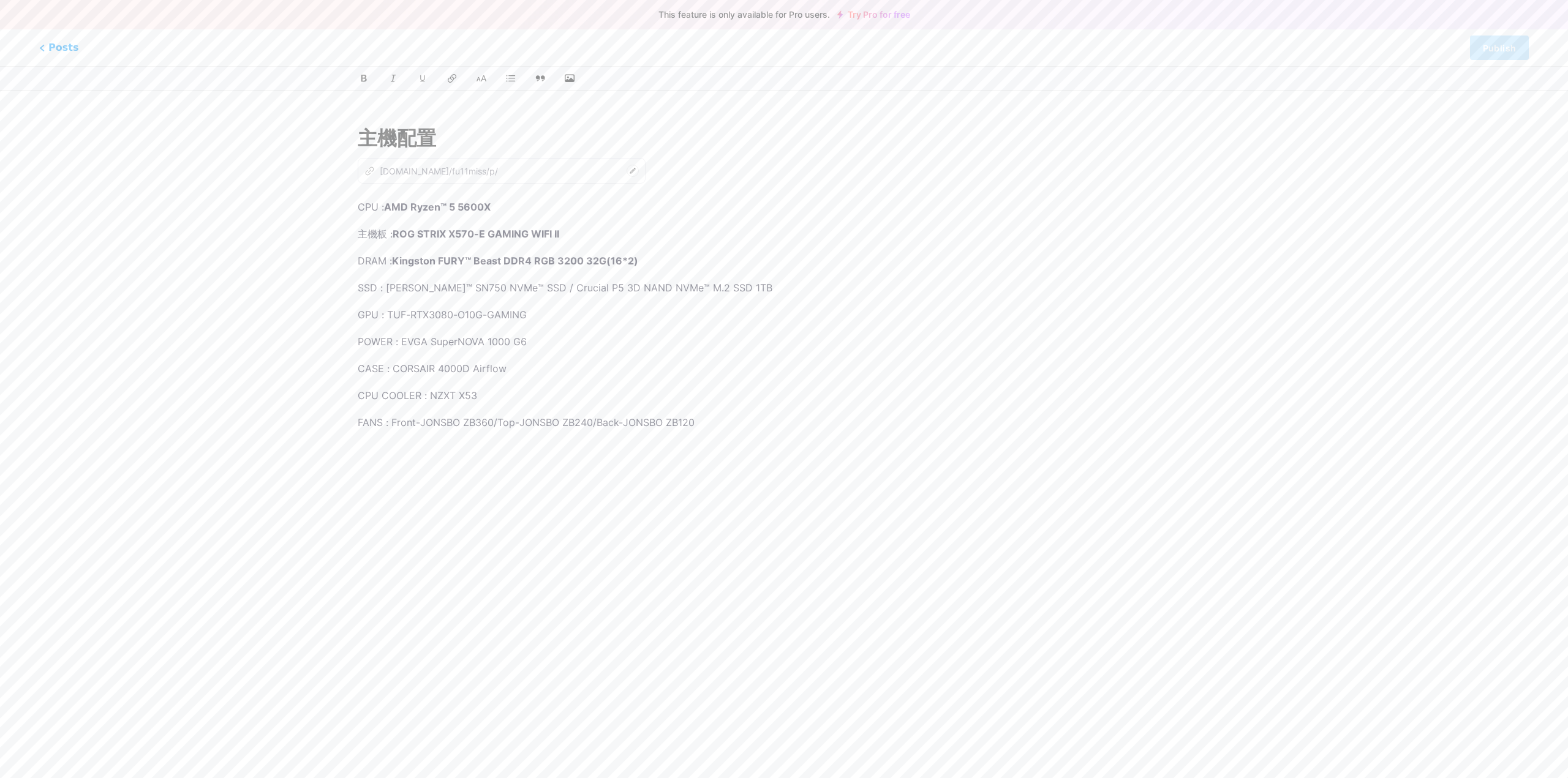
click at [539, 288] on p "SSD : [PERSON_NAME]™ SN750 NVMe™ SSD / Crucial P5 3D NAND NVMe™ M.2 SSD 1TB" at bounding box center [784, 288] width 853 height 17
click at [834, 291] on p "SSD : [PERSON_NAME]™ SN750 NVMe™ SSD 500GB / Crucial P5 3D NAND NVMe™ M.2 SSD 1…" at bounding box center [784, 288] width 853 height 17
drag, startPoint x: 384, startPoint y: 289, endPoint x: 854, endPoint y: 292, distance: 470.0
click at [854, 292] on p "SSD : [PERSON_NAME]™ SN750 NVMe™ SSD 500GB / Crucial P5 3D NAND NVMe™ M.2 SSD 1…" at bounding box center [784, 288] width 853 height 17
click at [636, 297] on div "CPU : AMD Ryzen™ 5 5600X 主機板 : ROG STRIX X570-E GAMING WIFI II DRAM : Kingston …" at bounding box center [784, 351] width 853 height 306
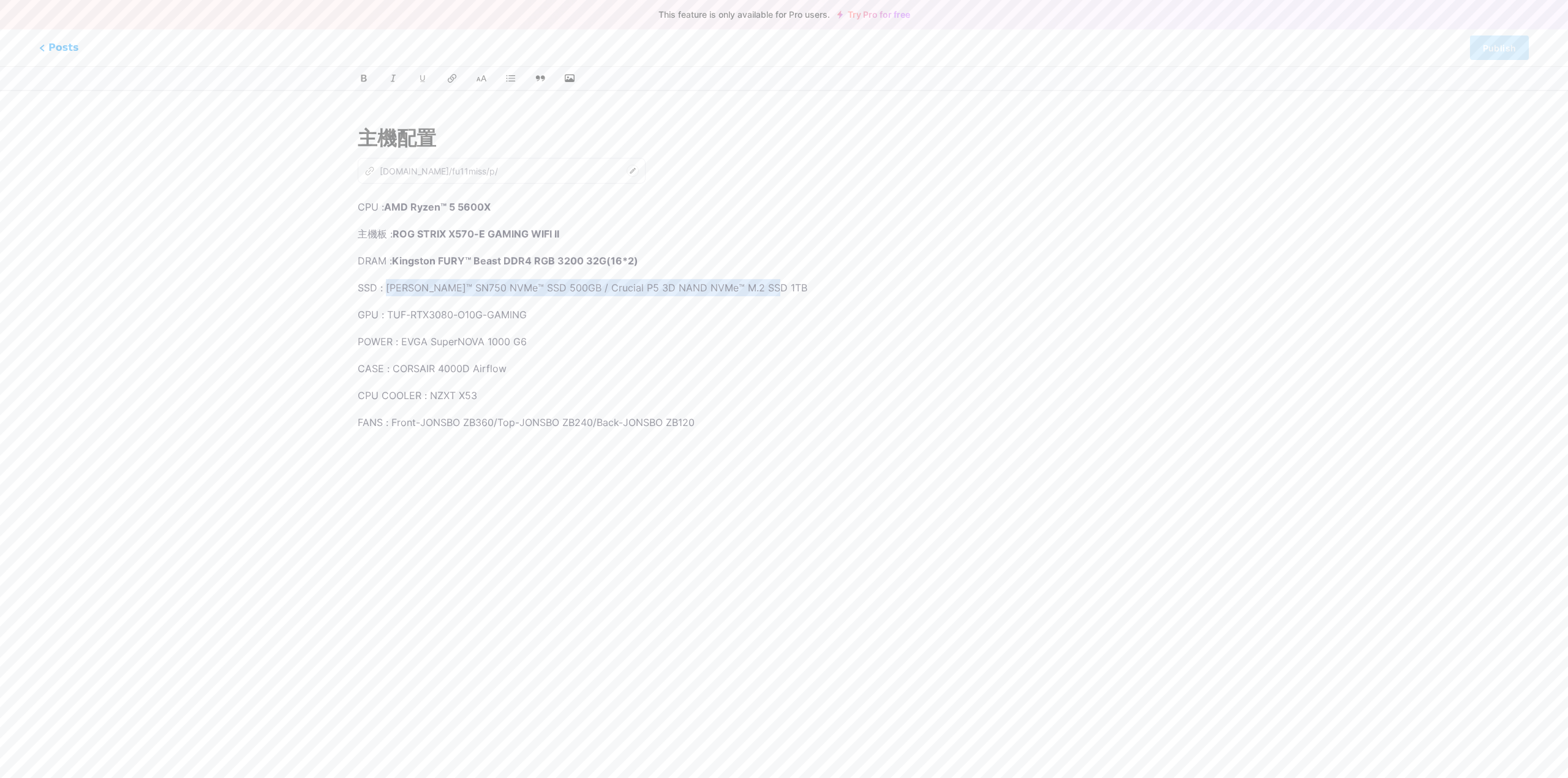
drag, startPoint x: 388, startPoint y: 289, endPoint x: 767, endPoint y: 276, distance: 379.2
click at [814, 284] on p "SSD : [PERSON_NAME]™ SN750 NVMe™ SSD 500GB / Crucial P5 3D NAND NVMe™ M.2 SSD 1…" at bounding box center [784, 288] width 853 height 17
click at [365, 91] on div "This feature is only available for Pro users. Try Pro for free Posts Publish" at bounding box center [784, 45] width 1568 height 91
drag, startPoint x: 351, startPoint y: 204, endPoint x: 588, endPoint y: 335, distance: 270.8
click at [588, 335] on div "主機配置 z [DOMAIN_NAME]/fu11miss/p/ CPU : AMD Ryzen™ 5 5600X 主機板 : ROG STRIX X570-…" at bounding box center [784, 316] width 887 height 415
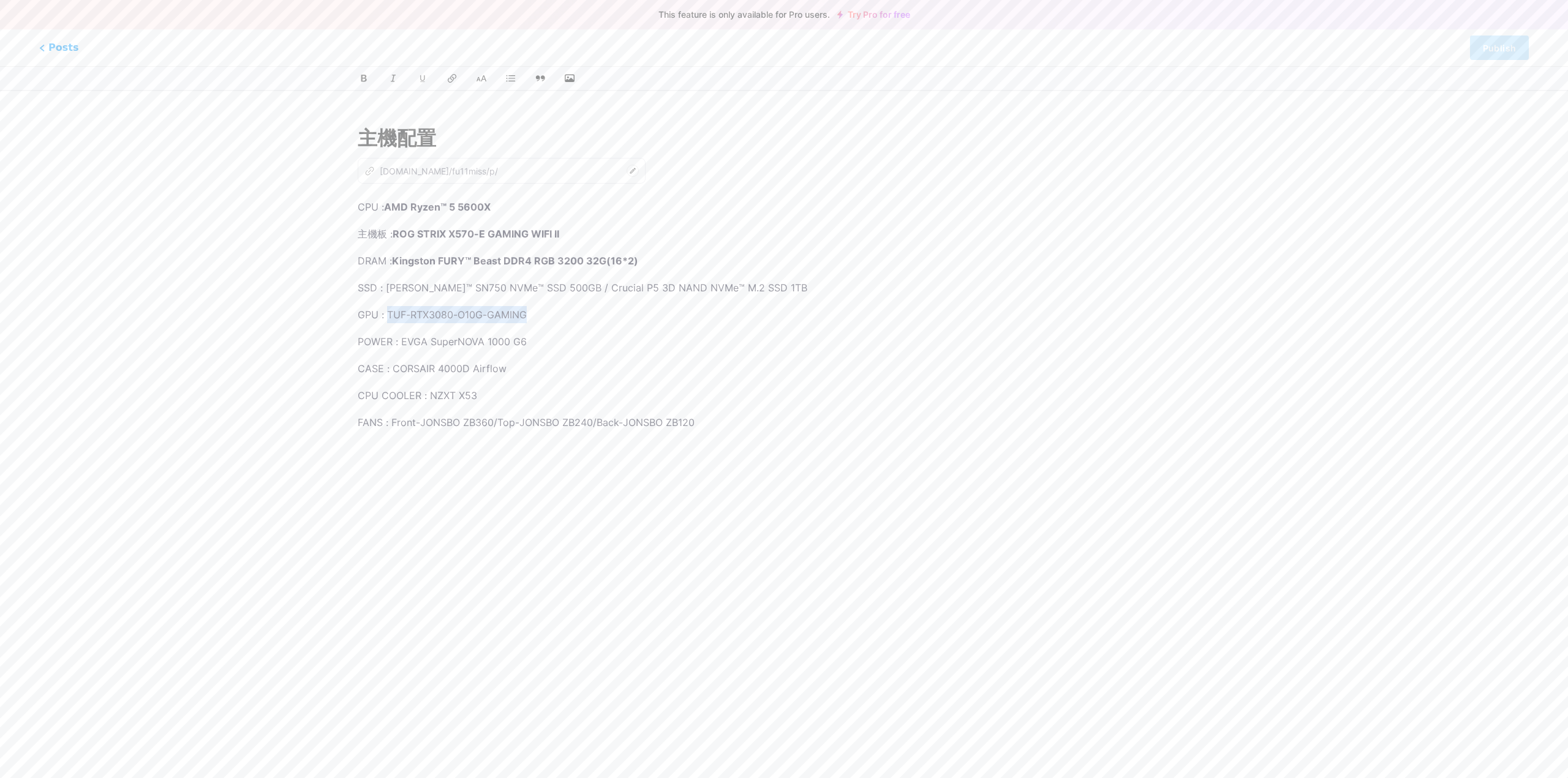
drag, startPoint x: 387, startPoint y: 315, endPoint x: 532, endPoint y: 314, distance: 145.0
click at [532, 314] on p "GPU : TUF-RTX3080-O10G-GAMING" at bounding box center [784, 315] width 853 height 17
click at [482, 322] on p "GPU : TUF-RTX3080-O10G-GAMING" at bounding box center [784, 315] width 853 height 17
drag, startPoint x: 388, startPoint y: 316, endPoint x: 453, endPoint y: 316, distance: 65.0
click at [453, 316] on p "GPU : TUF-RTX3080-O10G-GAMING" at bounding box center [784, 315] width 853 height 17
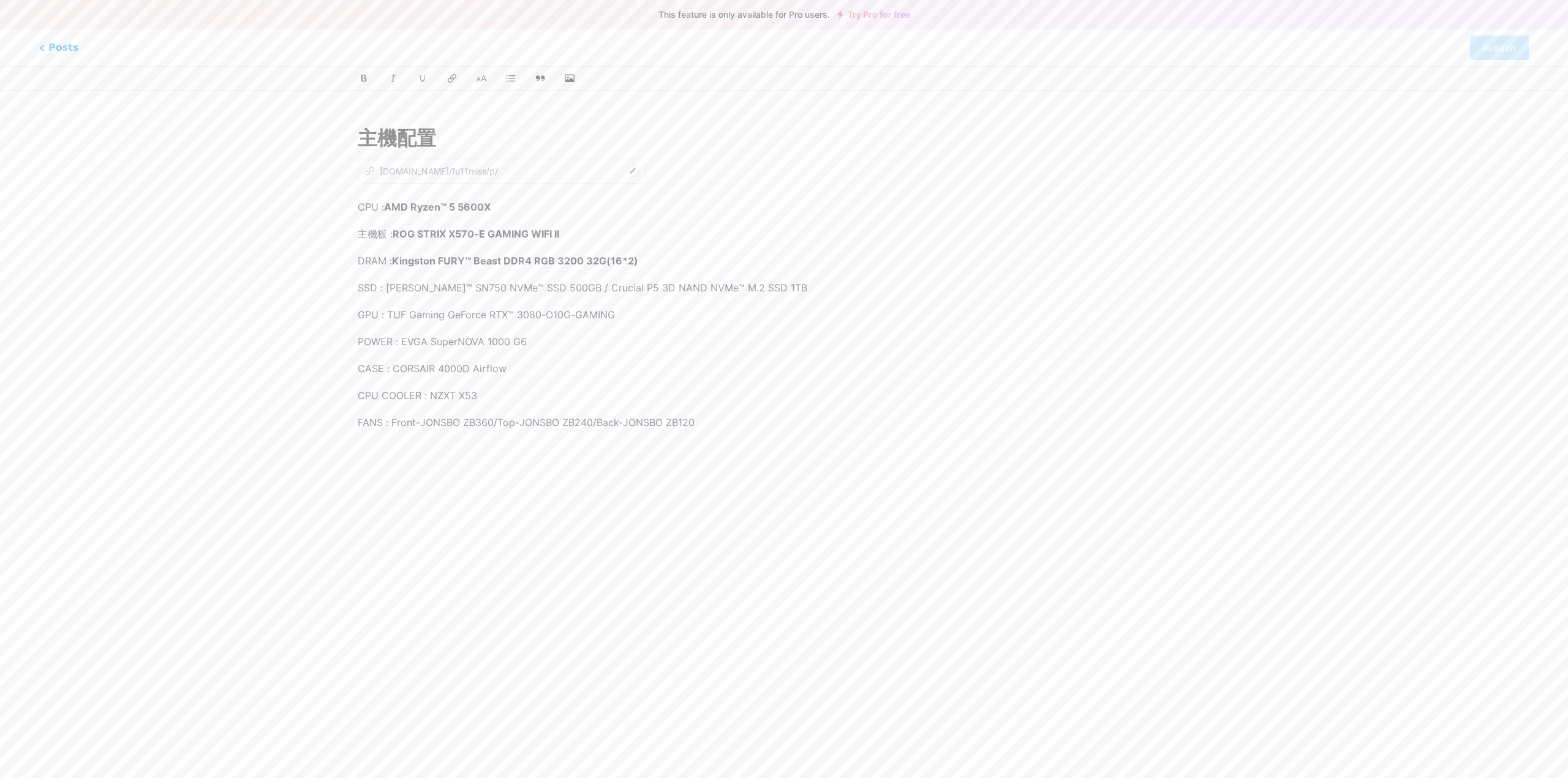
click at [669, 329] on div "CPU : AMD Ryzen™ 5 5600X 主機板 : ROG STRIX X570-E GAMING WIFI II DRAM : Kingston …" at bounding box center [784, 351] width 853 height 306
click at [626, 317] on p "GPU : TUF Gaming GeForce RTX™ 3080-O10G-GAMING" at bounding box center [784, 315] width 853 height 17
click at [647, 332] on div "CPU : AMD Ryzen™ 5 5600X 主機板 : ROG STRIX X570-E GAMING WIFI II DRAM : Kingston …" at bounding box center [784, 351] width 853 height 306
drag, startPoint x: 400, startPoint y: 346, endPoint x: 545, endPoint y: 342, distance: 145.1
click at [545, 342] on p "POWER : EVGA SuperNOVA 1000 G6" at bounding box center [784, 342] width 853 height 17
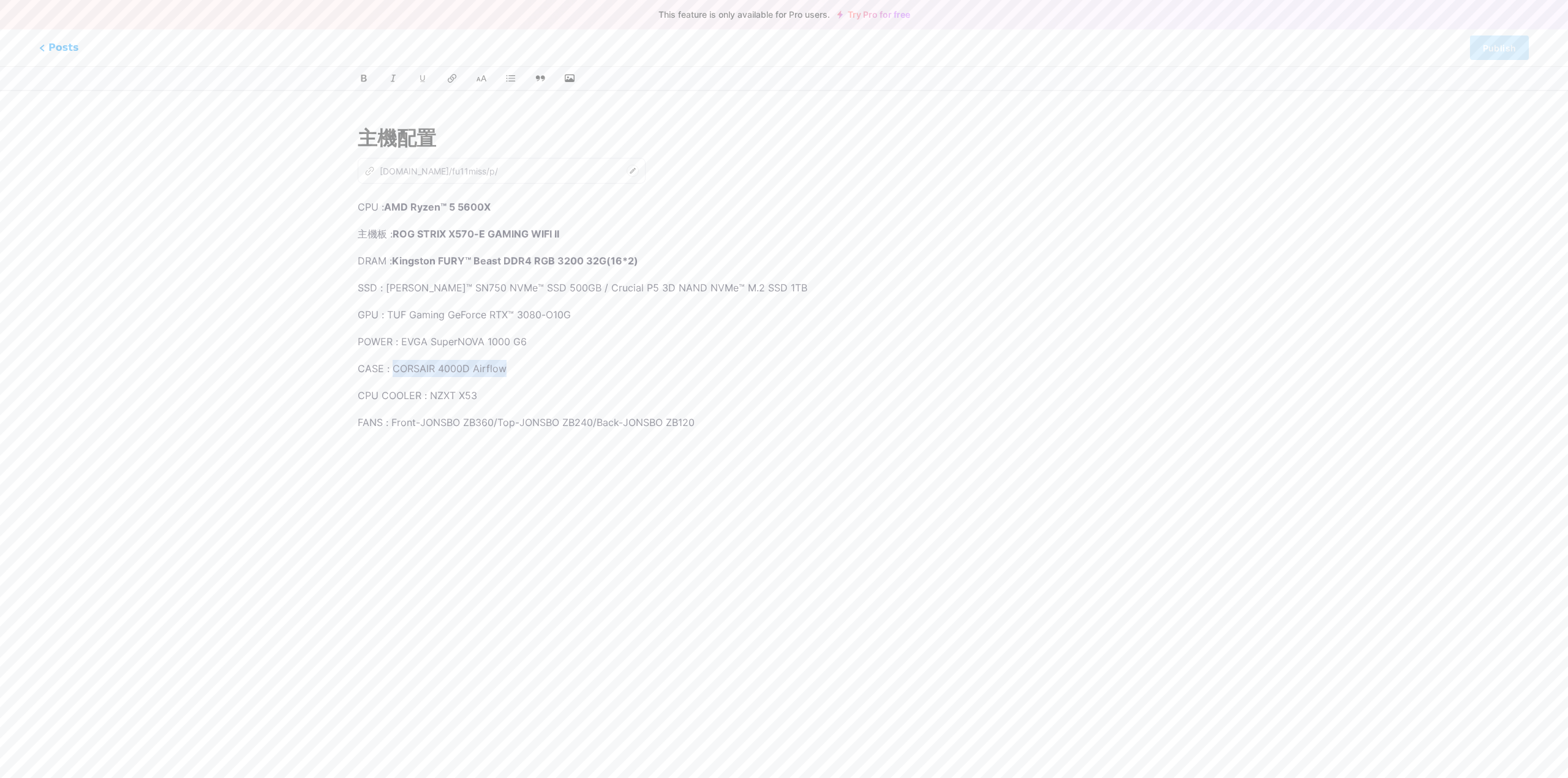
drag, startPoint x: 394, startPoint y: 372, endPoint x: 513, endPoint y: 375, distance: 119.0
click at [514, 375] on p "CASE : CORSAIR 4000D Airflow" at bounding box center [784, 368] width 853 height 17
click at [398, 371] on p "CASE : CORSAIR 4000D Airflow" at bounding box center [784, 368] width 853 height 17
drag, startPoint x: 392, startPoint y: 369, endPoint x: 519, endPoint y: 368, distance: 127.0
click at [519, 368] on p "CASE : CORSAIR 4000D Airflow" at bounding box center [784, 368] width 853 height 17
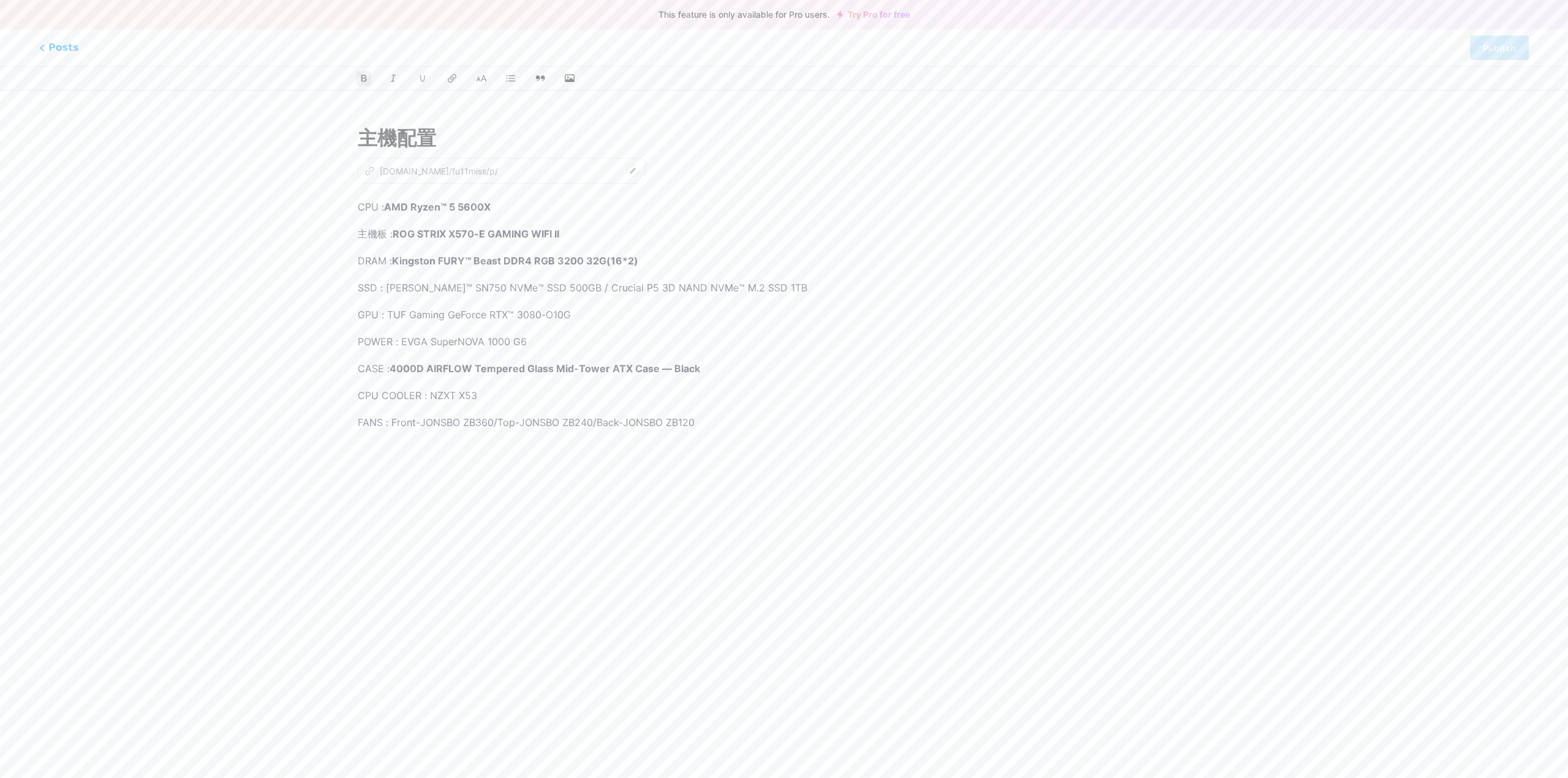
click at [770, 390] on p "CPU COOLER : NZXT X53" at bounding box center [784, 395] width 853 height 17
drag, startPoint x: 432, startPoint y: 399, endPoint x: 483, endPoint y: 400, distance: 51.0
click at [483, 400] on p "CPU COOLER : NZXT X53" at bounding box center [784, 395] width 853 height 17
click at [498, 400] on p "CPU COOLER : NZXT X53" at bounding box center [784, 395] width 853 height 17
drag, startPoint x: 482, startPoint y: 396, endPoint x: 430, endPoint y: 396, distance: 52.0
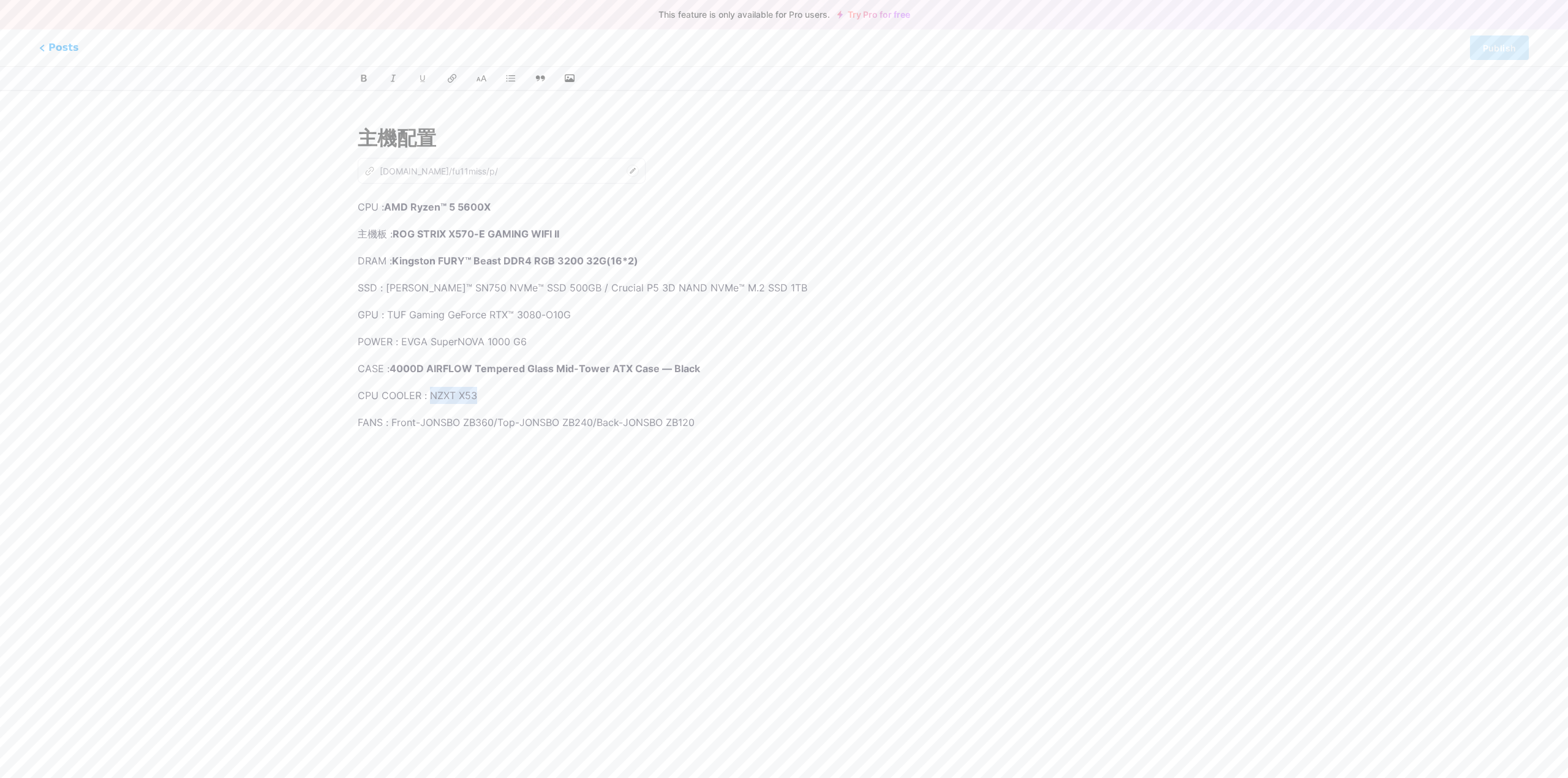
click at [430, 396] on p "CPU COOLER : NZXT X53" at bounding box center [784, 395] width 853 height 17
click at [543, 395] on strong "NZXT KRAKEN X53 RGB 240mm AIO" at bounding box center [516, 395] width 177 height 12
click at [544, 396] on strong "NZXT KRAKEN X53 RGB 240mm AIO" at bounding box center [516, 395] width 177 height 12
click at [544, 398] on strong "NZXT KRAKEN X53 RGB 240mm AIO" at bounding box center [516, 395] width 177 height 12
click at [547, 396] on strong "NZXT KRAKEN X53 RGB 240mm AIO" at bounding box center [516, 395] width 177 height 12
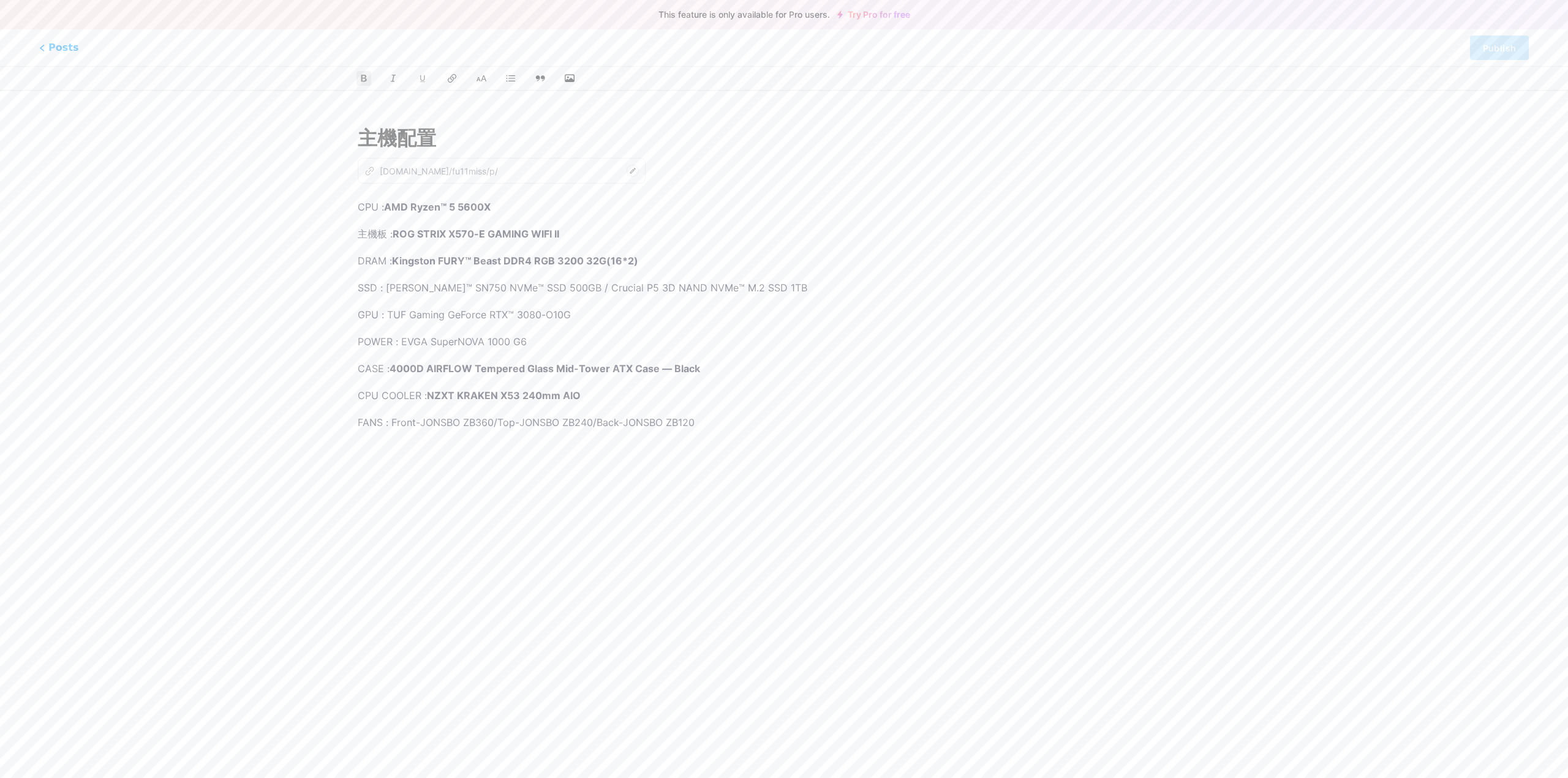
click at [839, 470] on div "CPU : AMD Ryzen™ 5 5600X 主機板 : ROG STRIX X570-E GAMING WIFI II DRAM : Kingston …" at bounding box center [784, 351] width 853 height 306
drag, startPoint x: 419, startPoint y: 428, endPoint x: 493, endPoint y: 428, distance: 74.0
click at [493, 428] on p "FANS : Front-JONSBO ZB360/Top-JONSBO ZB240/Back-JONSBO ZB120" at bounding box center [784, 422] width 853 height 17
click at [517, 471] on div "CPU : AMD Ryzen™ 5 5600X 主機板 : ROG STRIX X570-E GAMING WIFI II DRAM : Kingston …" at bounding box center [784, 351] width 853 height 306
drag, startPoint x: 515, startPoint y: 429, endPoint x: 587, endPoint y: 428, distance: 72.0
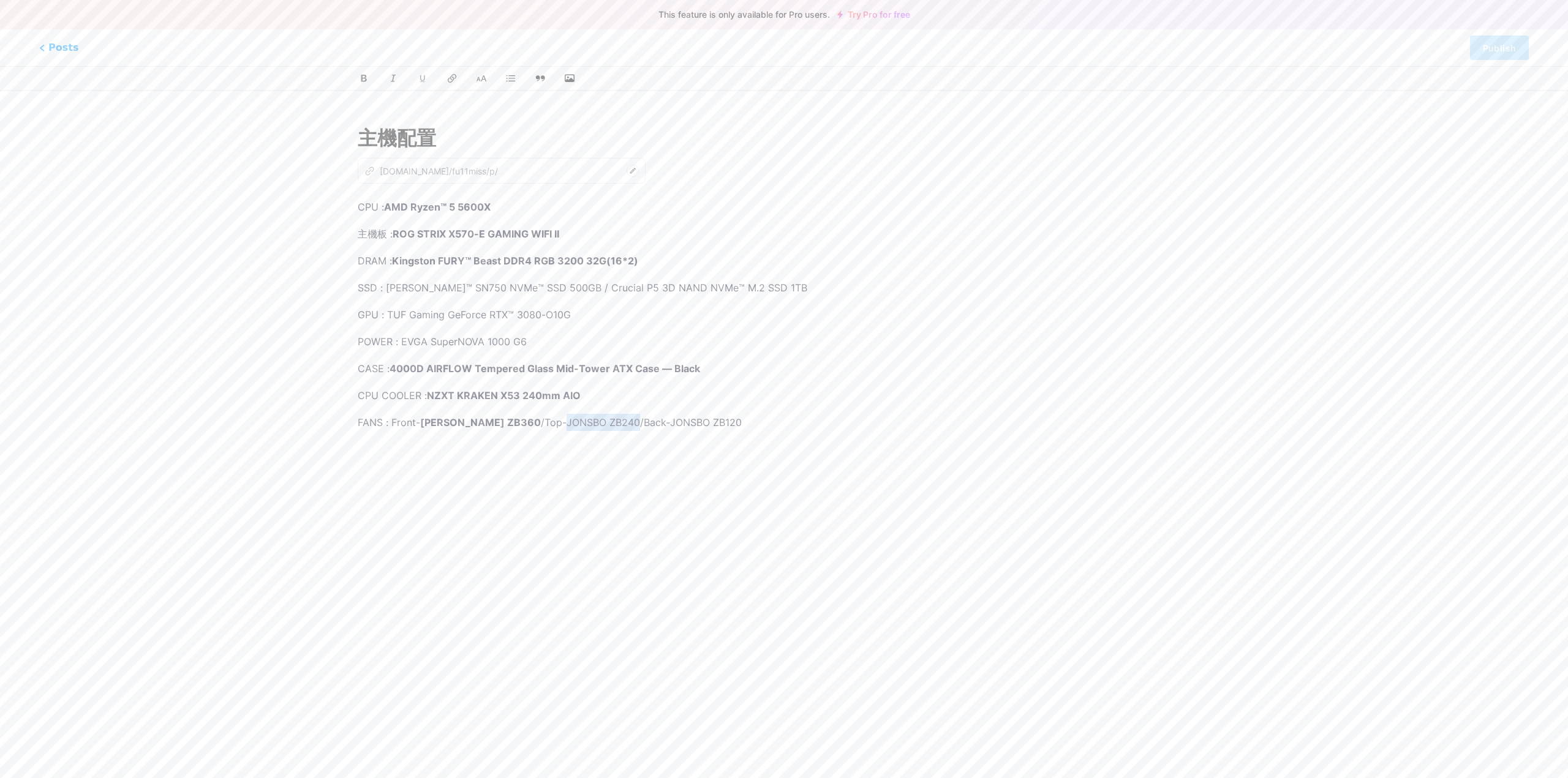
click at [587, 428] on p "FANS : Front- [PERSON_NAME] ZB360 /Top-JONSBO ZB240/Back-JONSBO ZB120" at bounding box center [784, 422] width 853 height 17
click at [579, 423] on strong "[PERSON_NAME] ZB360" at bounding box center [627, 422] width 121 height 12
drag, startPoint x: 619, startPoint y: 422, endPoint x: 710, endPoint y: 425, distance: 91.0
click at [715, 425] on p "FANS : Front- [PERSON_NAME] ZB360 /Top- [PERSON_NAME] ZB240 /Back-JONSBO ZB120" at bounding box center [784, 422] width 853 height 17
click at [631, 424] on p "FANS : Front- [PERSON_NAME] ZB360 /Top- [PERSON_NAME] ZB240 /Back-JONSBO ZB120" at bounding box center [784, 422] width 853 height 17
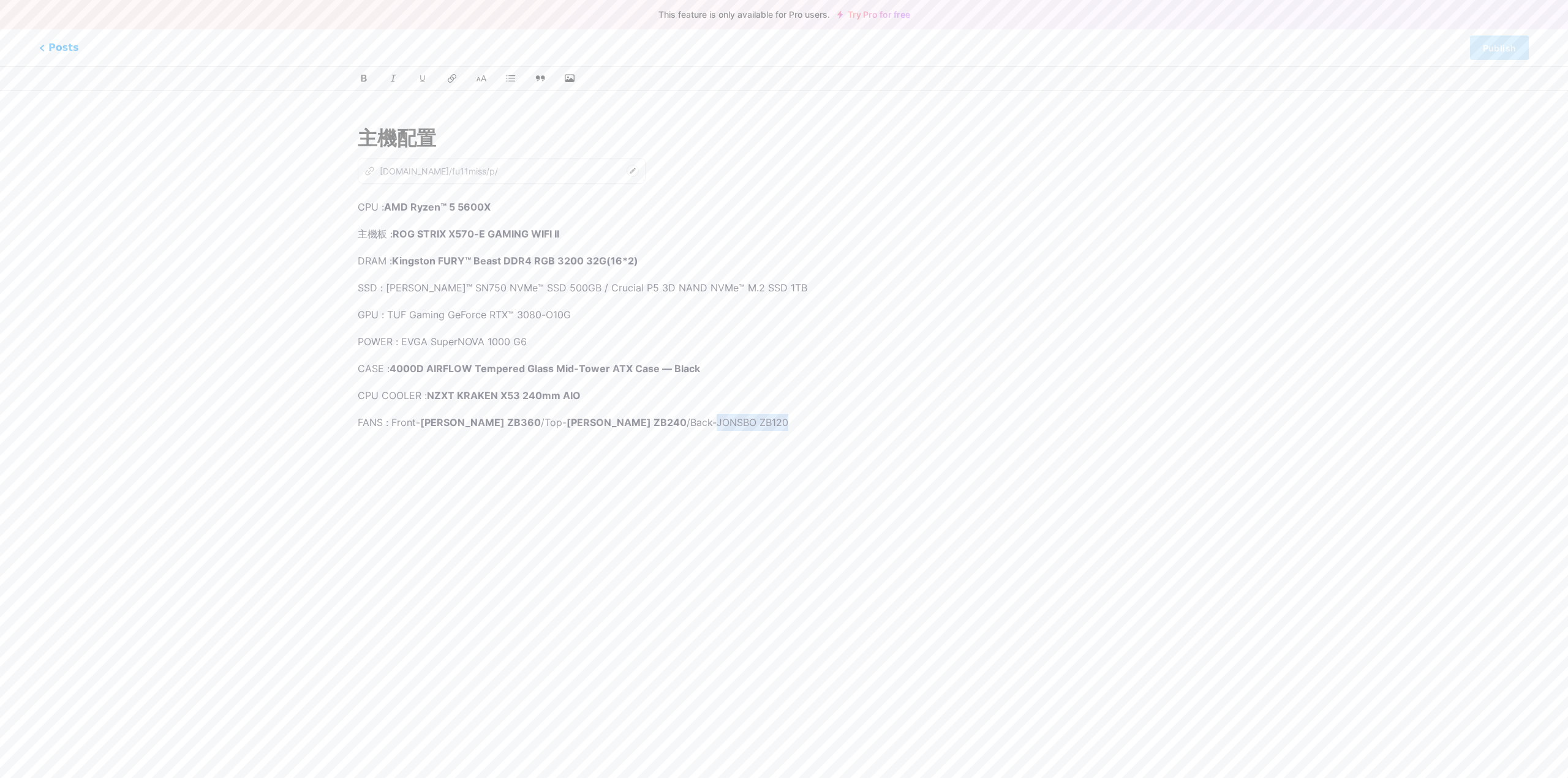
drag, startPoint x: 618, startPoint y: 421, endPoint x: 705, endPoint y: 419, distance: 87.0
click at [705, 419] on p "FANS : Front- [PERSON_NAME] ZB360 /Top- [PERSON_NAME] ZB240 /Back-JONSBO ZB120" at bounding box center [784, 422] width 853 height 17
click at [691, 457] on div "CPU : AMD Ryzen™ 5 5600X 主機板 : ROG STRIX X570-E GAMING WIFI II DRAM : Kingston …" at bounding box center [784, 351] width 853 height 306
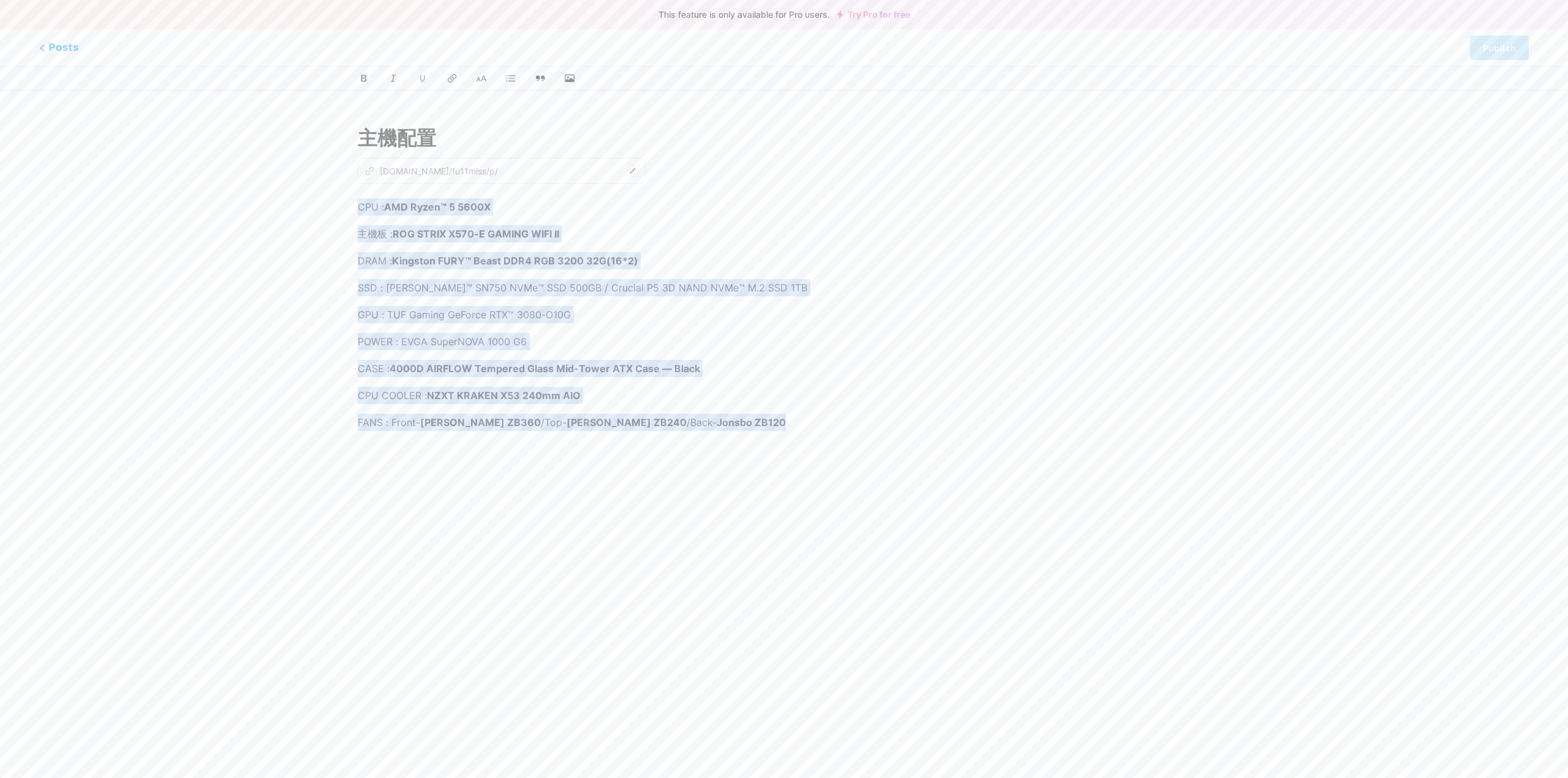
drag, startPoint x: 432, startPoint y: 232, endPoint x: 762, endPoint y: 419, distance: 379.3
click at [762, 419] on div "CPU : AMD Ryzen™ 5 5600X 主機板 : ROG STRIX X570-E GAMING WIFI II DRAM : Kingston …" at bounding box center [784, 351] width 853 height 306
click at [361, 74] on icon at bounding box center [365, 79] width 9 height 9
click at [757, 383] on div "CPU : AMD Ryzen™ 5 5600X 主機板 : ROG STRIX X570-E GAMING WIFI II DRAM : Kingston …" at bounding box center [784, 351] width 853 height 306
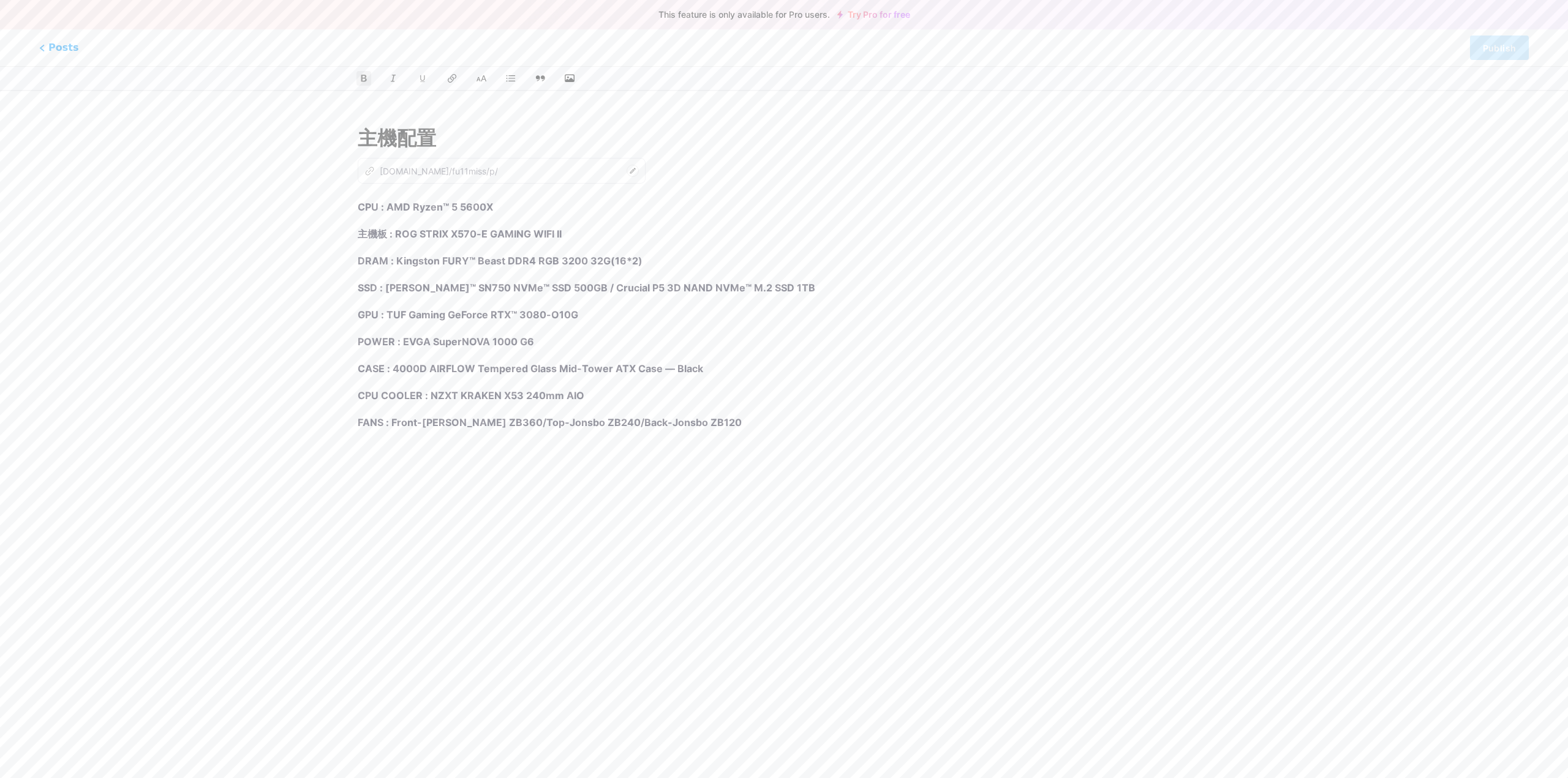
click at [872, 467] on div "CPU : AMD Ryzen™ 5 5600X 主機板 : ROG STRIX X570-E GAMING WIFI II DRAM : Kingston …" at bounding box center [784, 351] width 853 height 306
click at [927, 332] on div "CPU : AMD Ryzen™ 5 5600X 主機板 : ROG STRIX X570-E GAMING WIFI II DRAM : Kingston …" at bounding box center [784, 351] width 853 height 306
drag, startPoint x: 497, startPoint y: 422, endPoint x: 502, endPoint y: 430, distance: 9.4
click at [497, 423] on strong "FANS : Front-[PERSON_NAME] ZB360/Top-Jonsbo ZB240/Back-Jonsbo ZB120" at bounding box center [550, 422] width 384 height 12
click at [455, 444] on strong "Top-[PERSON_NAME] ZB240/Back-Jonsbo ZB120" at bounding box center [479, 439] width 244 height 12
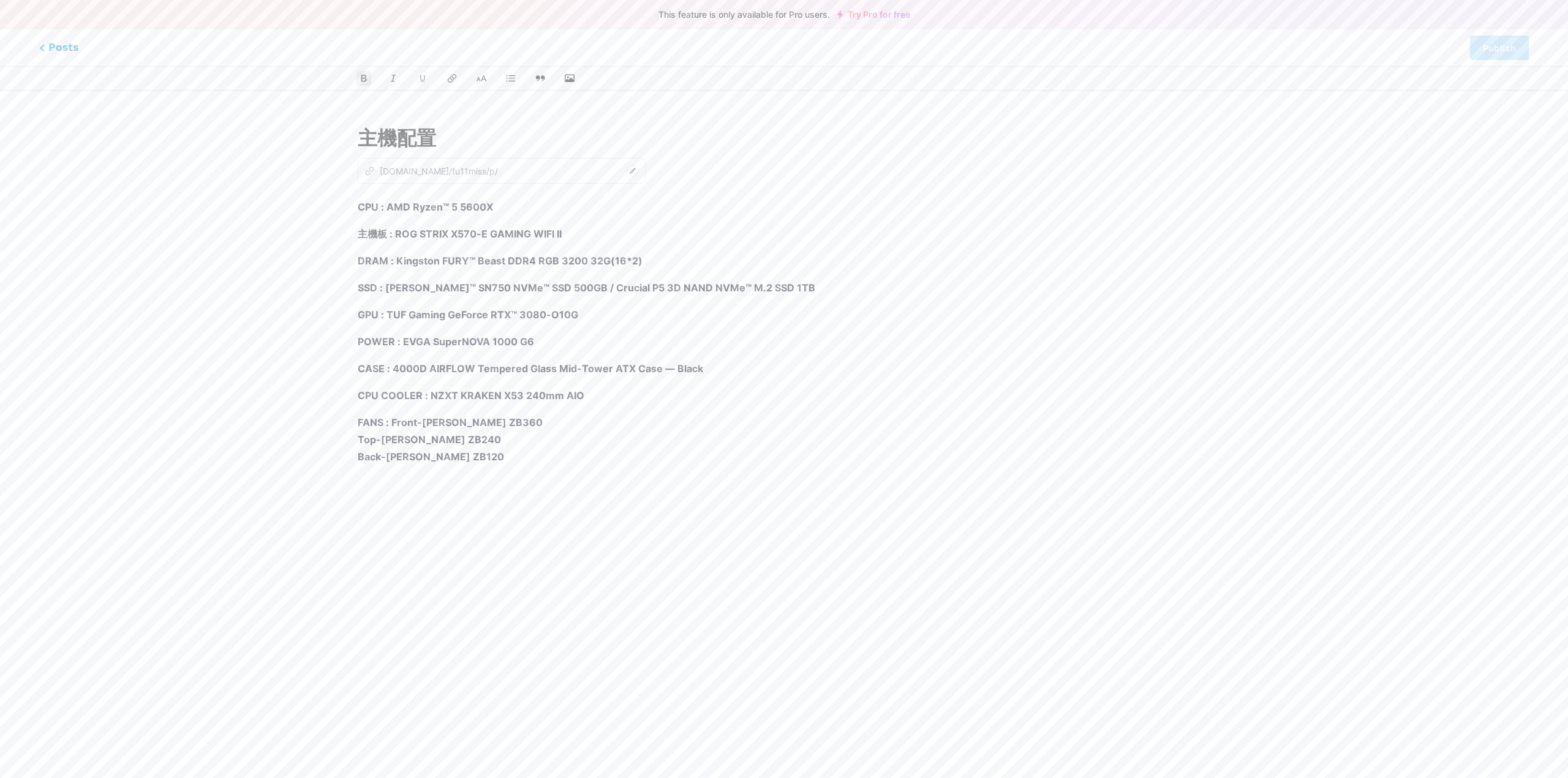
click at [395, 419] on strong "FANS : Front-[PERSON_NAME] ZB360" at bounding box center [450, 422] width 185 height 12
drag, startPoint x: 392, startPoint y: 420, endPoint x: 406, endPoint y: 428, distance: 16.1
click at [392, 420] on strong "FANS : Front-[PERSON_NAME] ZB360" at bounding box center [450, 422] width 185 height 12
click at [362, 438] on strong "Top-[PERSON_NAME] ZB240" at bounding box center [429, 439] width 143 height 12
click at [357, 441] on div "主機配置 z [DOMAIN_NAME]/fu11miss/p/ CPU : AMD Ryzen™ 5 5600X 主機板 : ROG STRIX X570-…" at bounding box center [784, 316] width 887 height 415
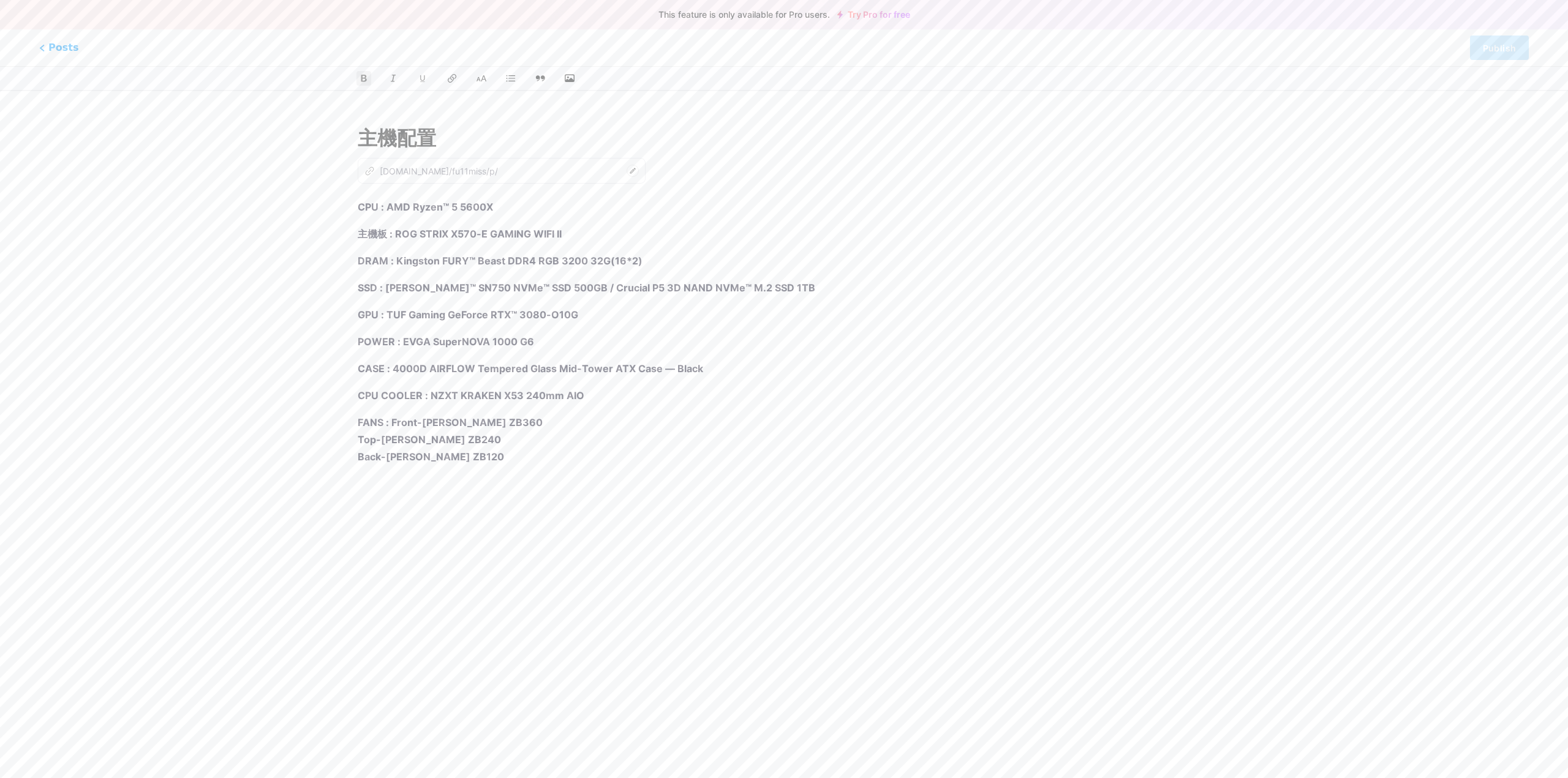
click at [362, 438] on strong "Top-[PERSON_NAME] ZB240" at bounding box center [429, 439] width 143 height 12
click at [358, 441] on strong "Top-[PERSON_NAME] ZB240" at bounding box center [429, 439] width 143 height 12
click at [358, 441] on strong "Back-[PERSON_NAME] ZB120" at bounding box center [430, 439] width 146 height 12
click at [563, 471] on div "CPU : AMD Ryzen™ 5 5600X 主機板 : ROG STRIX X570-E GAMING WIFI II DRAM : Kingston …" at bounding box center [784, 351] width 853 height 306
click at [811, 460] on div "CPU : AMD Ryzen™ 5 5600X 主機板 : ROG STRIX X570-E GAMING WIFI II DRAM : Kingston …" at bounding box center [784, 351] width 853 height 306
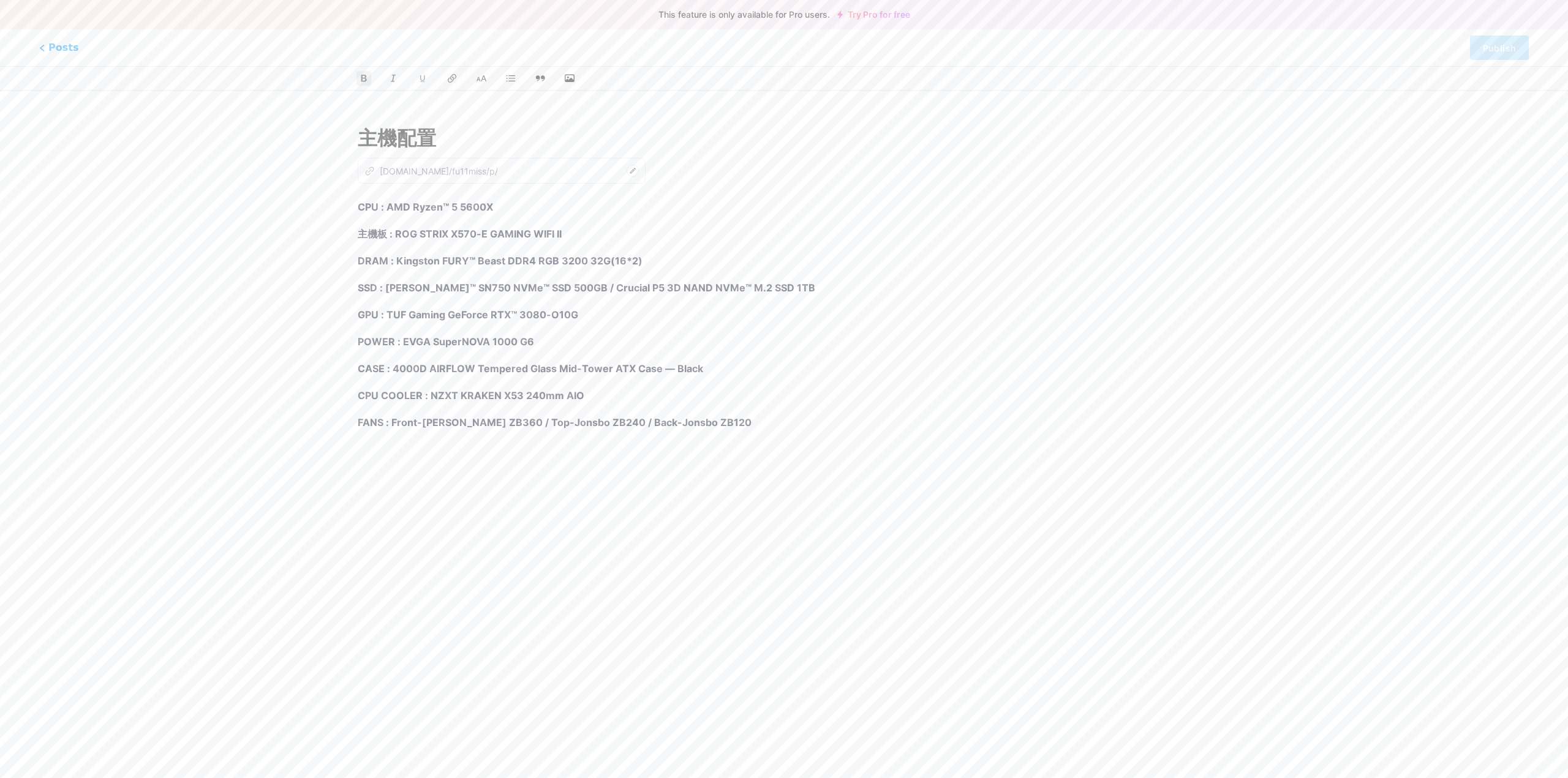
click at [980, 198] on p "CPU : AMD Ryzen™ 5 5600X" at bounding box center [784, 207] width 853 height 17
drag, startPoint x: 643, startPoint y: 17, endPoint x: 831, endPoint y: 21, distance: 188.0
click at [831, 21] on div "This feature is only available for Pro users. Try Pro for free" at bounding box center [784, 14] width 1568 height 29
click at [824, 21] on div at bounding box center [824, 21] width 0 height 0
click at [903, 100] on html "This feature is only available for Pro users. Try Pro for free Posts Publish 主機…" at bounding box center [784, 272] width 1568 height 544
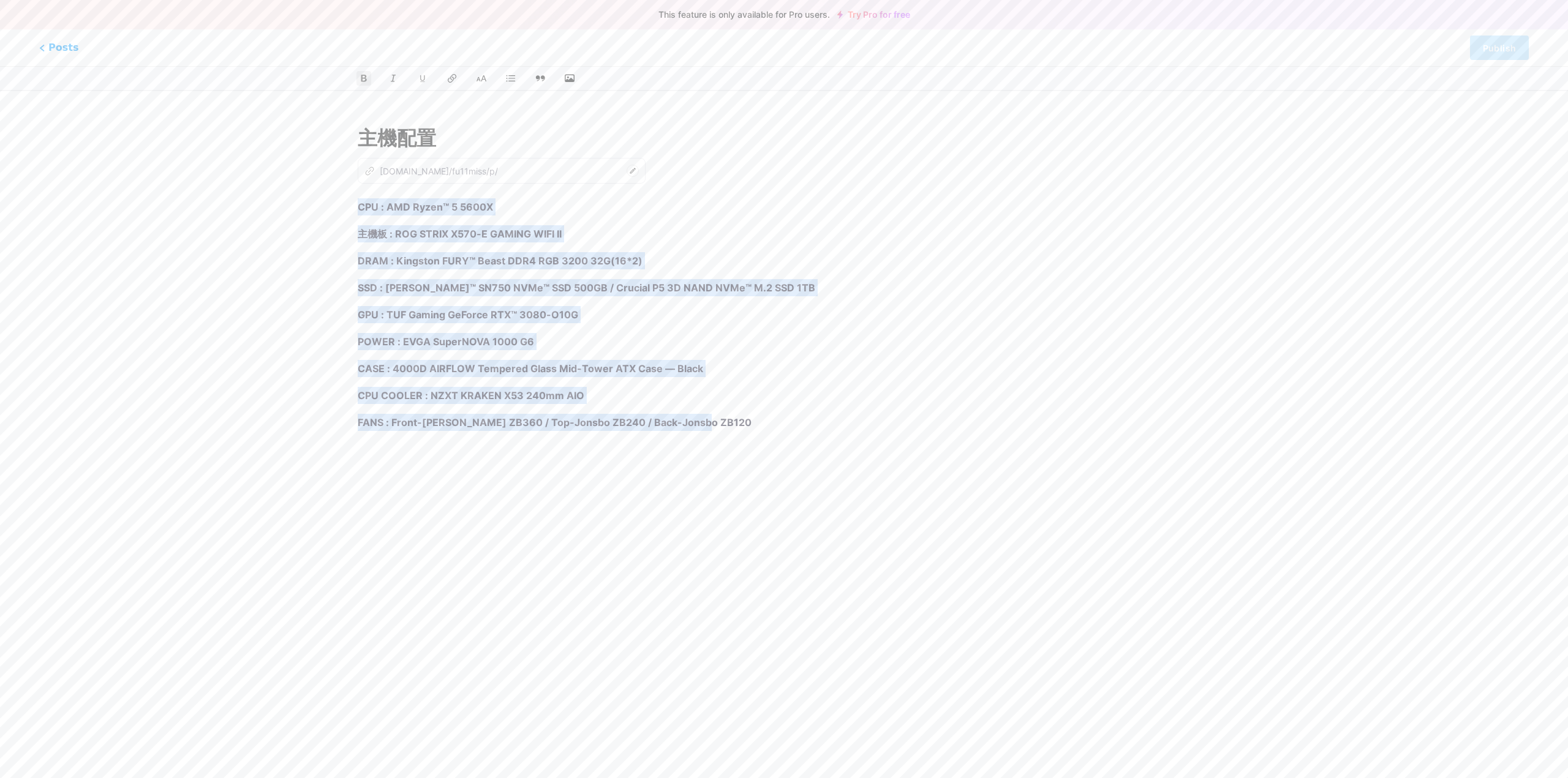
drag, startPoint x: 706, startPoint y: 425, endPoint x: 369, endPoint y: 217, distance: 396.0
click at [333, 191] on div "主機配置 z [DOMAIN_NAME]/fu11miss/p/ CPU : AMD Ryzen™ 5 5600X 主機板 : ROG STRIX X570-…" at bounding box center [783, 316] width 941 height 415
copy div "CPU : AMD Ryzen™ 5 5600X 主機板 : ROG STRIX X570-E GAMING WIFI II DRAM : Kingston …"
click at [832, 227] on p "主機板 : ROG STRIX X570-E GAMING WIFI II" at bounding box center [784, 234] width 853 height 17
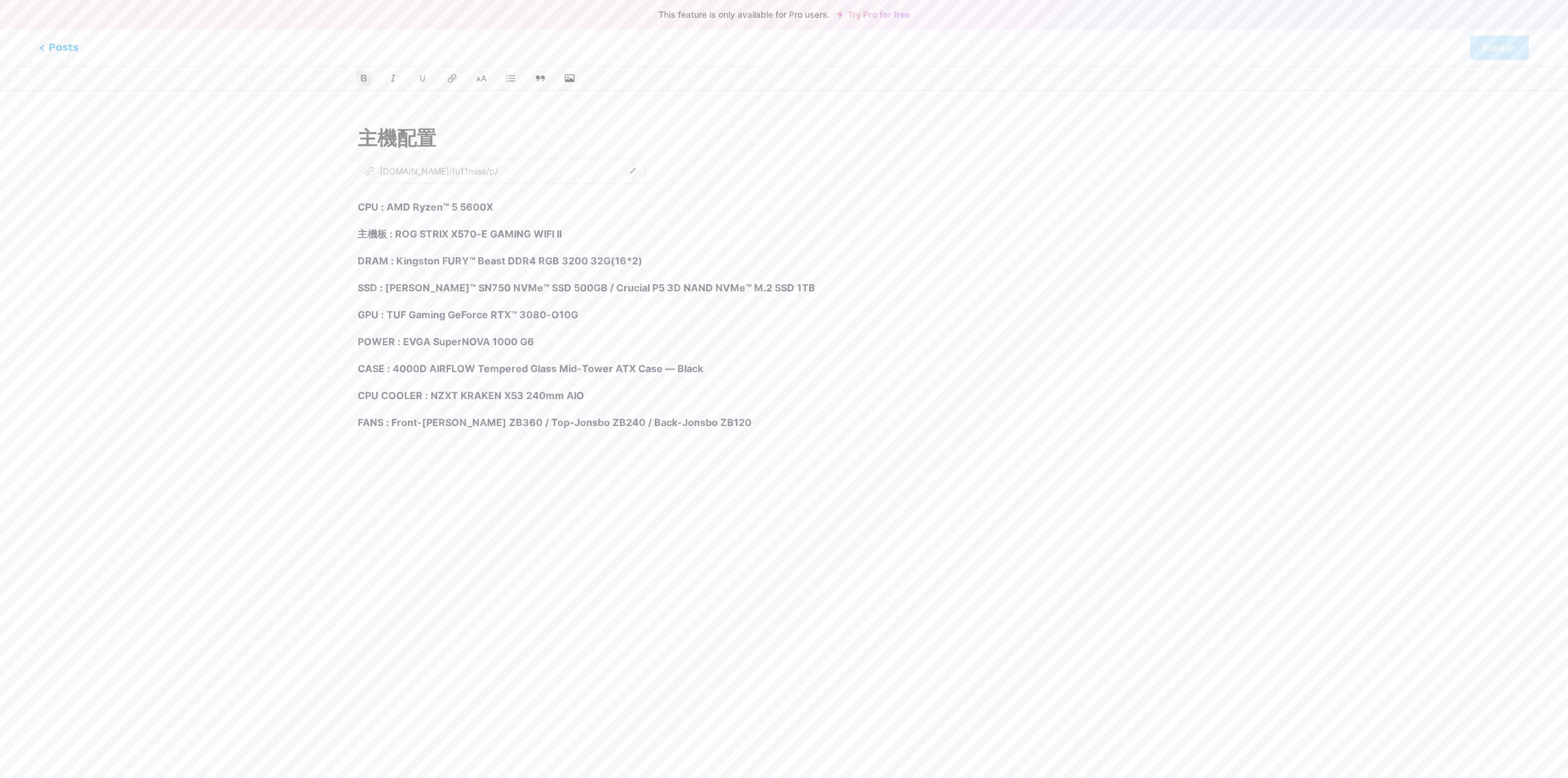
click at [38, 47] on div "Posts Publish" at bounding box center [784, 47] width 1568 height 36
click at [59, 47] on span "Posts" at bounding box center [59, 47] width 44 height 16
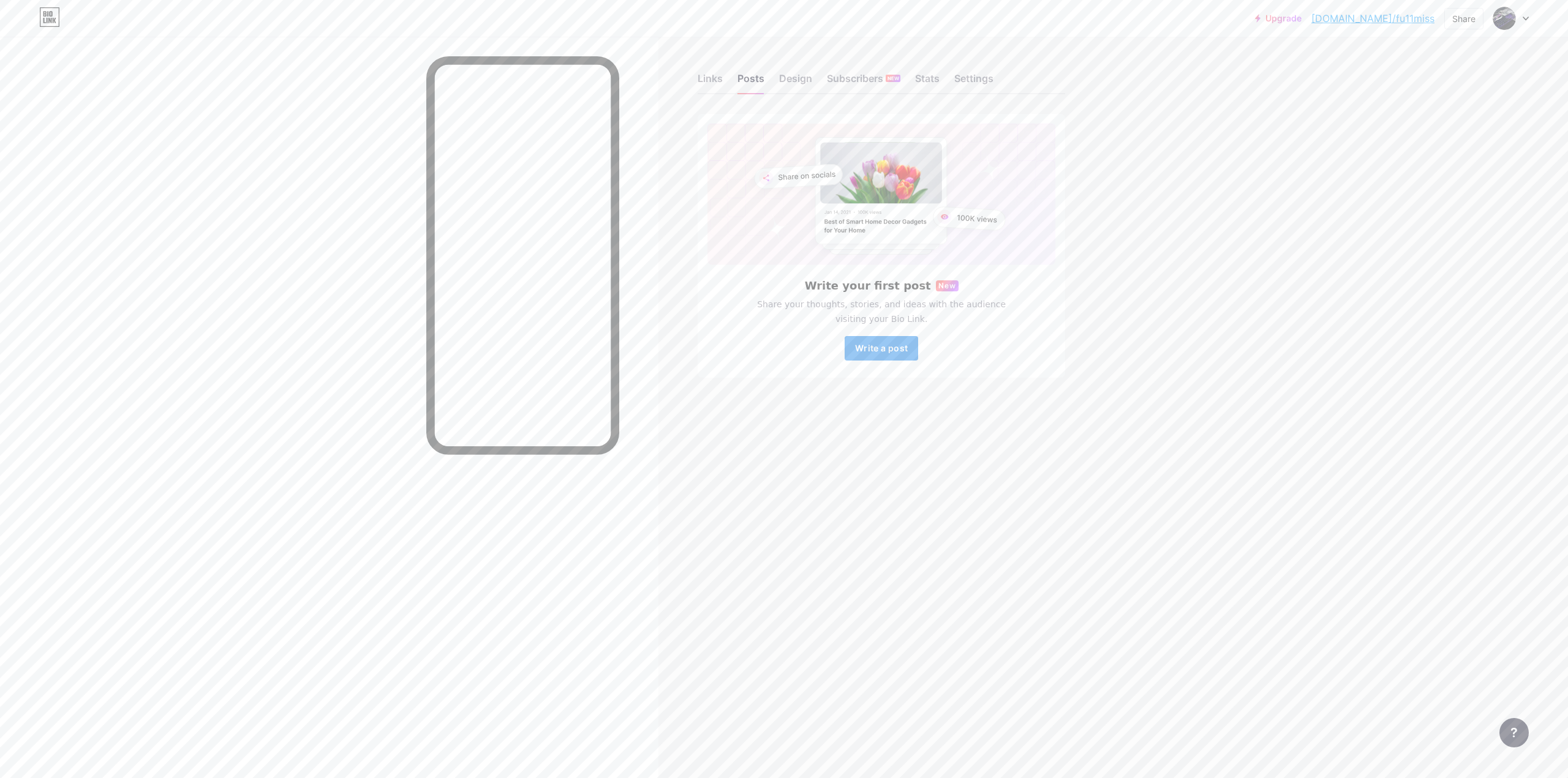
click at [881, 354] on button "Write a post" at bounding box center [881, 348] width 74 height 25
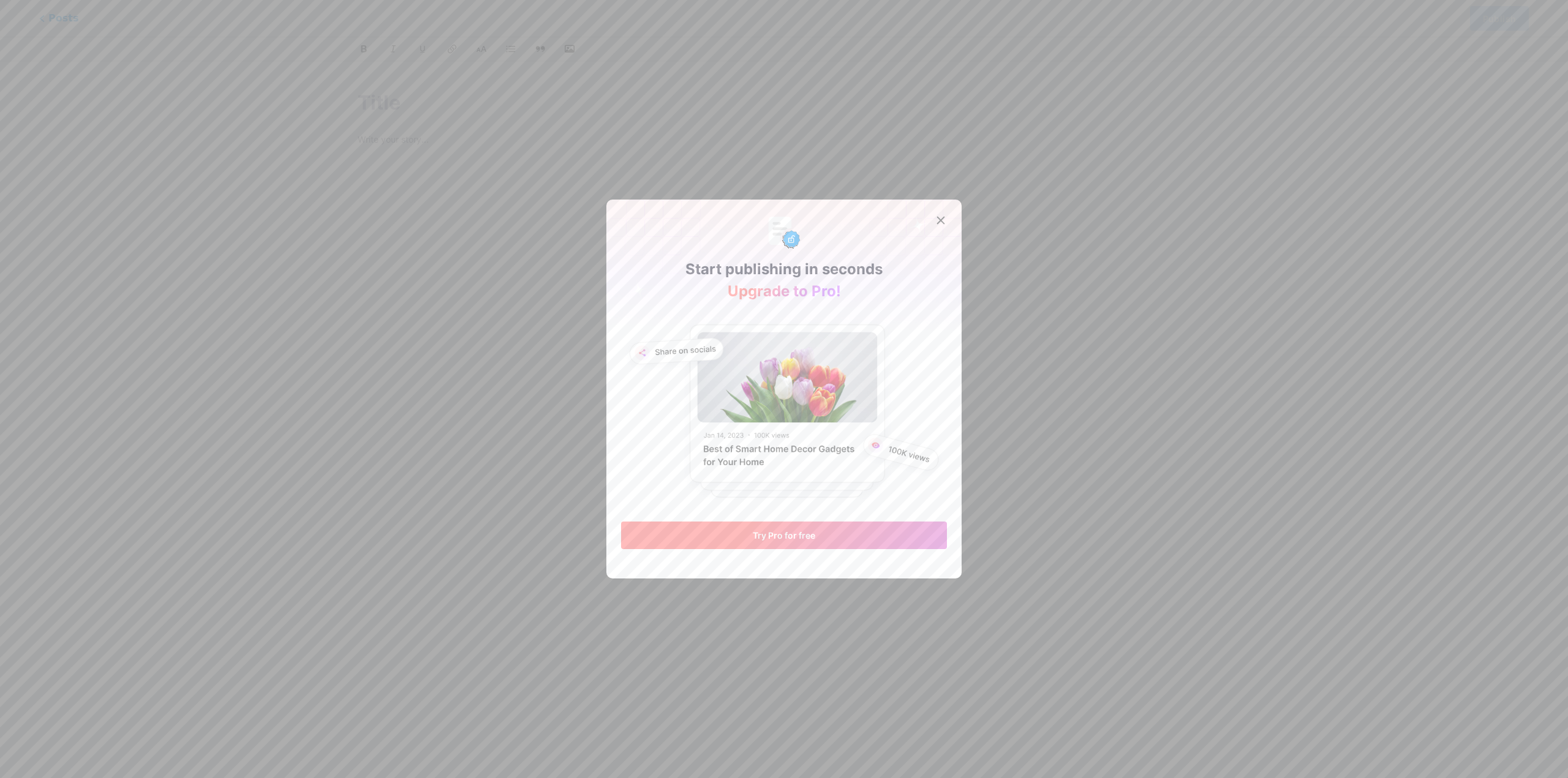
click at [845, 543] on button "Try Pro for free" at bounding box center [784, 535] width 326 height 28
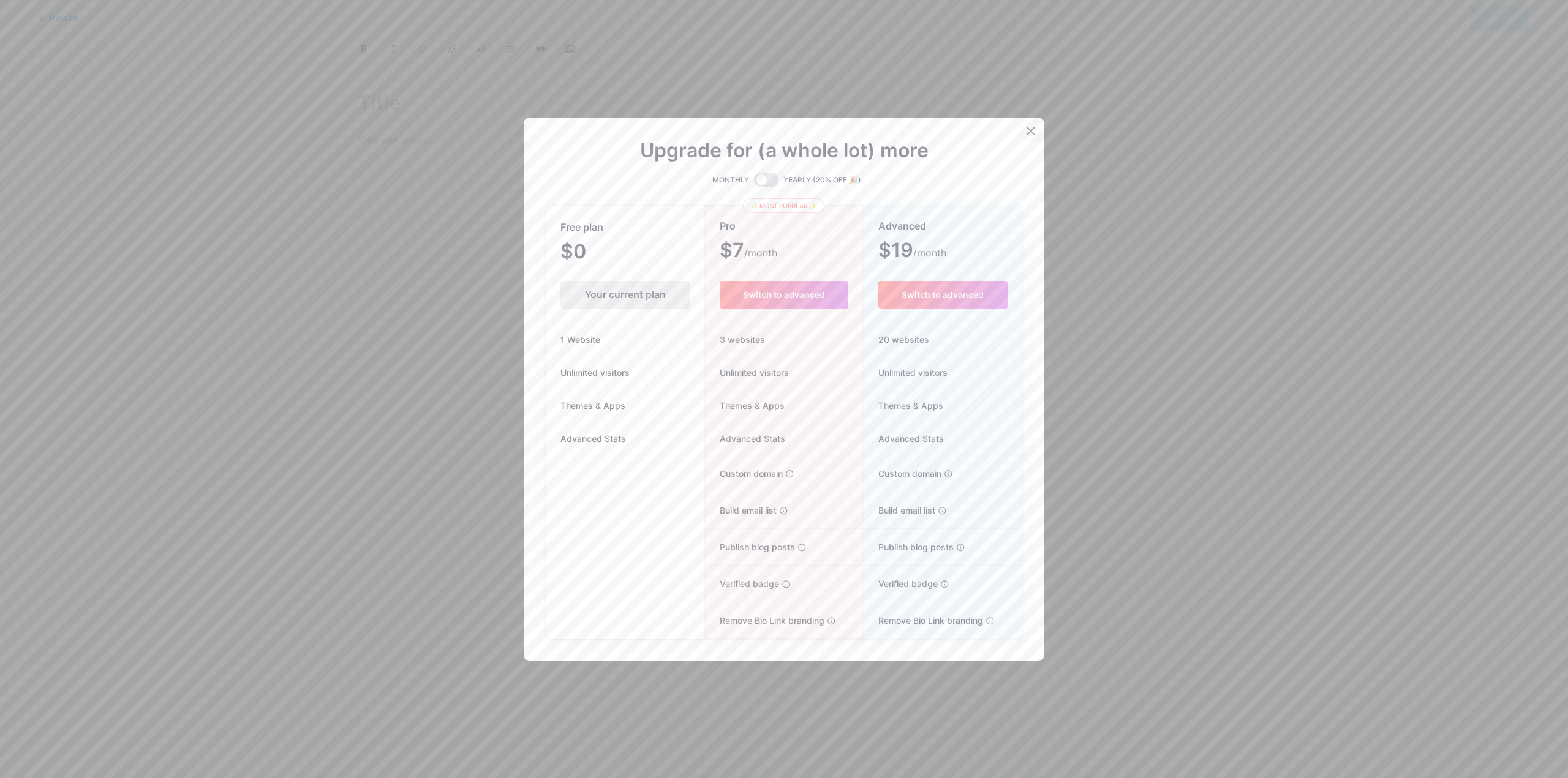
click at [1021, 133] on div at bounding box center [1031, 131] width 22 height 22
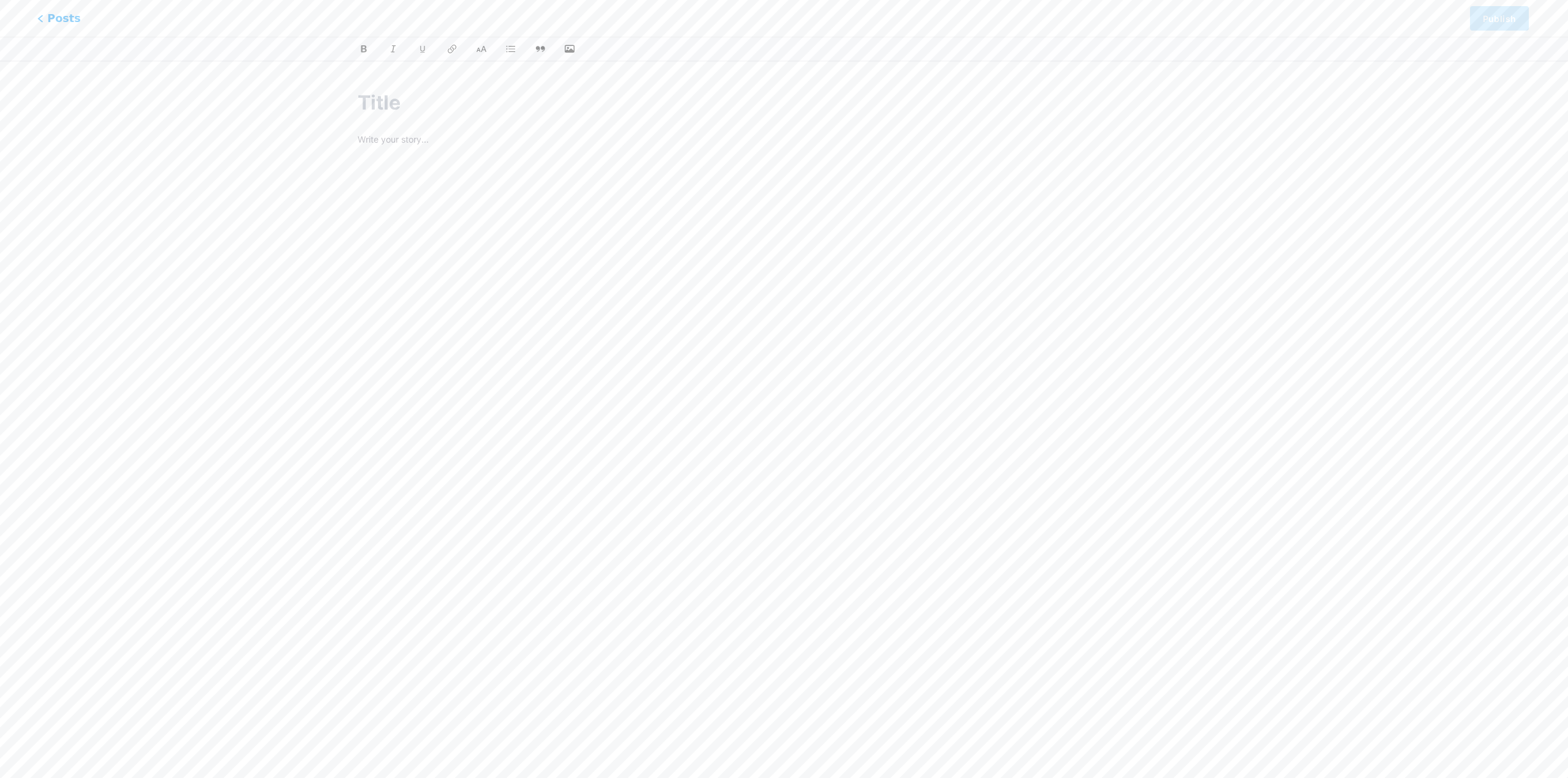
click at [54, 12] on span "Posts" at bounding box center [59, 18] width 44 height 16
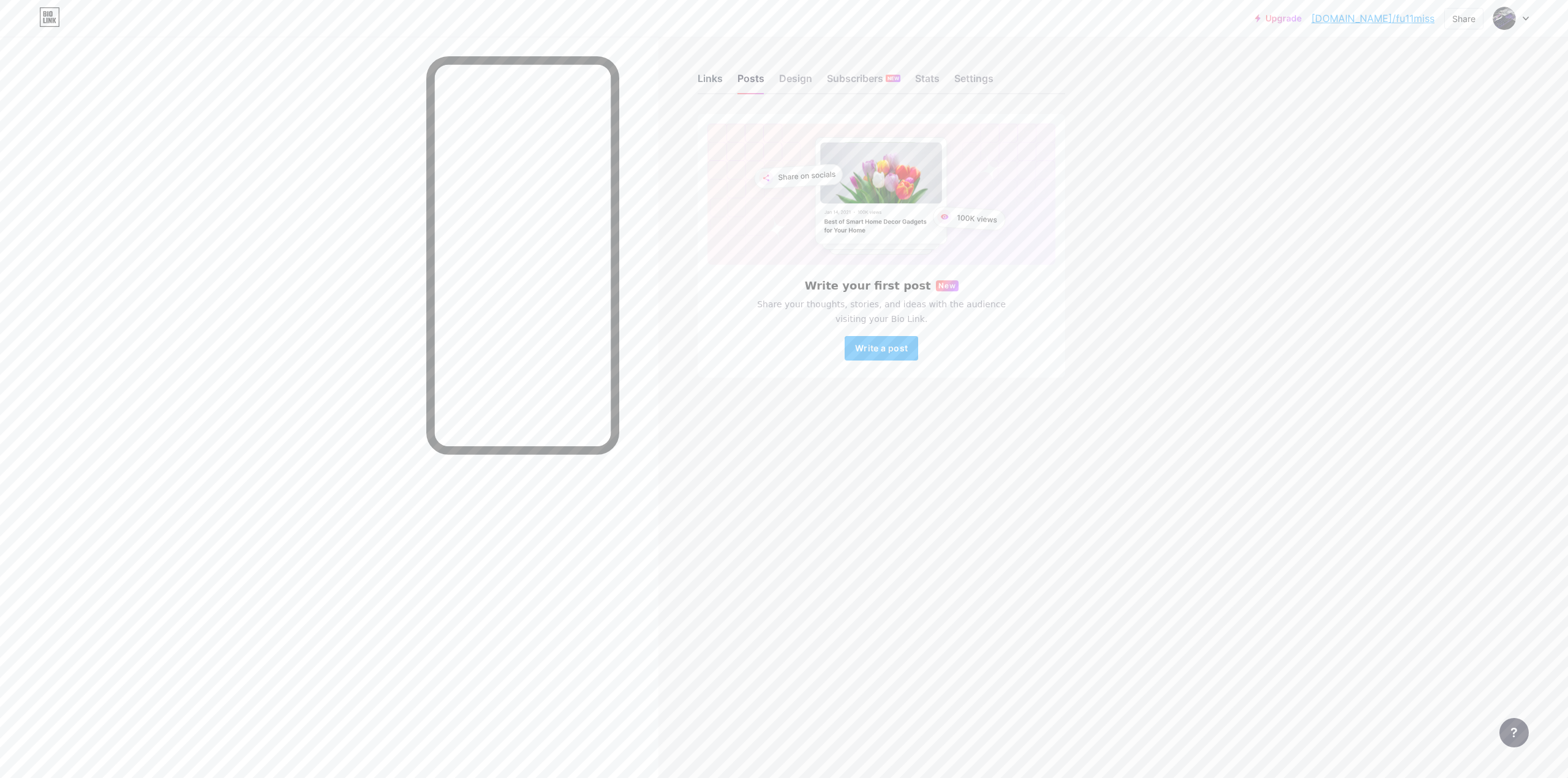
click at [715, 77] on div "Links" at bounding box center [710, 82] width 25 height 22
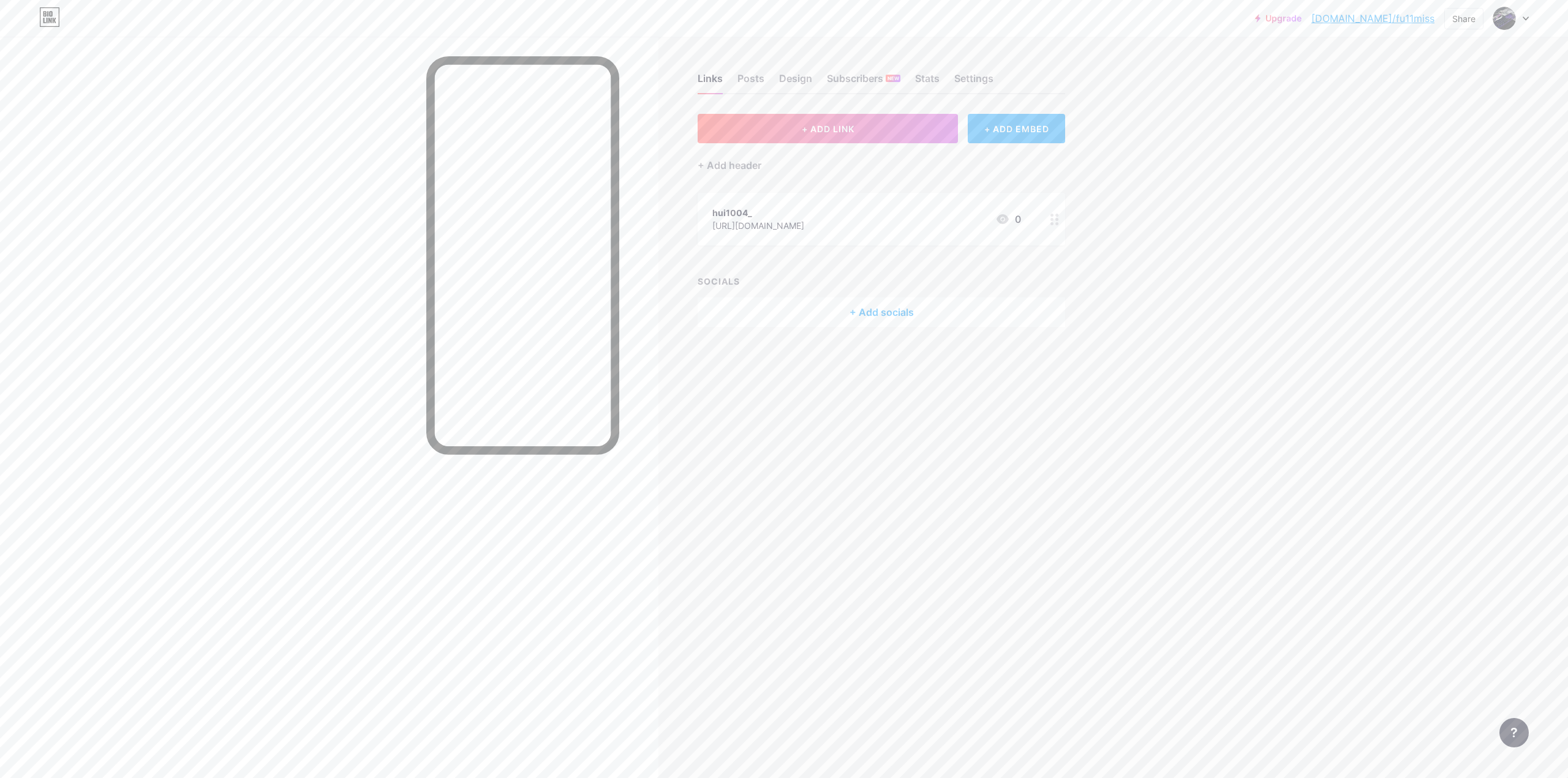
click at [1014, 138] on div "+ ADD EMBED" at bounding box center [1017, 128] width 97 height 29
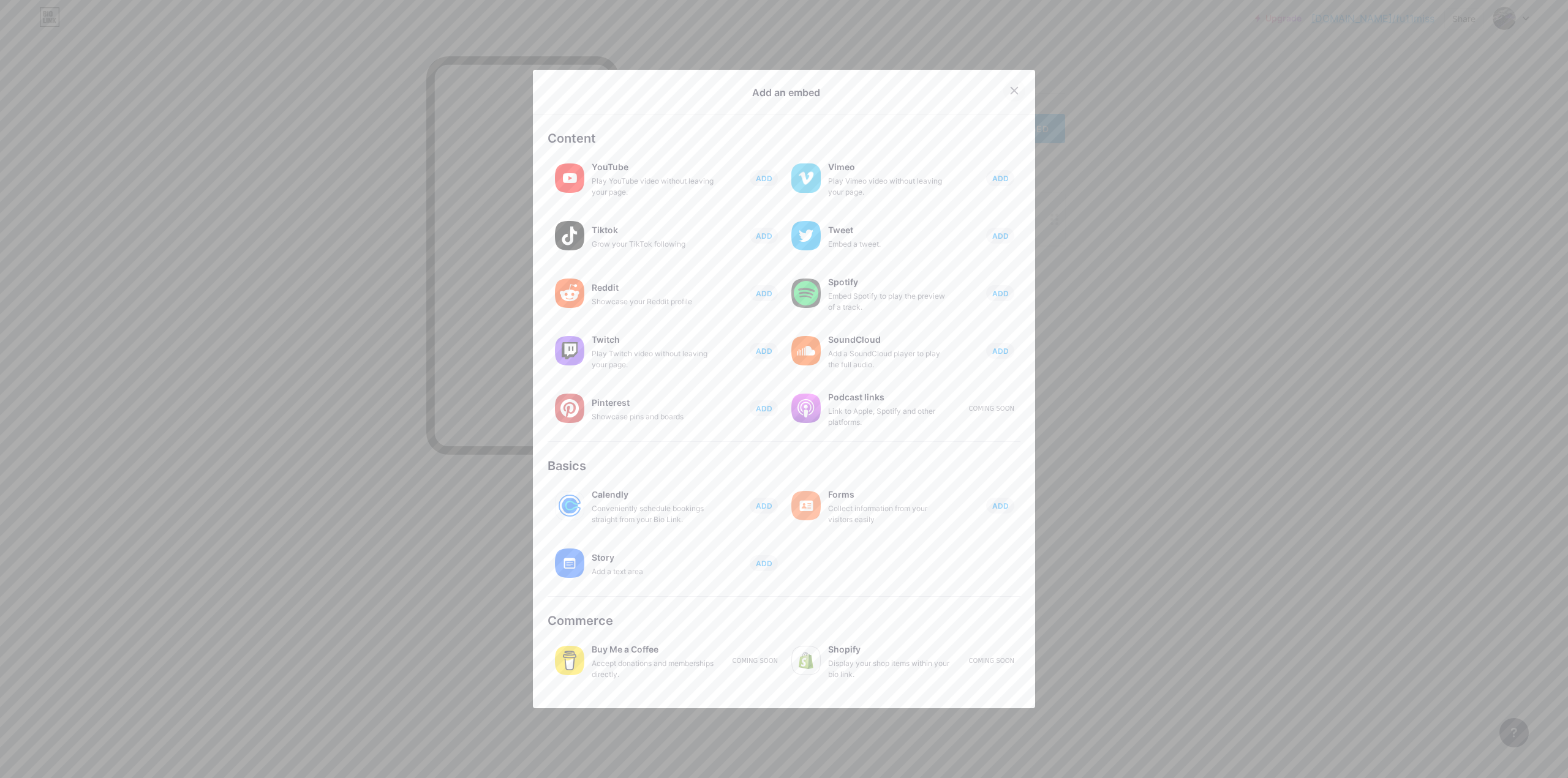
click at [1009, 91] on icon at bounding box center [1014, 90] width 9 height 9
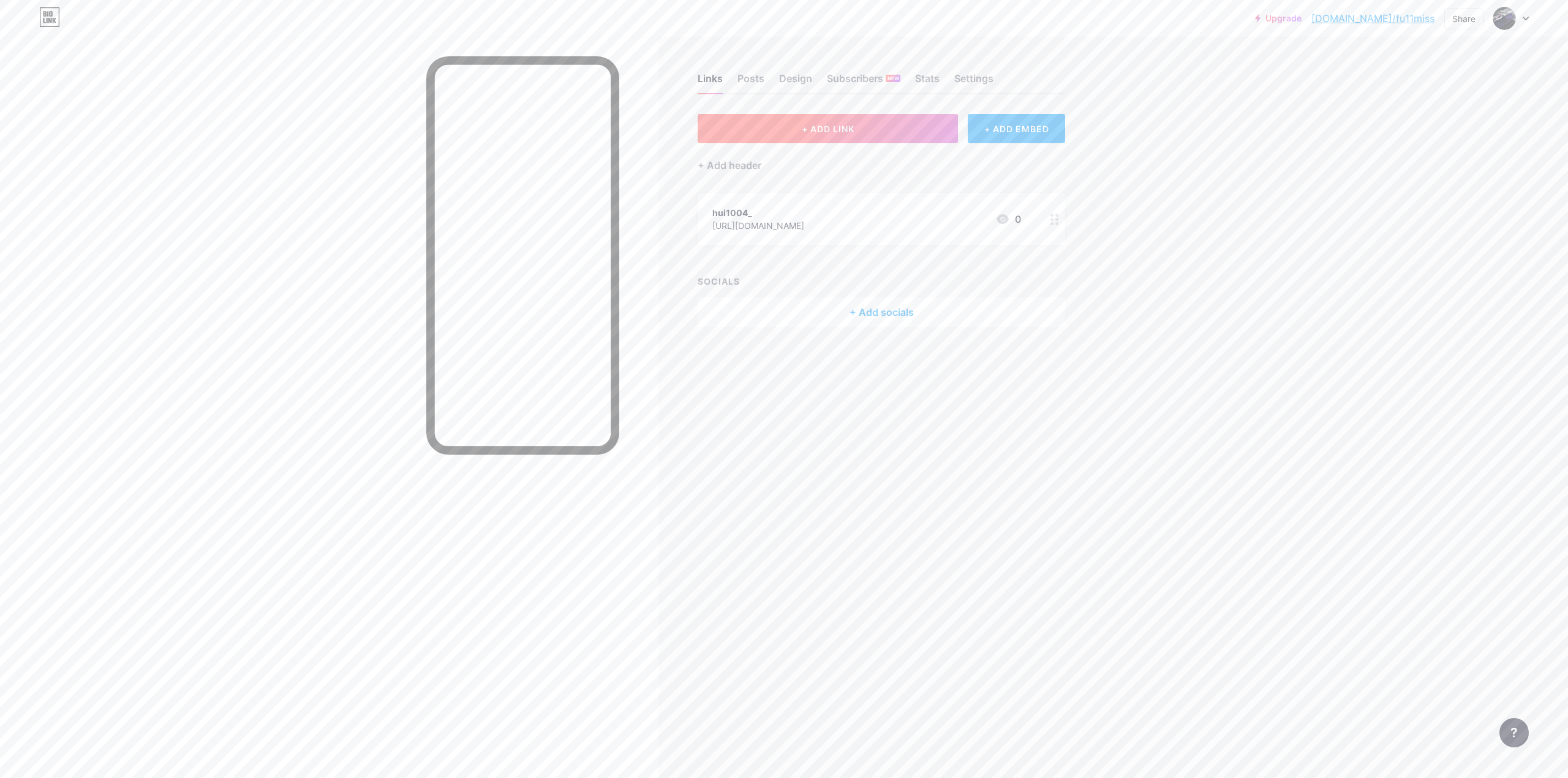
click at [862, 124] on button "+ ADD LINK" at bounding box center [828, 128] width 260 height 29
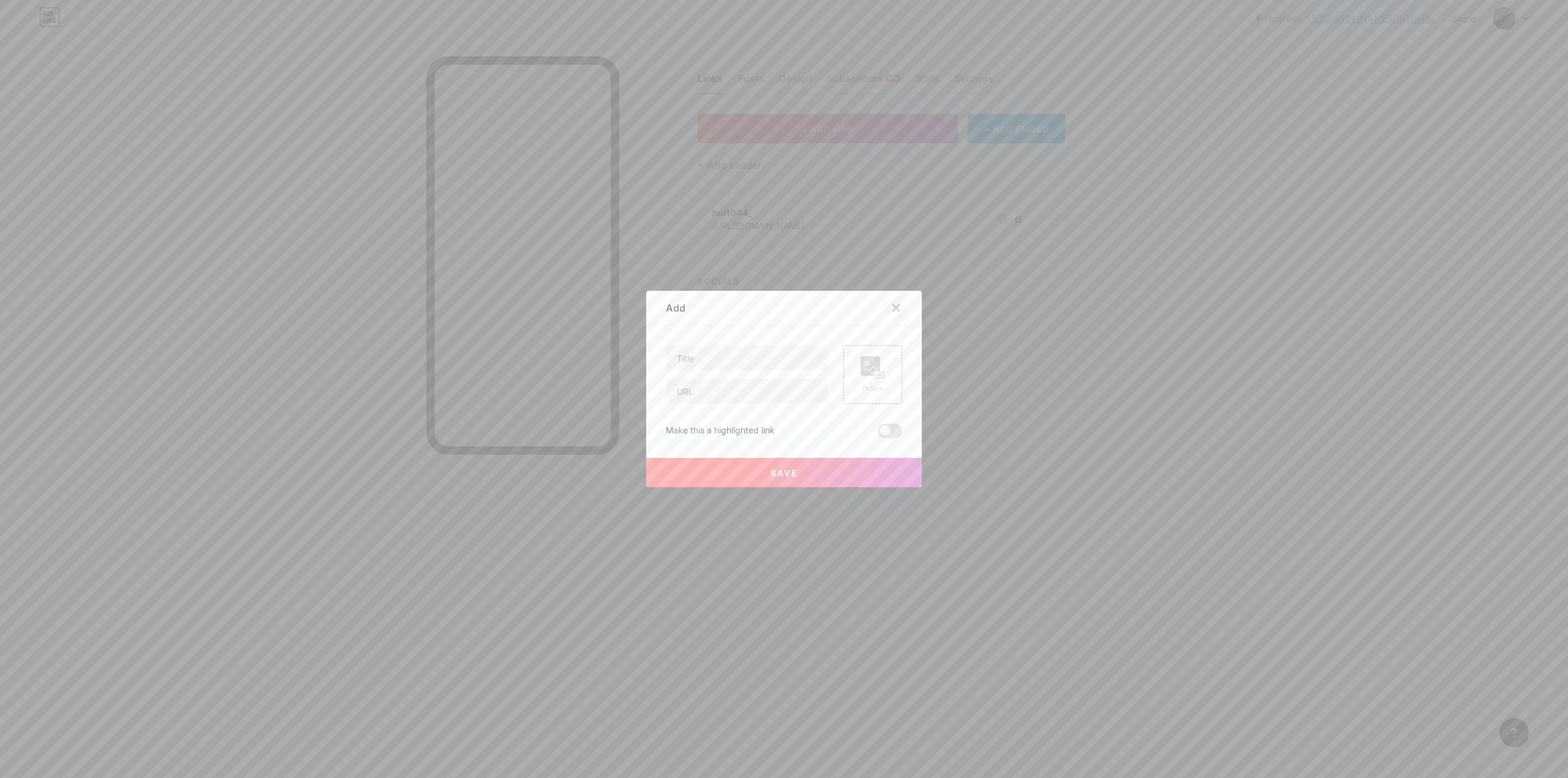
click at [898, 311] on div at bounding box center [896, 308] width 22 height 22
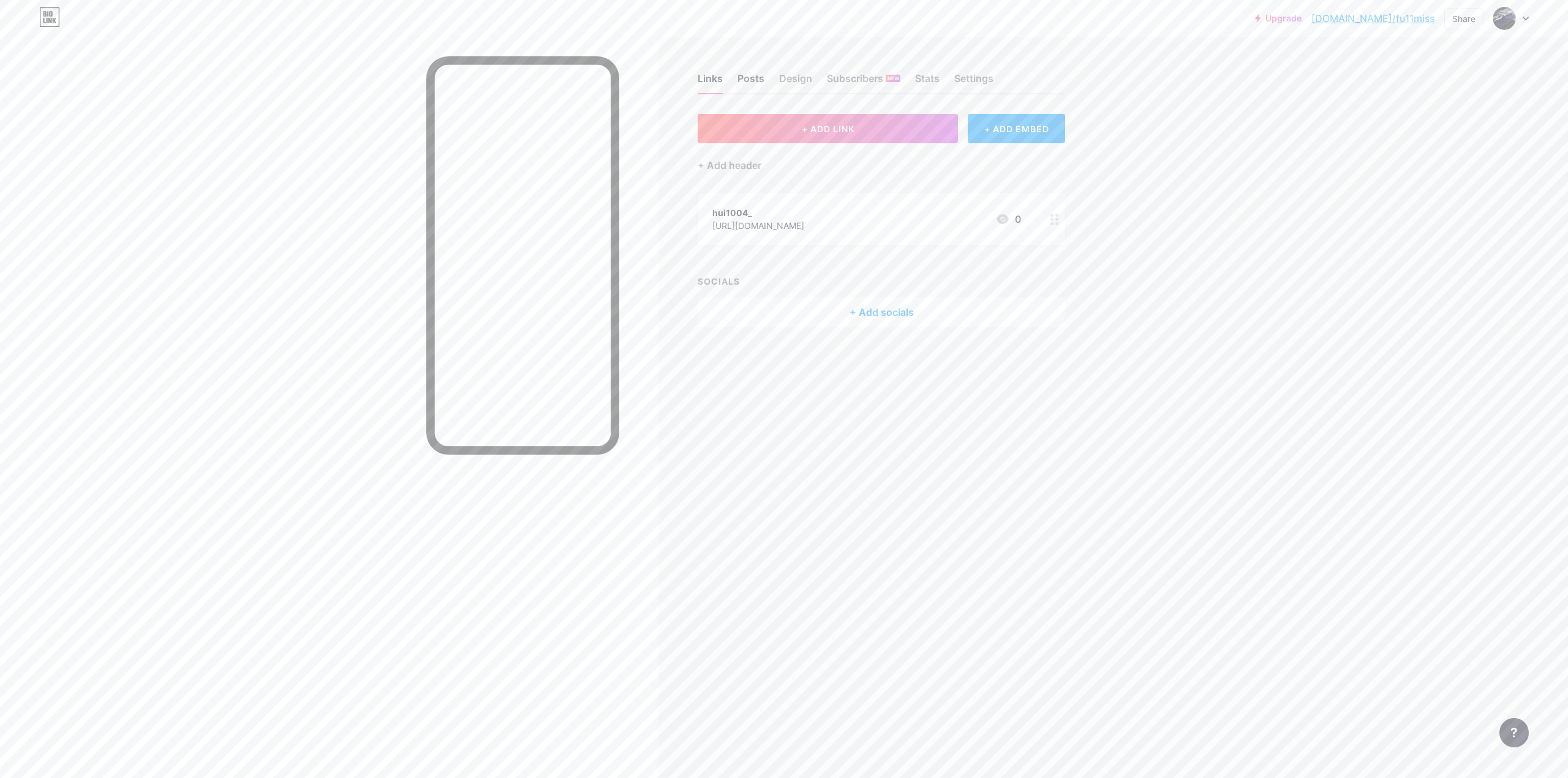
click at [756, 73] on div "Posts" at bounding box center [751, 82] width 27 height 22
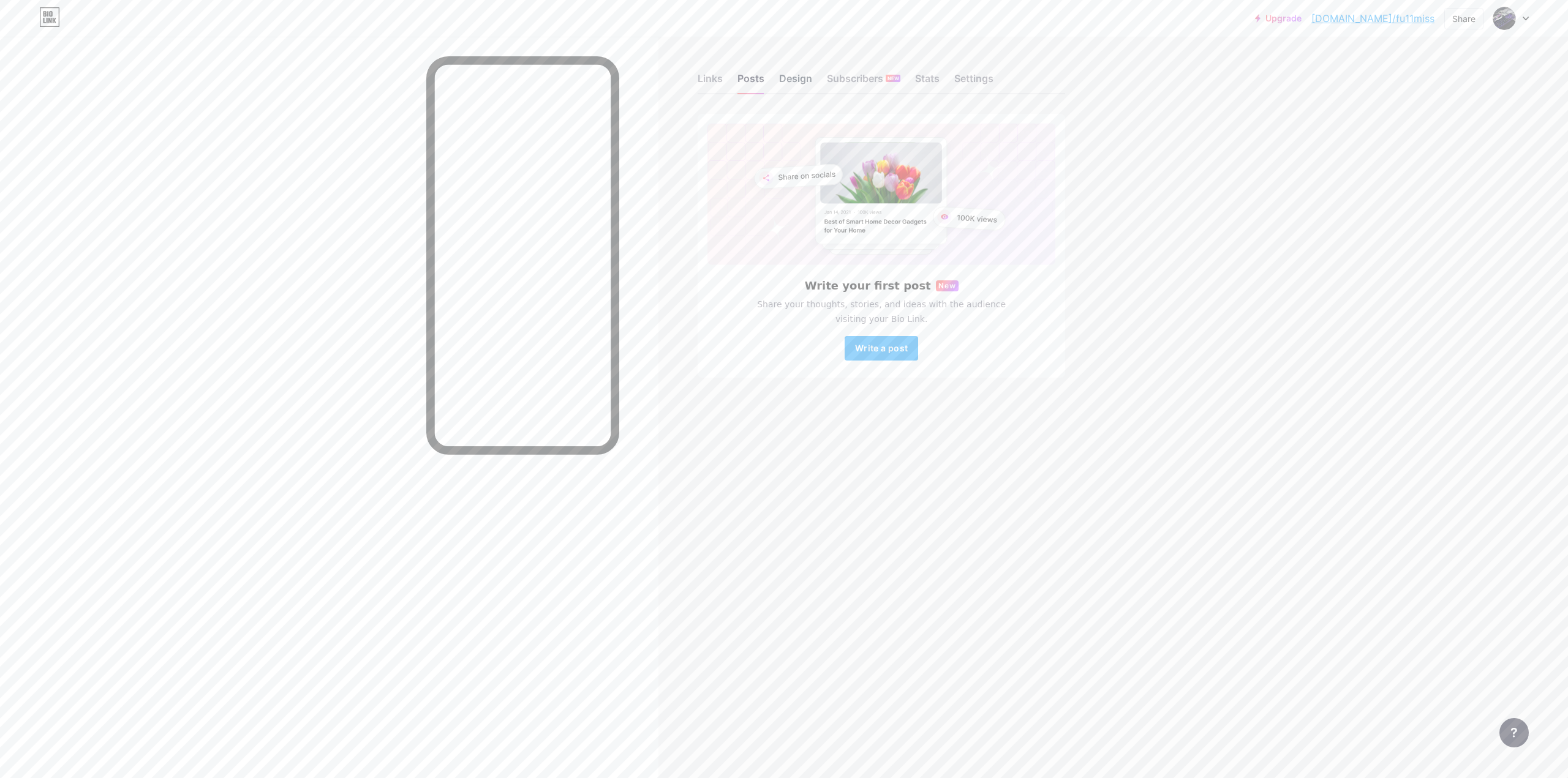
click at [802, 74] on div "Design" at bounding box center [796, 82] width 33 height 22
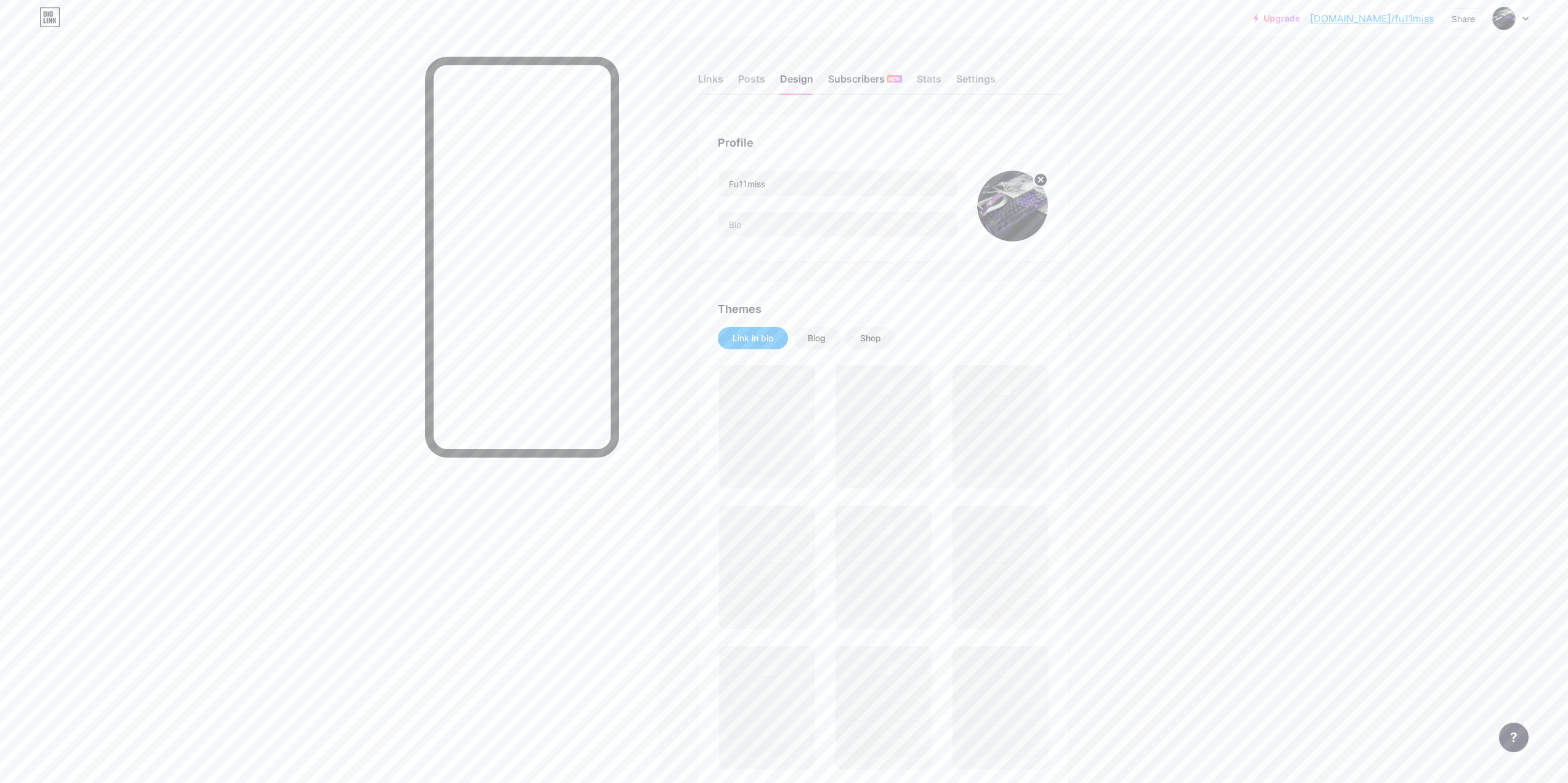
click at [853, 83] on div "Subscribers NEW" at bounding box center [865, 83] width 74 height 22
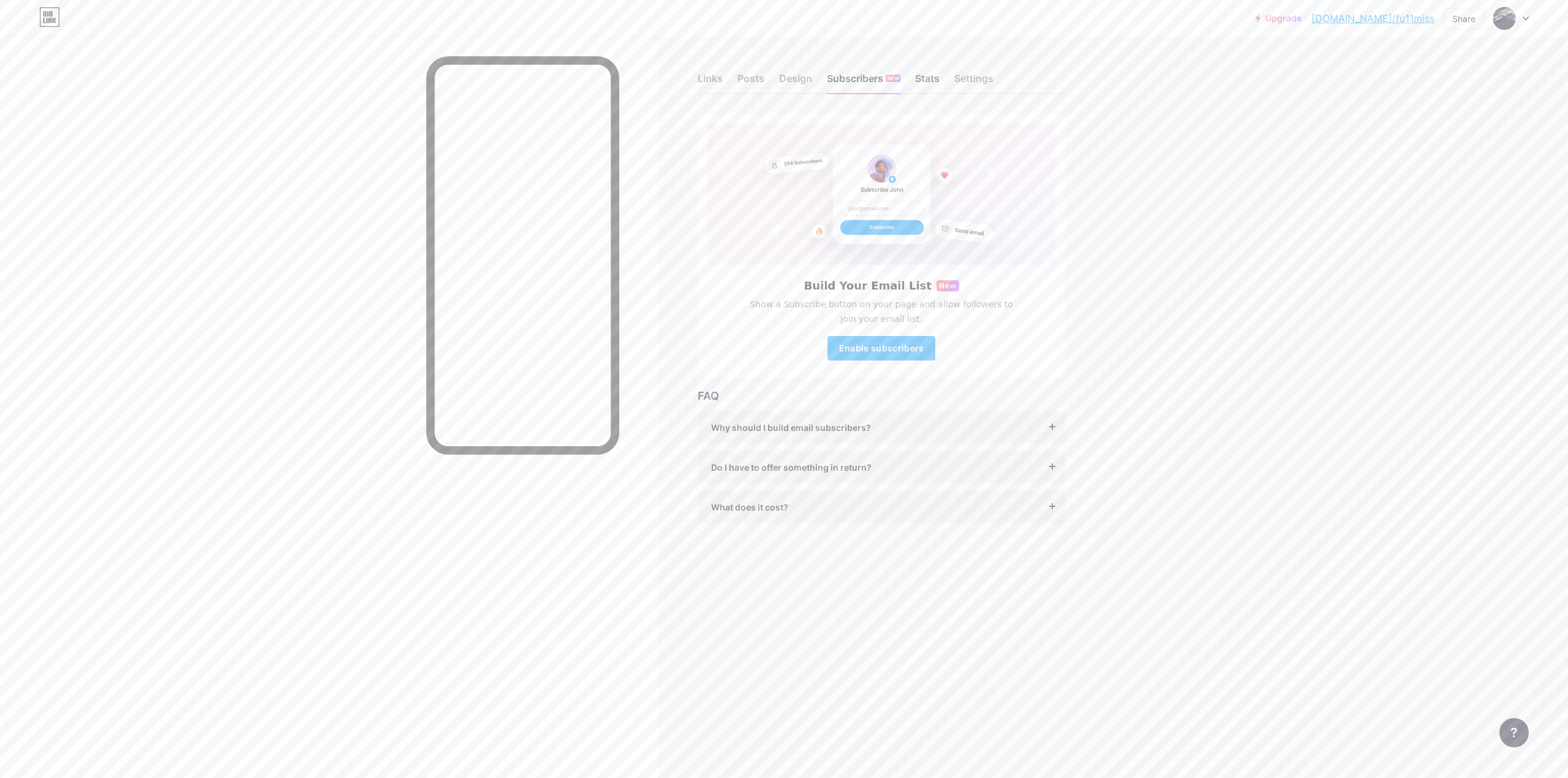
click at [926, 83] on div "Stats" at bounding box center [927, 82] width 25 height 22
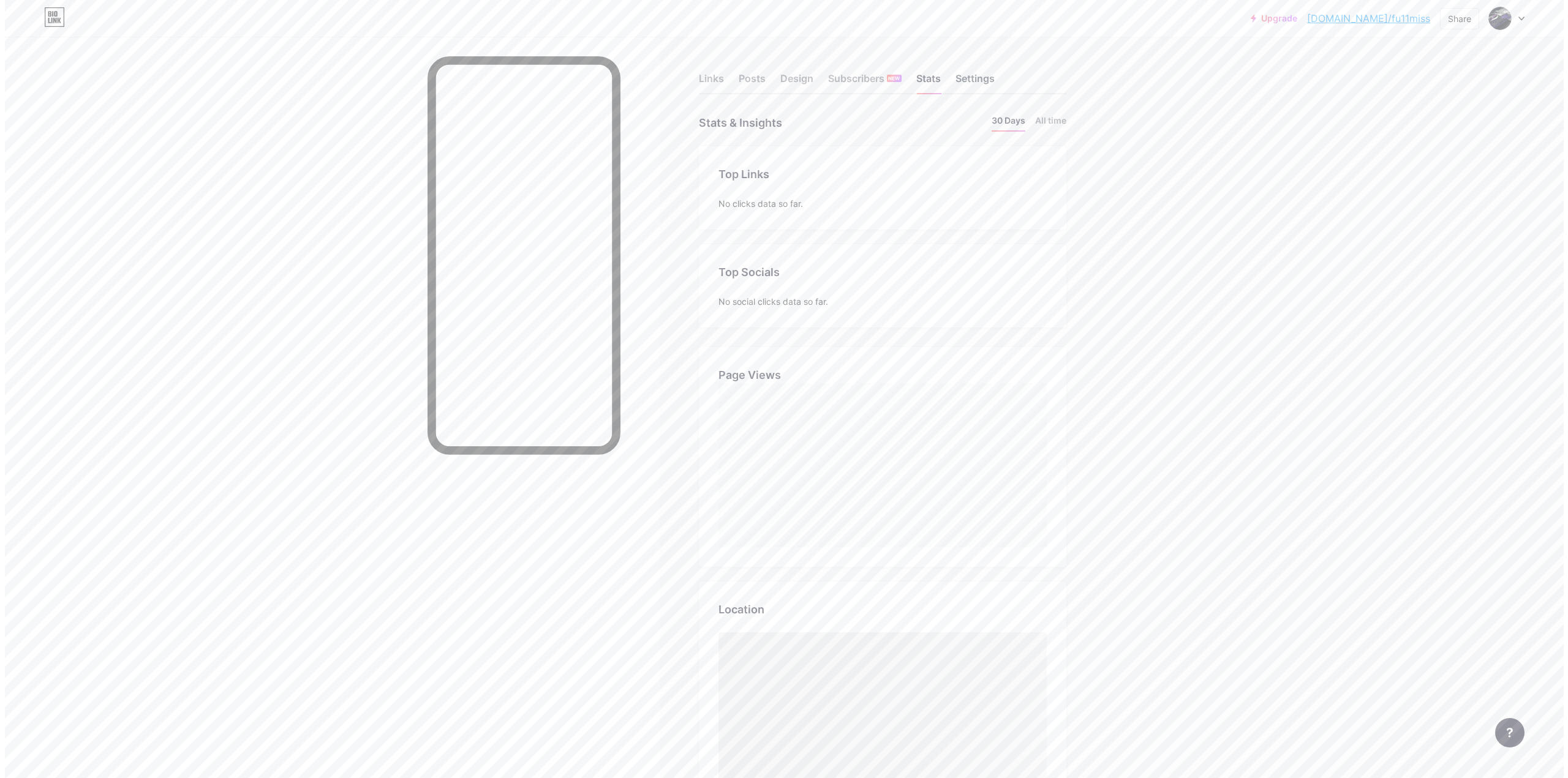
scroll to position [778, 1559]
click at [964, 82] on div "Settings" at bounding box center [971, 82] width 40 height 22
click at [724, 83] on div "Links Posts Design Subscribers NEW Stats Settings" at bounding box center [877, 73] width 368 height 43
click at [718, 81] on div "Links" at bounding box center [706, 82] width 25 height 22
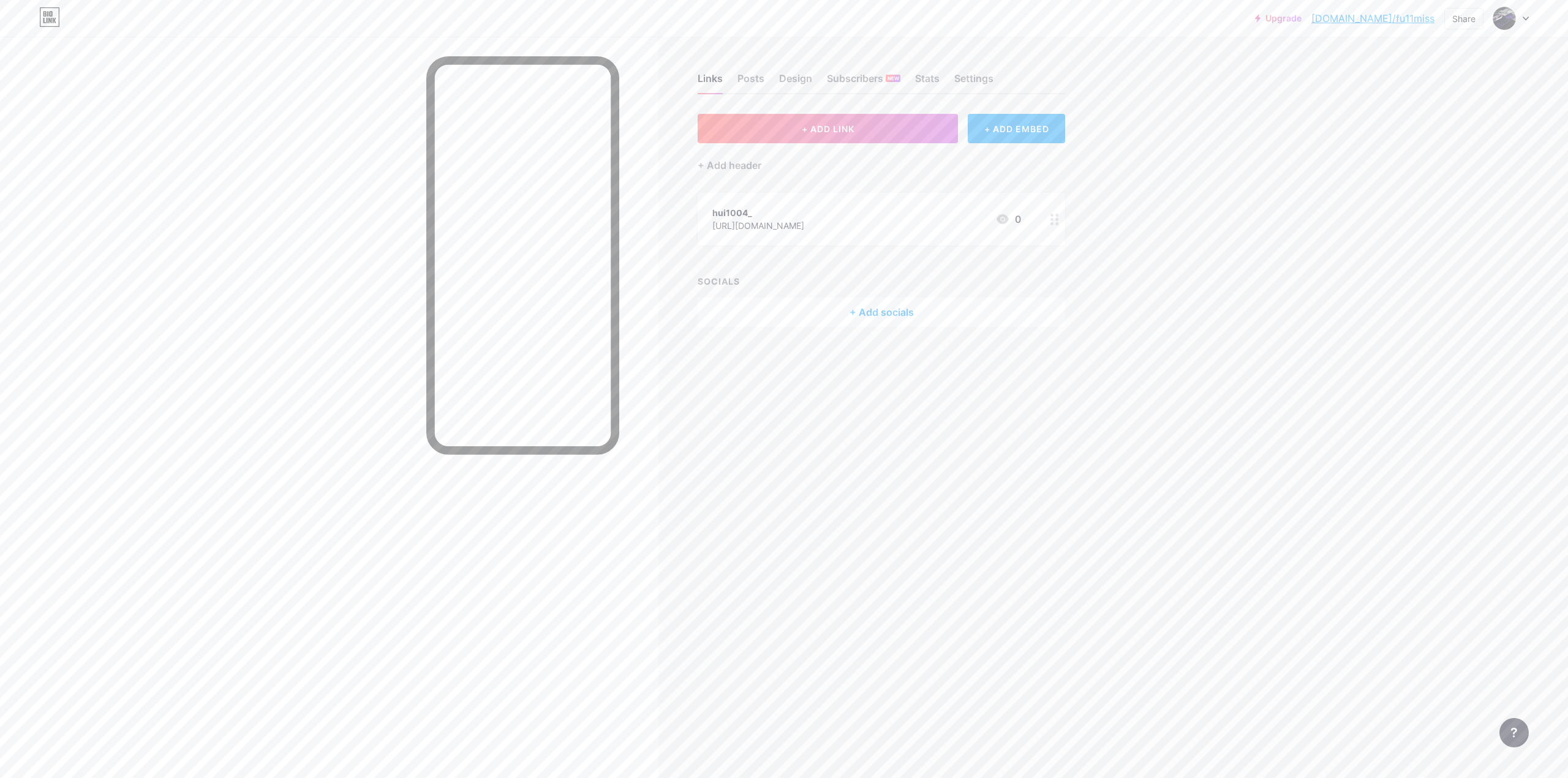
click at [1002, 221] on icon at bounding box center [1002, 219] width 15 height 15
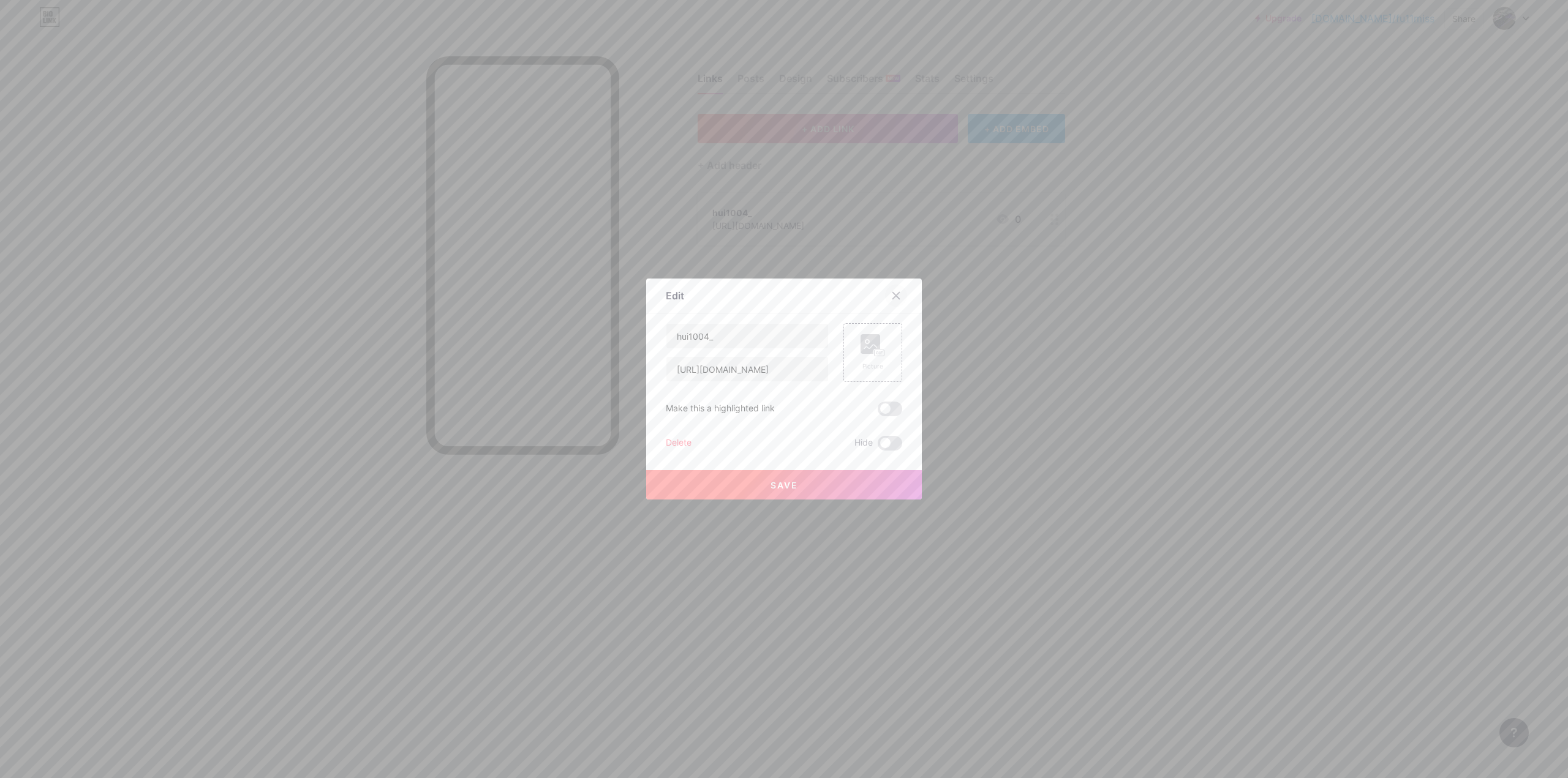
click at [895, 297] on icon at bounding box center [896, 296] width 9 height 9
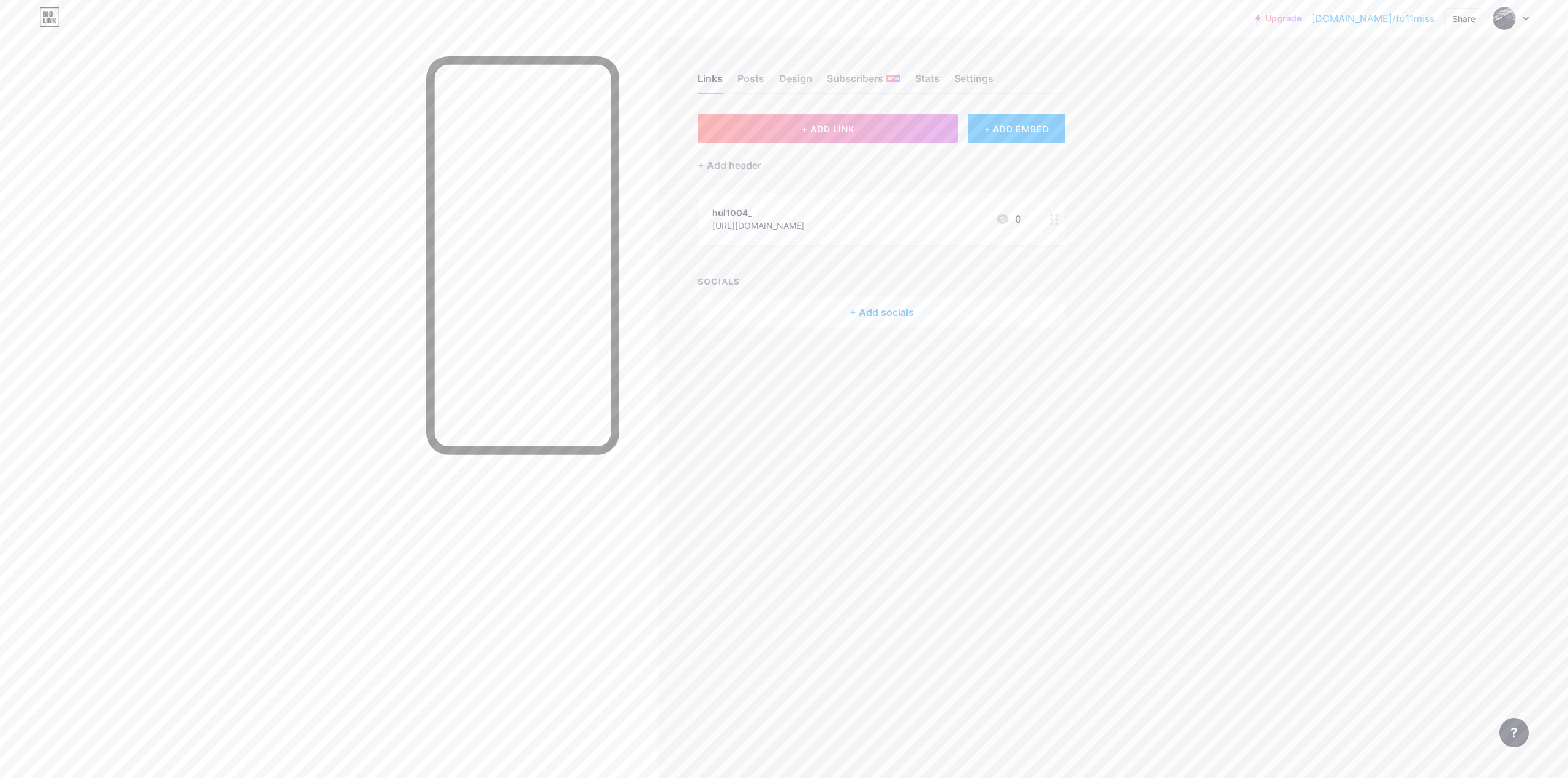
click at [906, 313] on div "+ Add socials" at bounding box center [881, 312] width 368 height 29
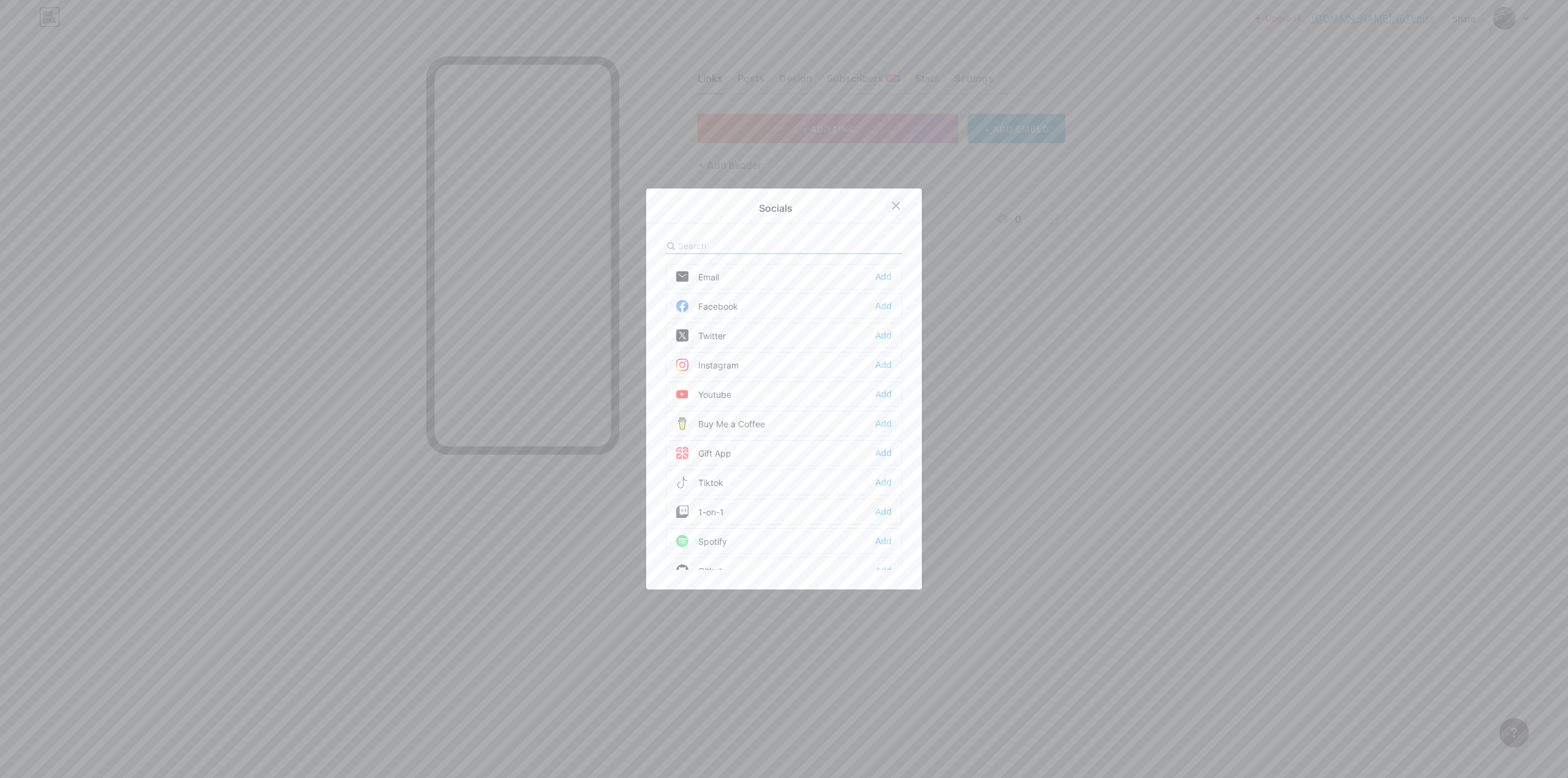
click at [896, 210] on icon at bounding box center [896, 206] width 9 height 9
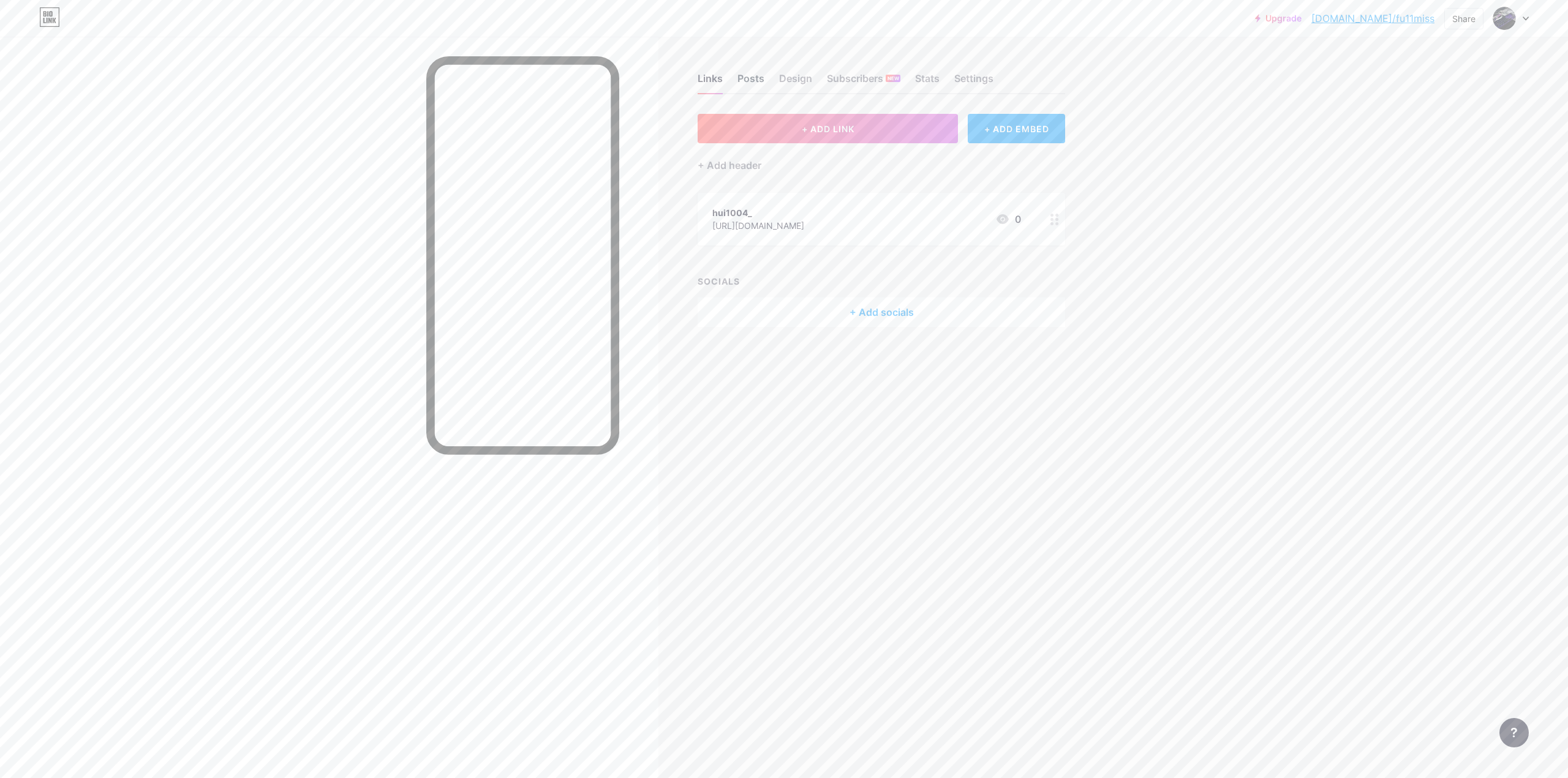
click at [761, 81] on div "Posts" at bounding box center [751, 82] width 27 height 22
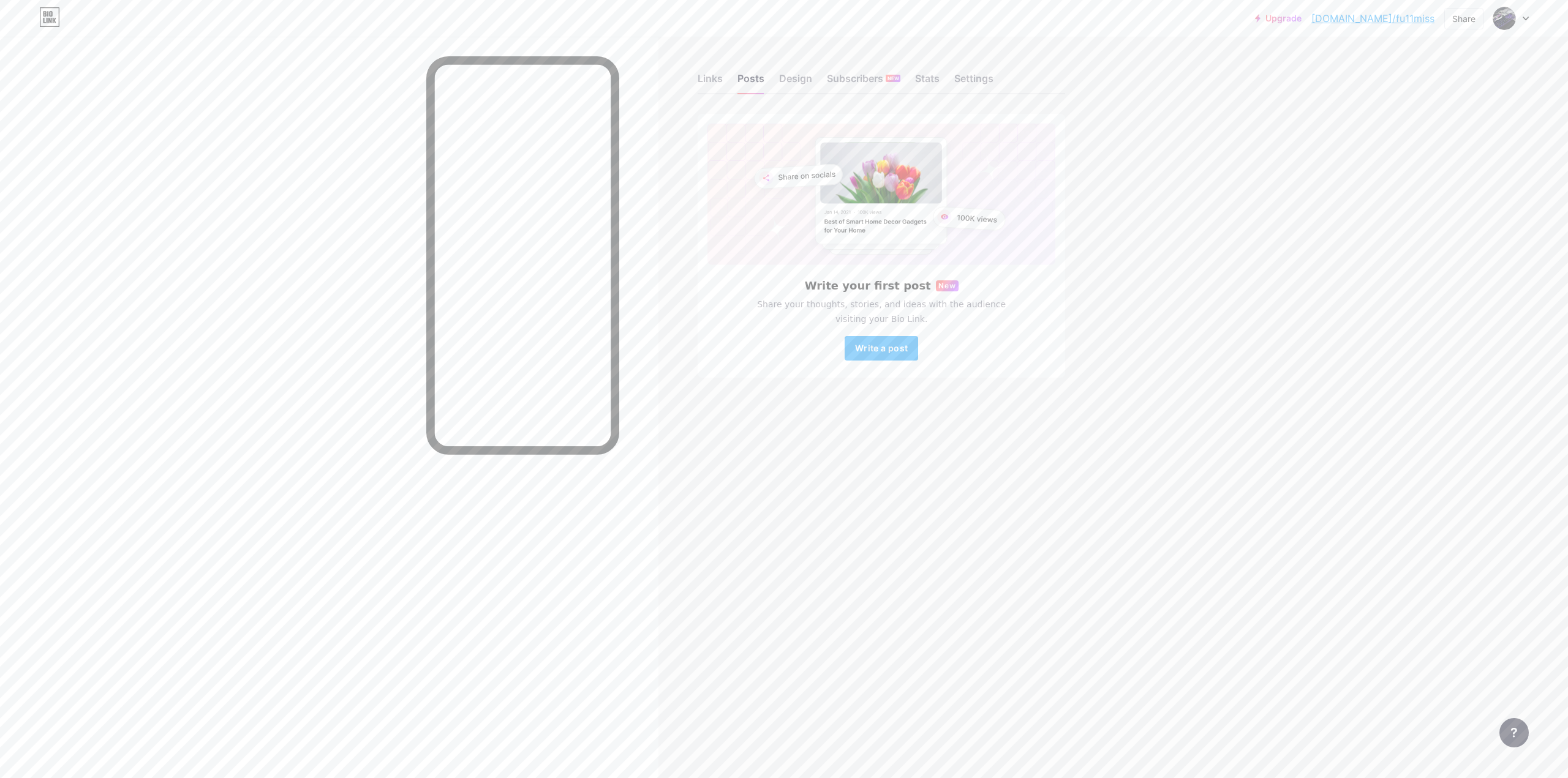
drag, startPoint x: 748, startPoint y: 300, endPoint x: 995, endPoint y: 322, distance: 248.0
click at [993, 321] on span "Share your thoughts, stories, and ideas with the audience visiting your Bio Lin…" at bounding box center [882, 312] width 278 height 29
click at [984, 325] on div at bounding box center [984, 325] width 0 height 0
click at [1138, 336] on div "Upgrade [DOMAIN_NAME]/fu11mi... [DOMAIN_NAME]/fu11miss Share Switch accounts Fu…" at bounding box center [784, 389] width 1568 height 778
click at [876, 349] on span "Write a post" at bounding box center [881, 348] width 53 height 10
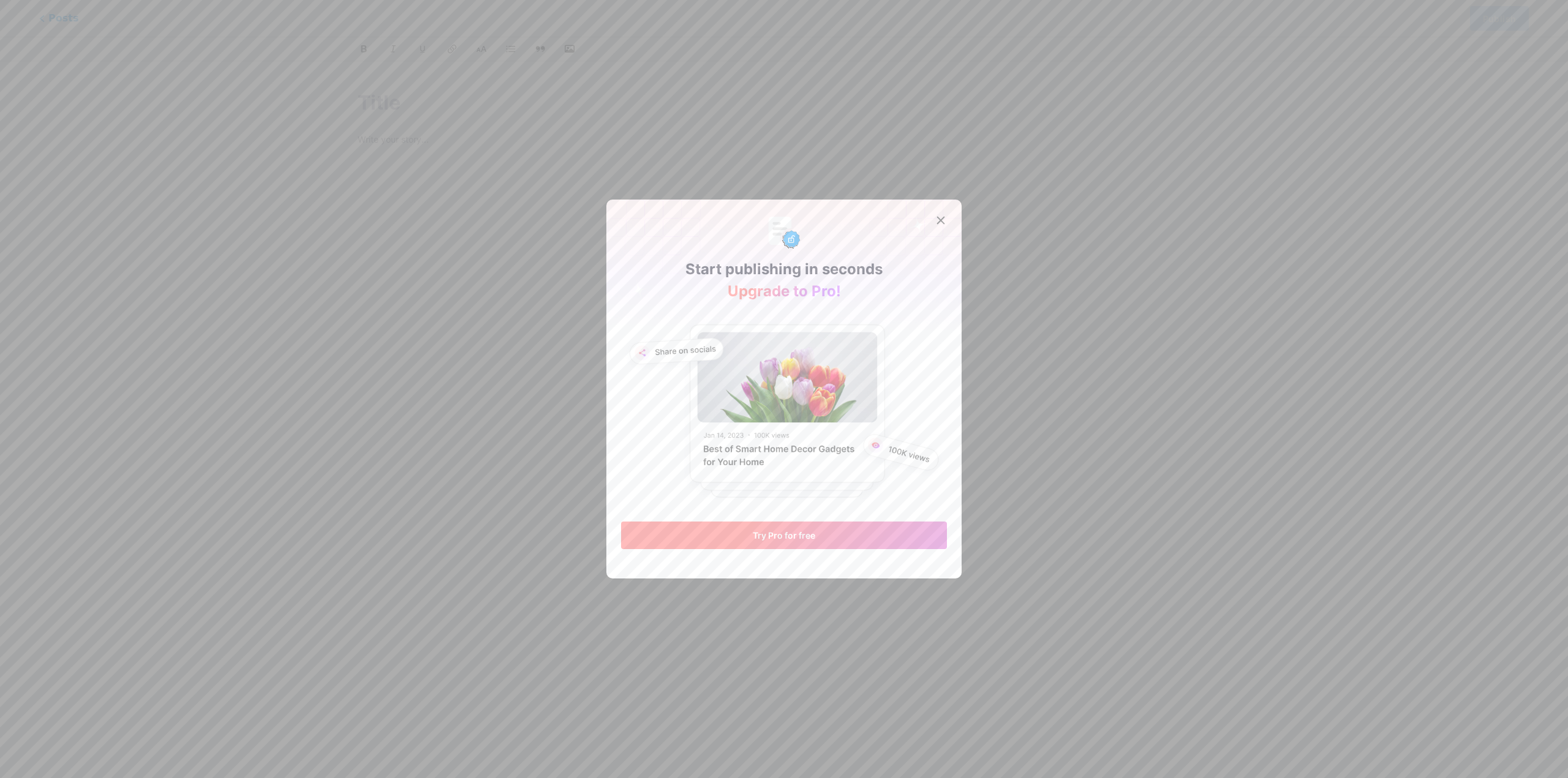
click at [813, 539] on button "Try Pro for free" at bounding box center [784, 535] width 326 height 28
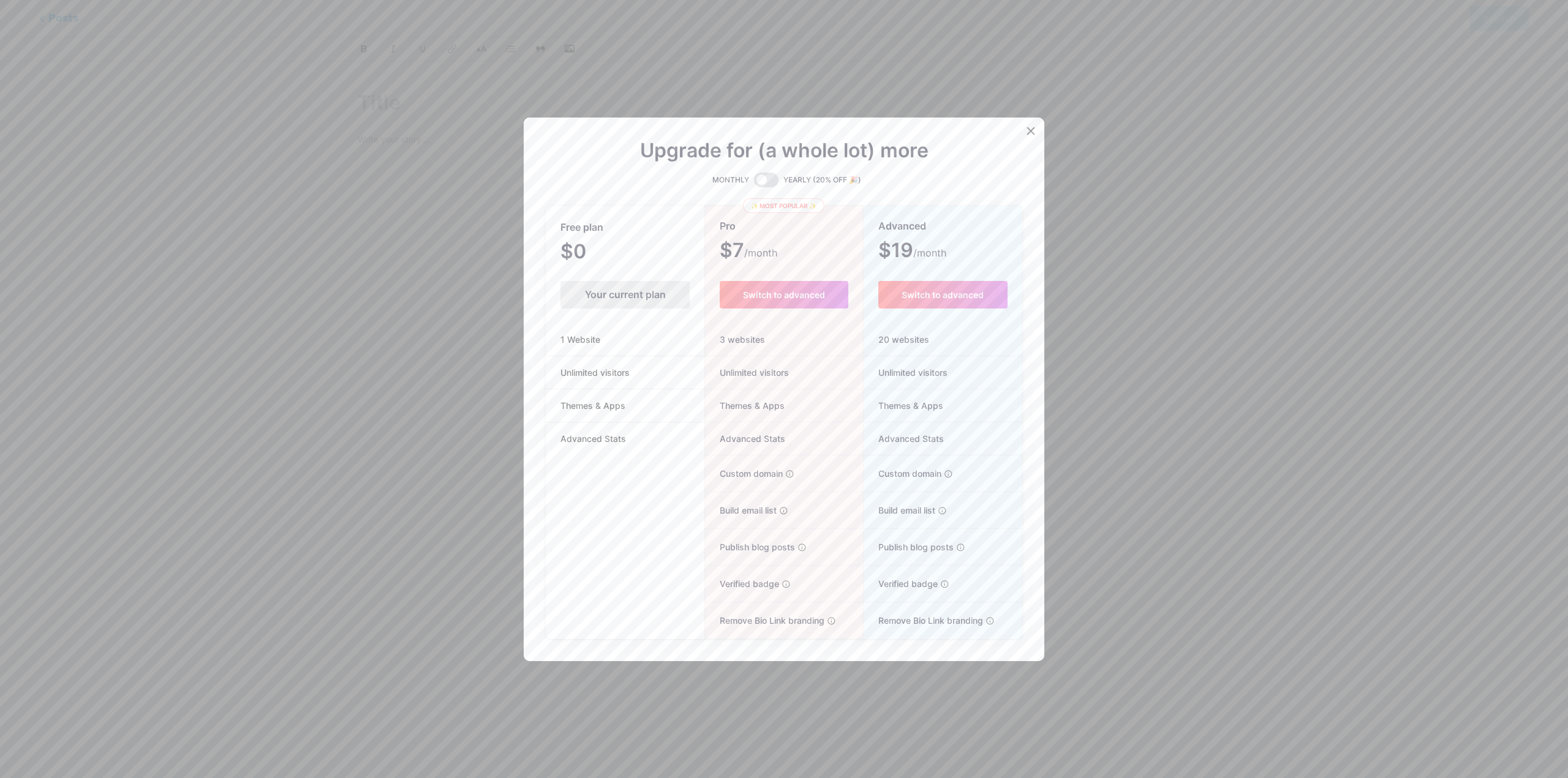
drag, startPoint x: 566, startPoint y: 293, endPoint x: 689, endPoint y: 299, distance: 123.1
click at [689, 299] on div "Your current plan" at bounding box center [625, 294] width 159 height 28
click at [756, 182] on span at bounding box center [766, 179] width 25 height 15
click at [754, 183] on input "checkbox" at bounding box center [754, 183] width 0 height 0
click at [764, 183] on span at bounding box center [766, 179] width 25 height 15
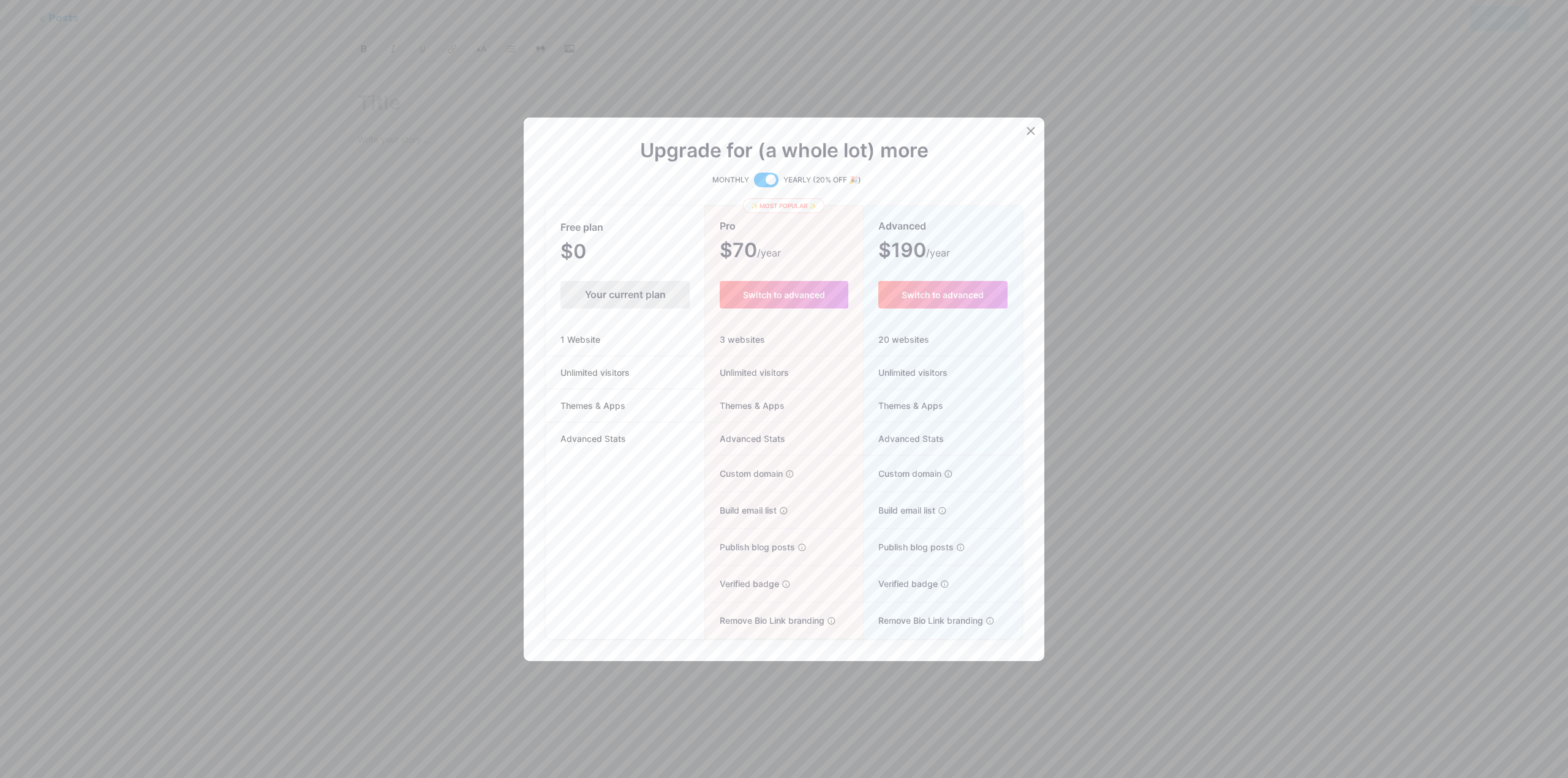
click at [754, 183] on input "checkbox" at bounding box center [754, 183] width 0 height 0
click at [764, 183] on span at bounding box center [766, 179] width 25 height 15
click at [754, 183] on input "checkbox" at bounding box center [754, 183] width 0 height 0
click at [764, 183] on span at bounding box center [766, 179] width 25 height 15
click at [754, 183] on input "checkbox" at bounding box center [754, 183] width 0 height 0
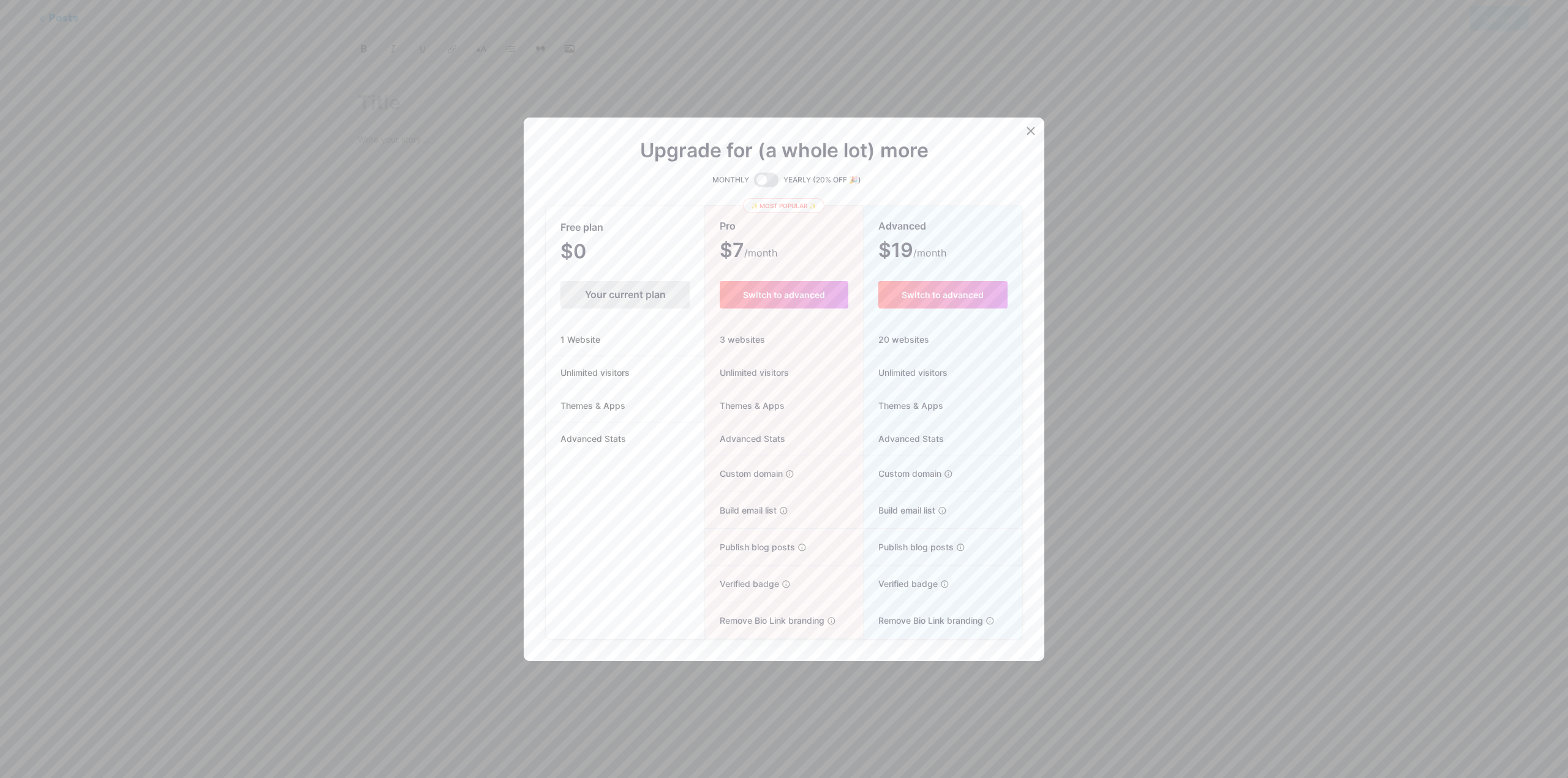
click at [630, 289] on div "Your current plan" at bounding box center [625, 294] width 129 height 28
click at [574, 248] on span "$0 /month" at bounding box center [590, 253] width 59 height 17
drag, startPoint x: 612, startPoint y: 465, endPoint x: 619, endPoint y: 455, distance: 12.2
click at [610, 465] on div "Free plan $0 /month Your current plan 1 Website Unlimited visitors Themes & App…" at bounding box center [625, 423] width 159 height 432
drag, startPoint x: 617, startPoint y: 446, endPoint x: 578, endPoint y: 408, distance: 54.5
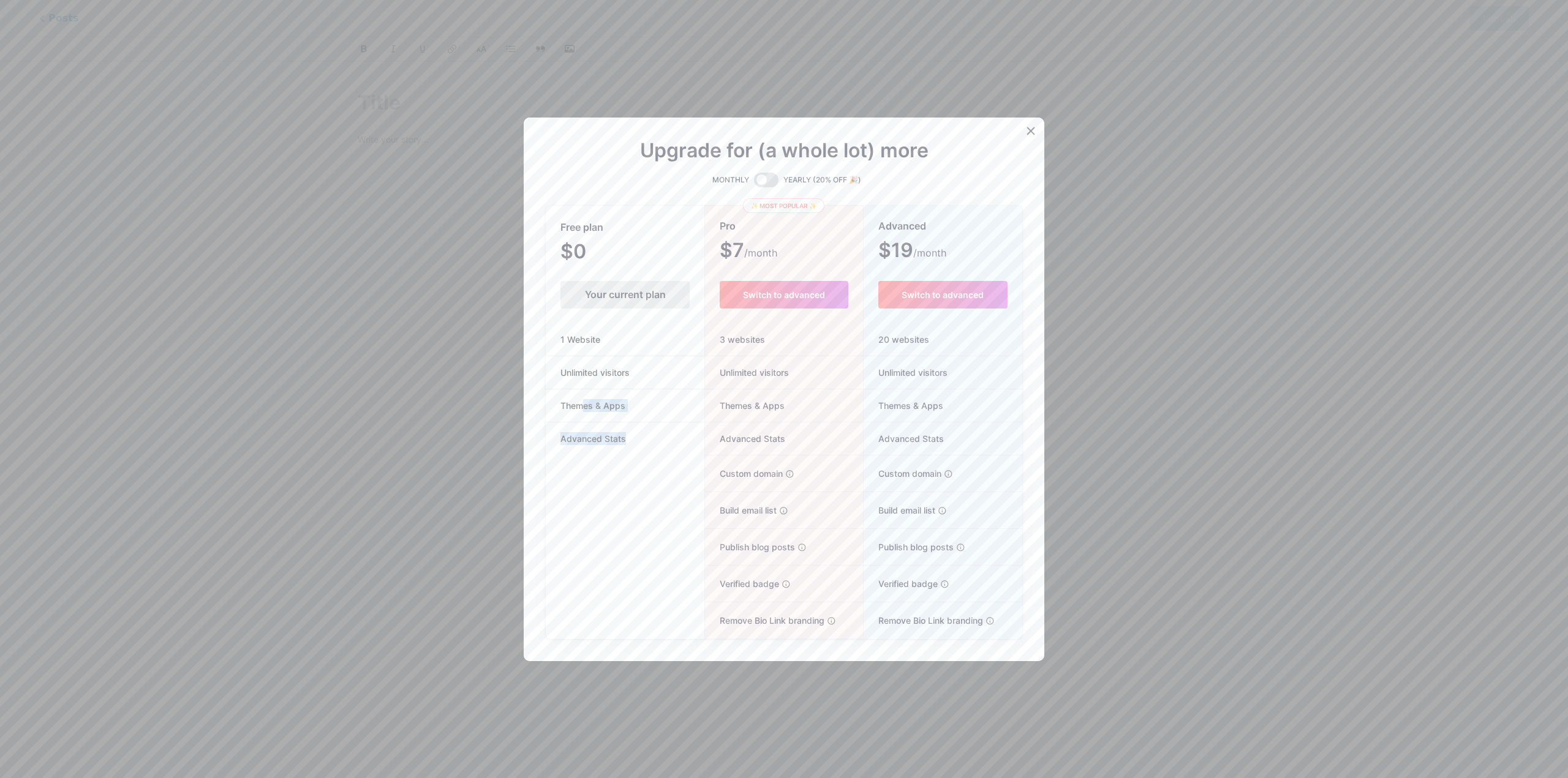
click at [581, 410] on ul "1 Website Unlimited visitors Themes & Apps Advanced Stats" at bounding box center [625, 389] width 159 height 131
click at [677, 405] on li "Themes & Apps" at bounding box center [625, 406] width 159 height 33
drag, startPoint x: 681, startPoint y: 153, endPoint x: 1006, endPoint y: 154, distance: 325.0
click at [956, 145] on div "Upgrade for (a whole lot) more" at bounding box center [784, 157] width 476 height 29
click at [1021, 159] on div "Upgrade for (a whole lot) more MONTHLY YEARLY (20% OFF 🎉) Free plan $0 /month Y…" at bounding box center [784, 390] width 521 height 544
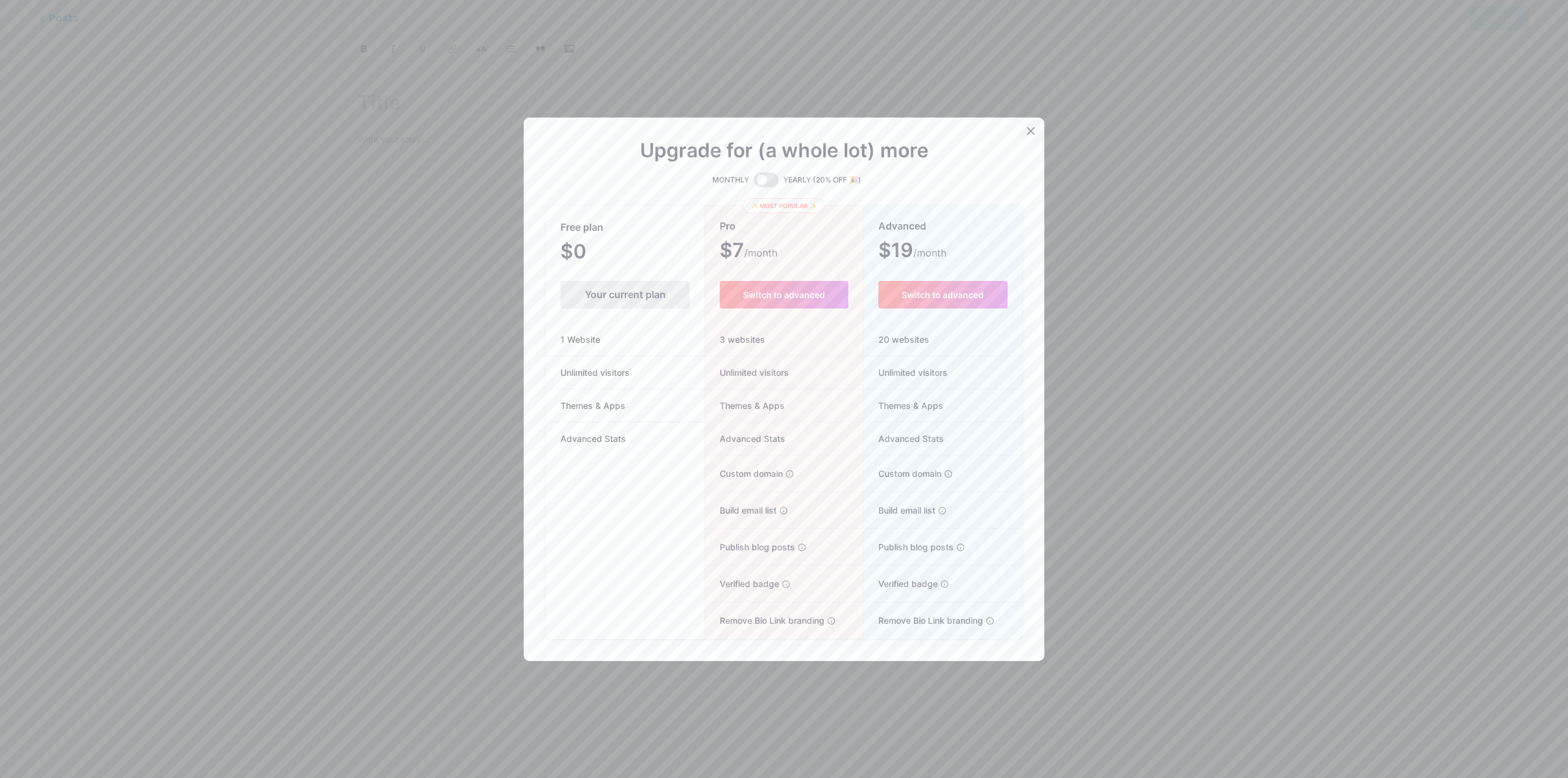
click at [1027, 127] on icon at bounding box center [1031, 131] width 9 height 9
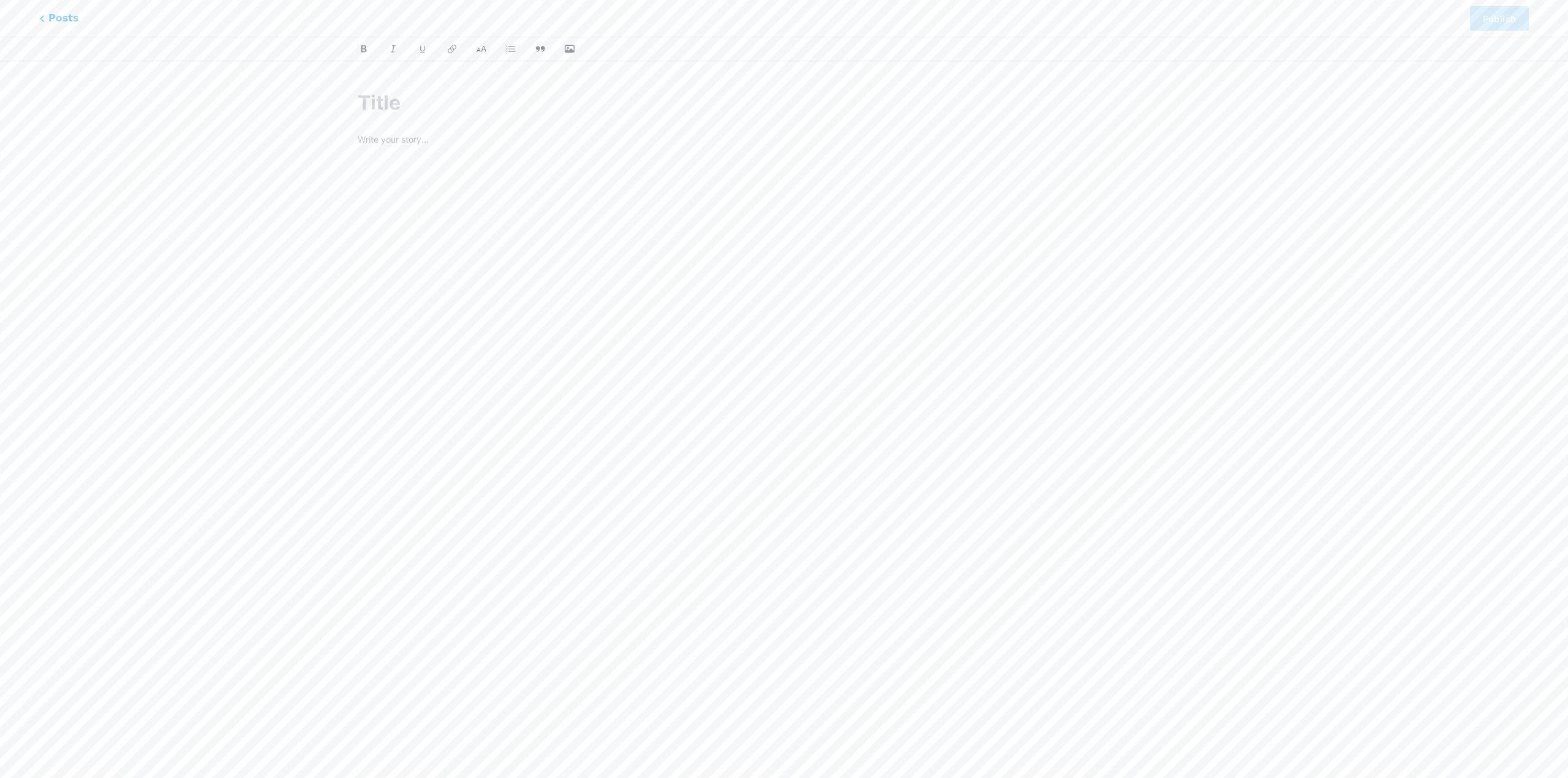
click at [1123, 300] on div at bounding box center [784, 285] width 853 height 306
click at [456, 142] on p at bounding box center [784, 141] width 853 height 17
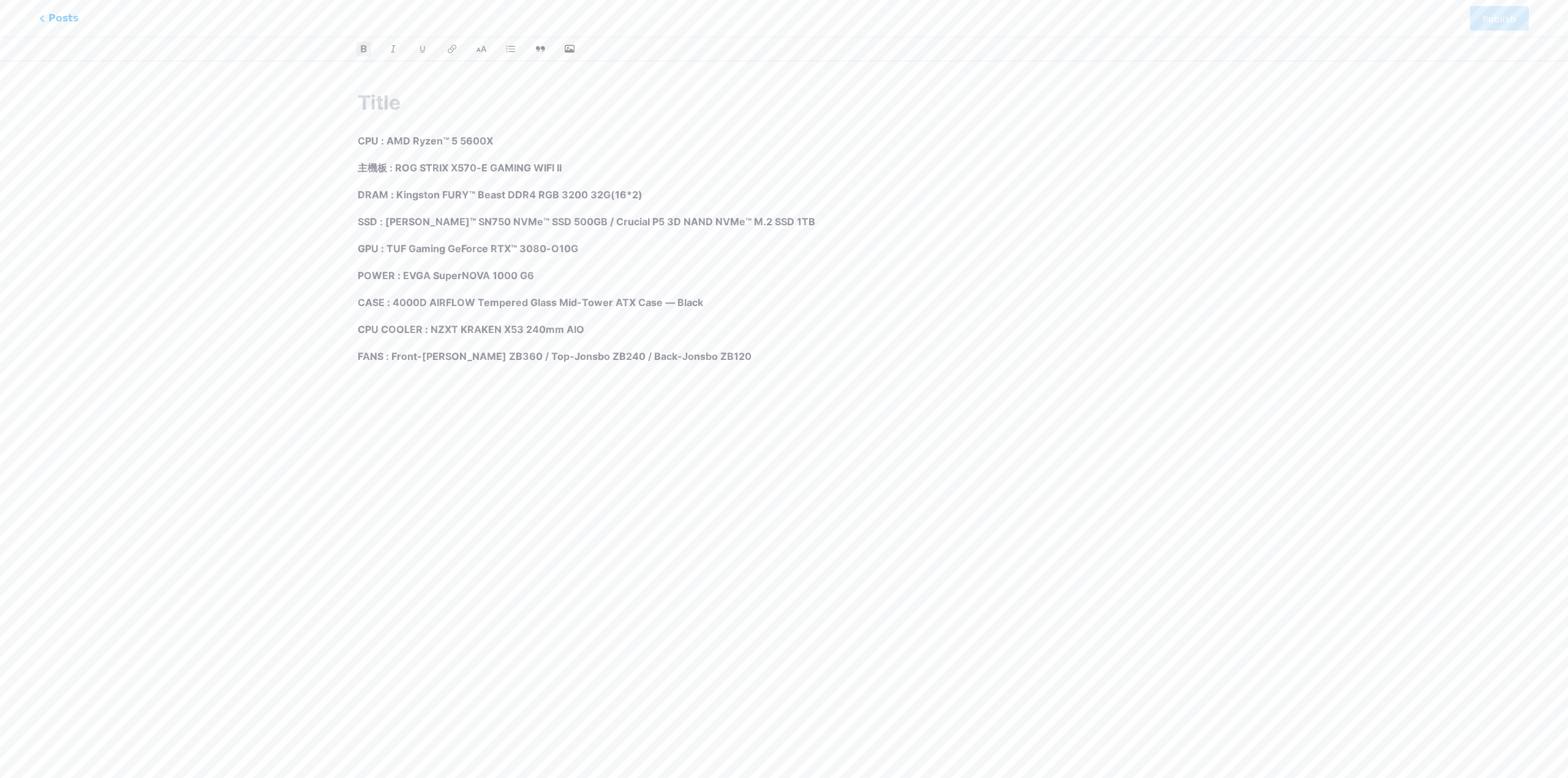
click at [1162, 240] on p "GPU : TUF Gaming GeForce RTX™ 3080-O10G" at bounding box center [784, 249] width 853 height 17
drag, startPoint x: 1020, startPoint y: 451, endPoint x: 950, endPoint y: 428, distance: 73.7
click at [1018, 451] on div "CPU : AMD Ryzen™ 5 5600X 主機板 : ROG STRIX X570-E GAMING WIFI II DRAM : Kingston …" at bounding box center [784, 266] width 887 height 384
click at [394, 103] on input "text" at bounding box center [784, 103] width 853 height 29
click at [358, 96] on input "text" at bounding box center [784, 103] width 853 height 29
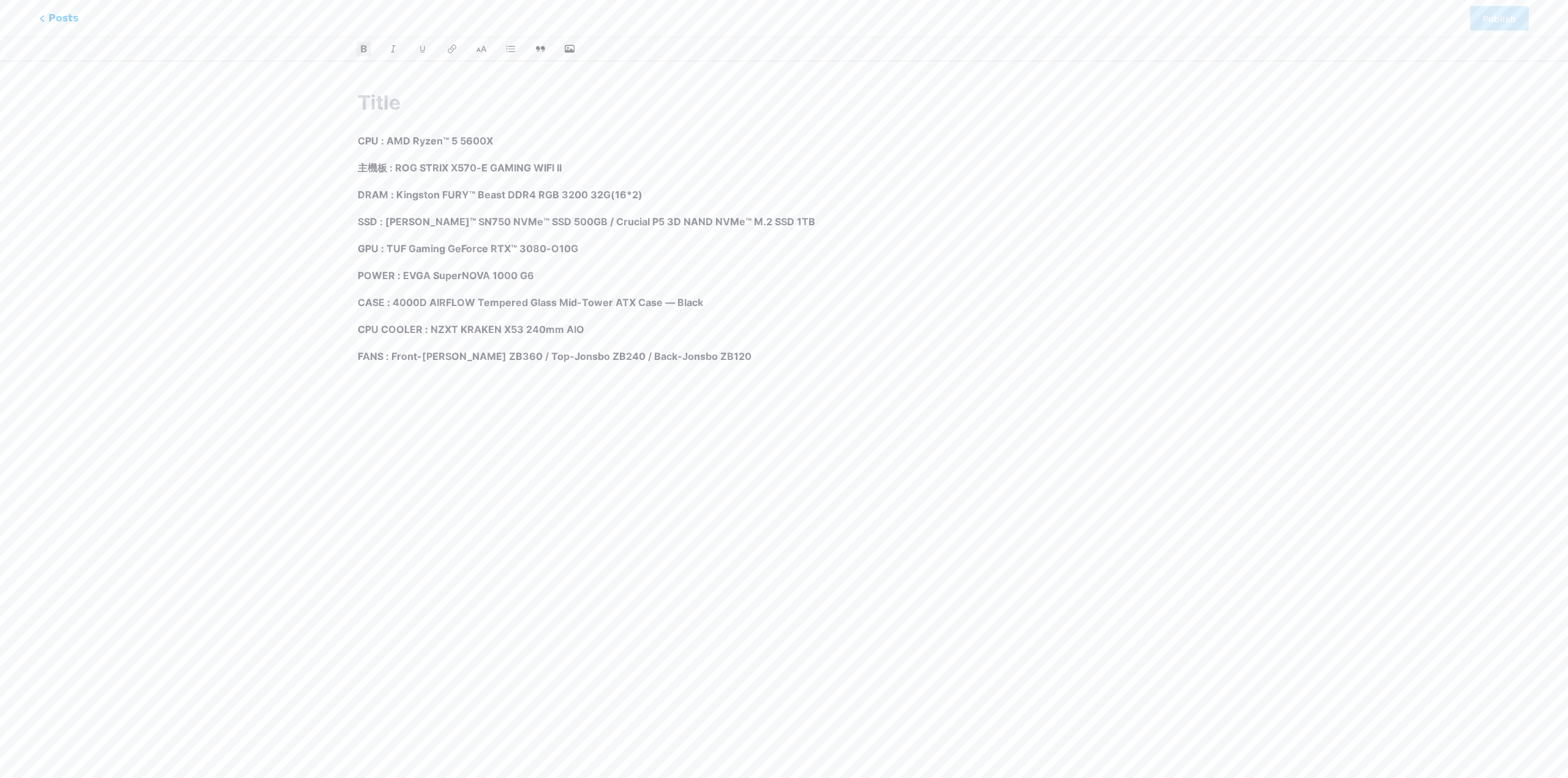
drag, startPoint x: 1239, startPoint y: 130, endPoint x: 1008, endPoint y: 127, distance: 231.0
click at [1239, 130] on div "CPU : AMD Ryzen™ 5 5600X 主機板 : ROG STRIX X570-E GAMING WIFI II DRAM : Kingston …" at bounding box center [783, 266] width 941 height 384
click at [407, 91] on input "text" at bounding box center [784, 103] width 853 height 29
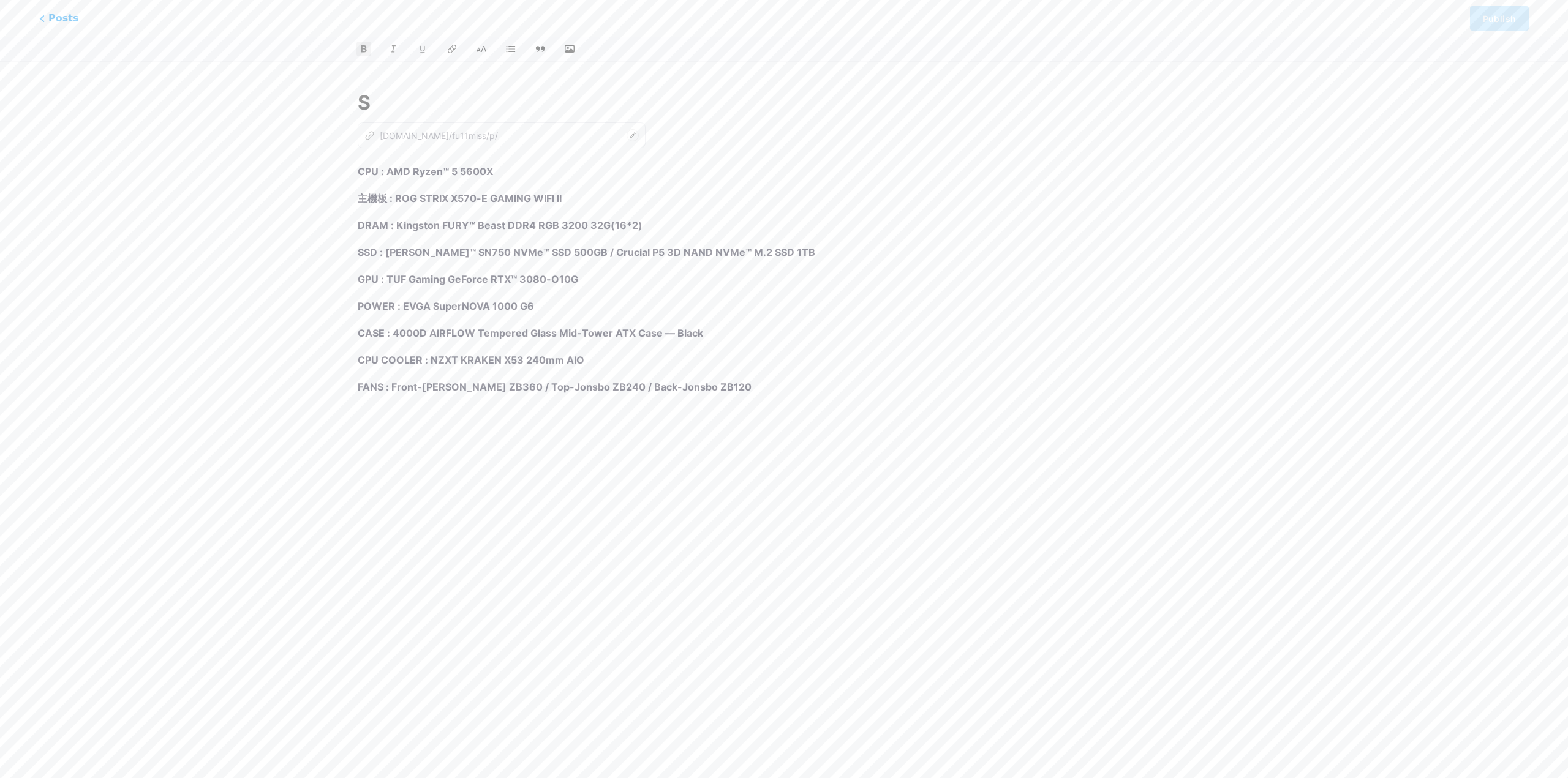
type input "S"
click at [1215, 138] on div "S z [DOMAIN_NAME]/fu11miss/p/ CPU : AMD Ryzen™ 5 5600X 主機板 : ROG STRIX X570-E G…" at bounding box center [784, 281] width 887 height 415
type input "s"
click at [451, 104] on input "S" at bounding box center [784, 103] width 853 height 29
click at [45, 13] on span "Posts" at bounding box center [59, 18] width 44 height 16
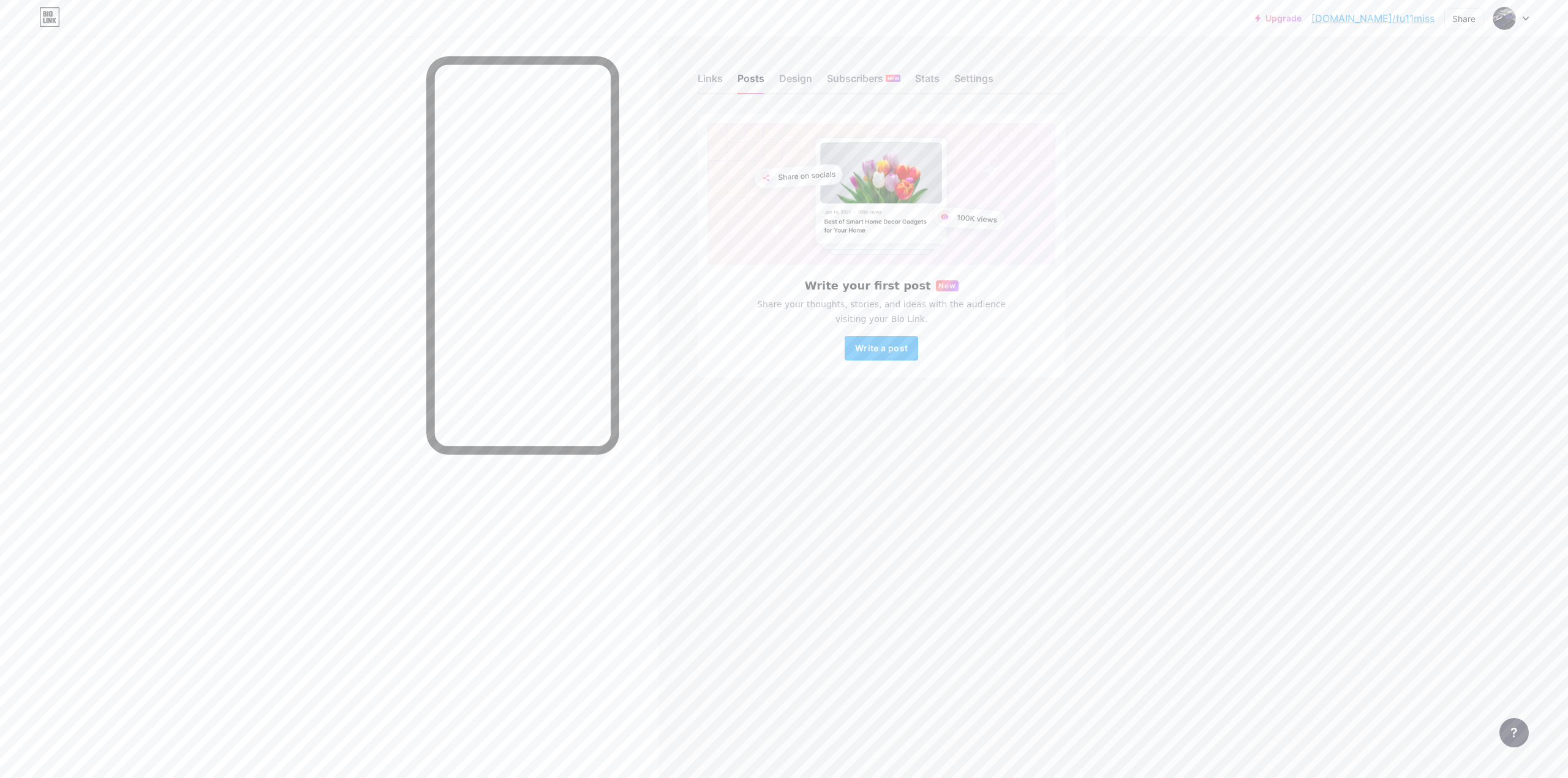
click at [1527, 21] on icon at bounding box center [1526, 18] width 6 height 4
click at [1411, 175] on li "Logout" at bounding box center [1452, 172] width 152 height 33
